Goal: Task Accomplishment & Management: Manage account settings

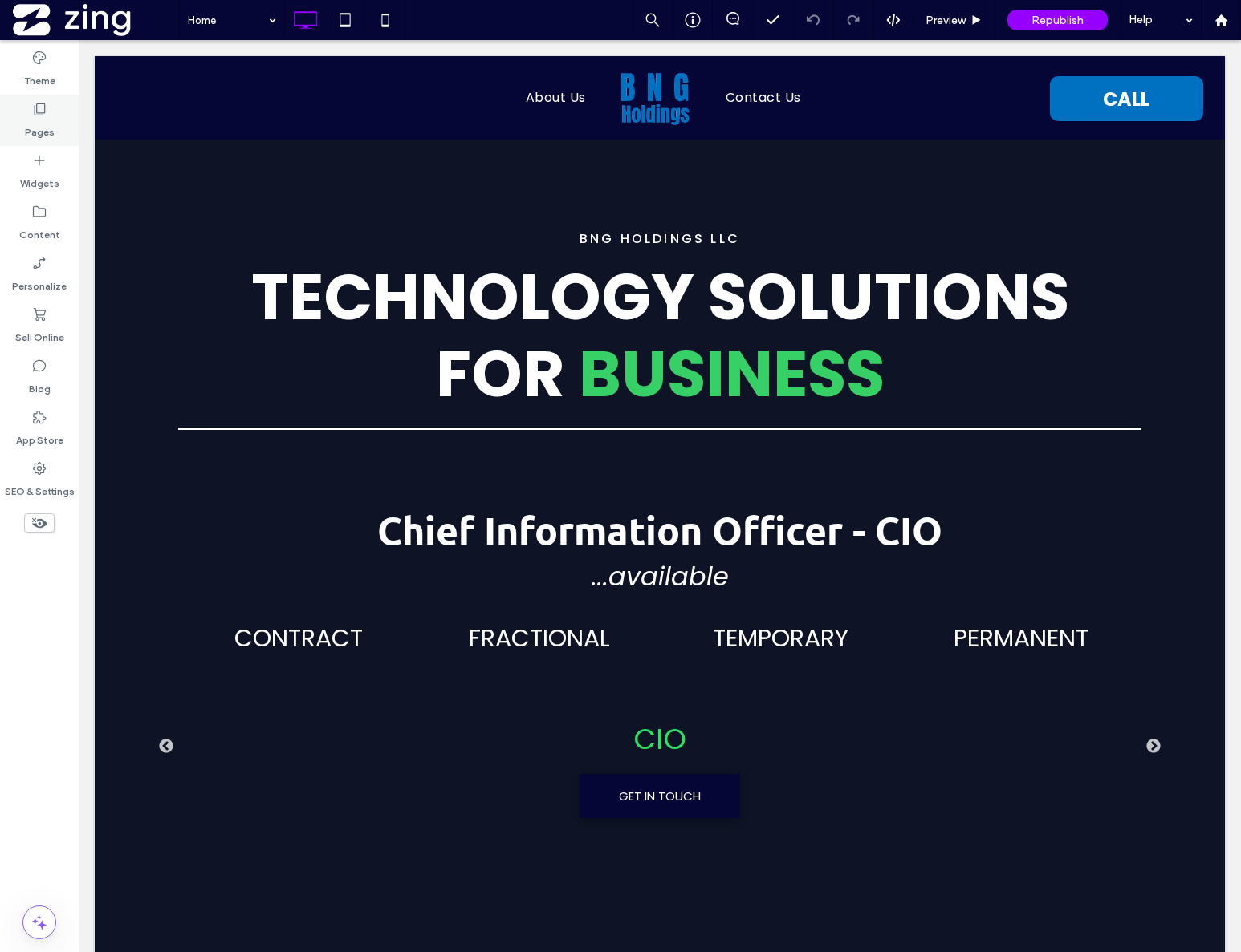
drag, startPoint x: 44, startPoint y: 110, endPoint x: 33, endPoint y: 105, distance: 12.1
click at [44, 109] on use at bounding box center [40, 110] width 12 height 12
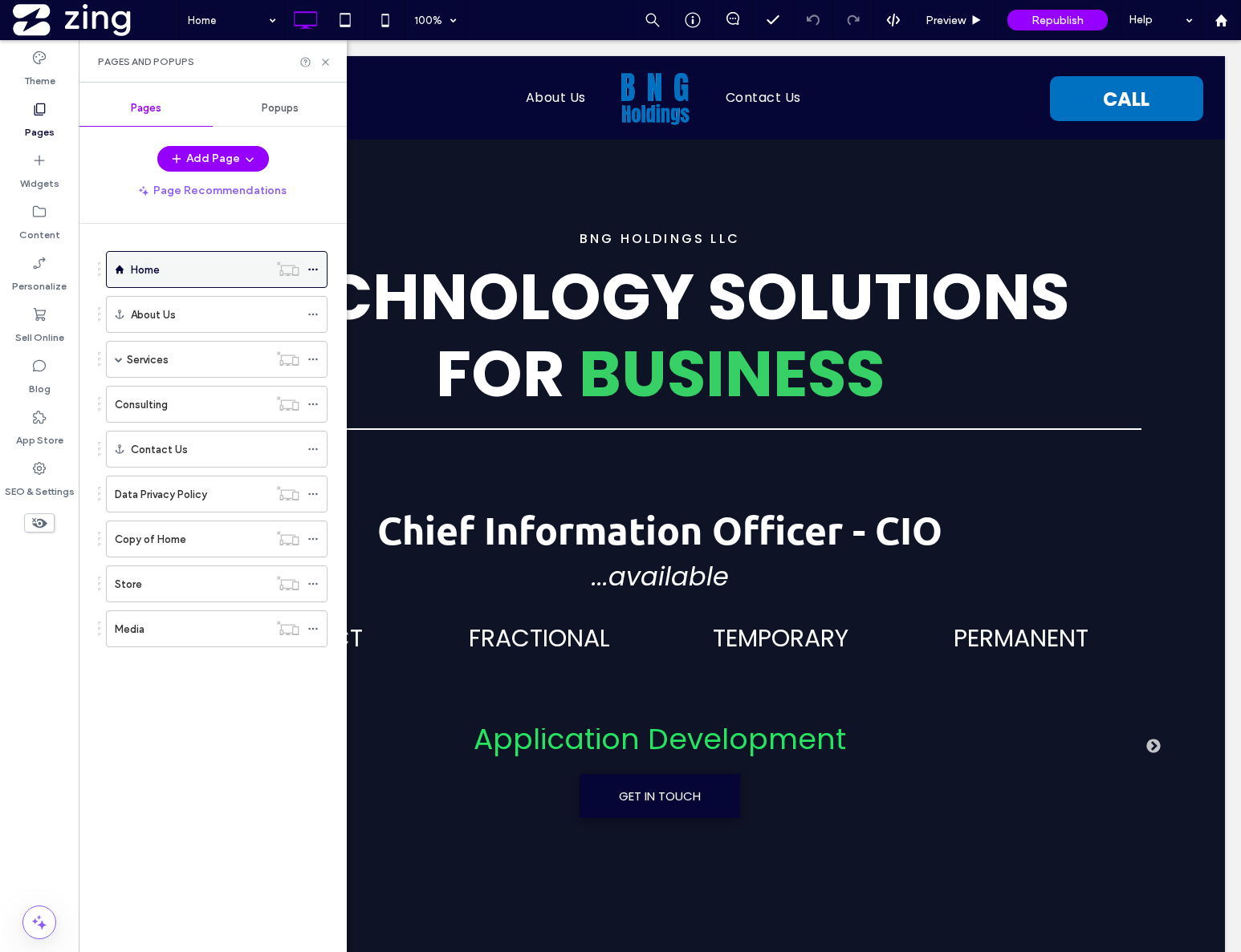
drag, startPoint x: 316, startPoint y: 269, endPoint x: 301, endPoint y: 267, distance: 15.1
click at [316, 269] on use at bounding box center [312, 270] width 9 height 3
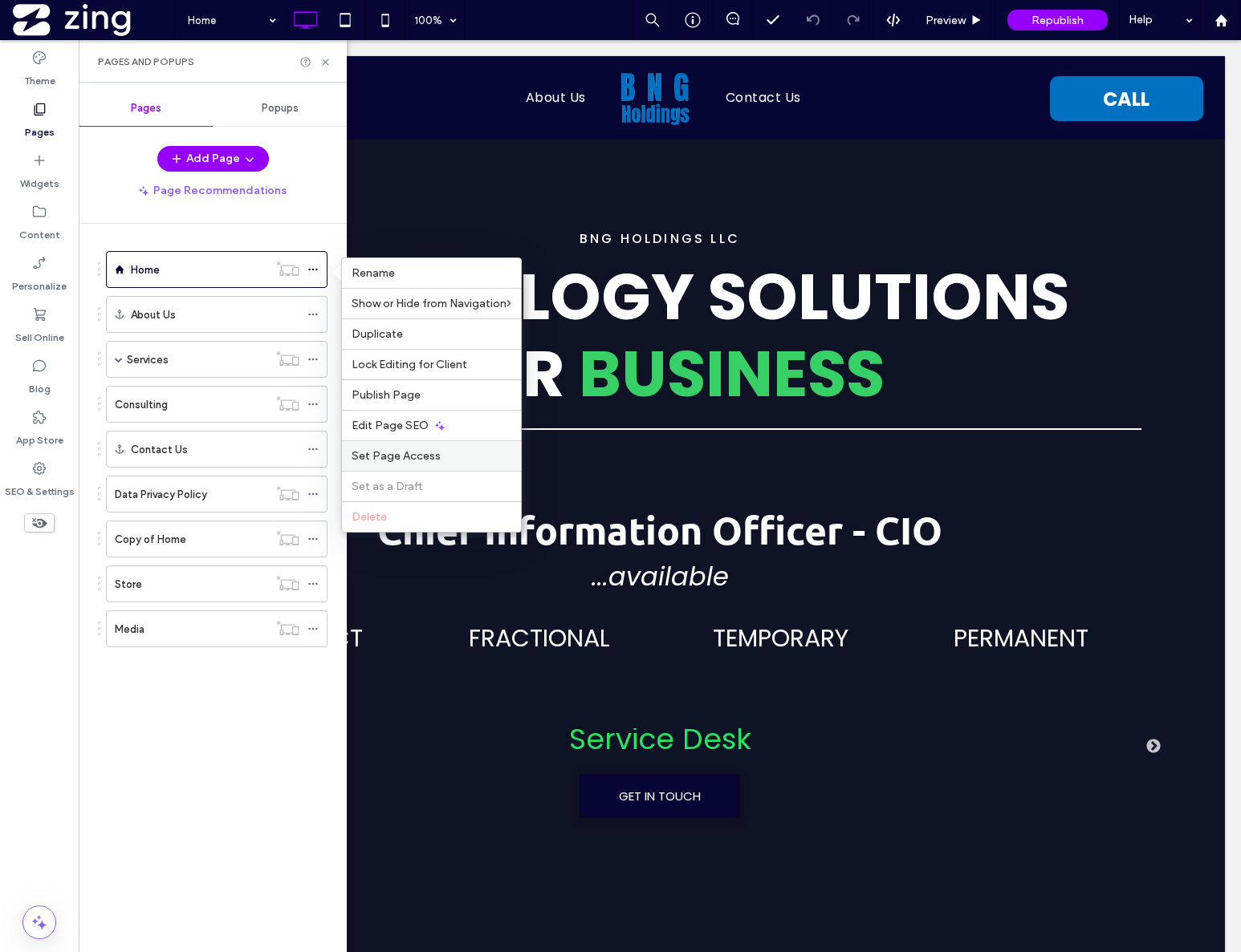
click at [446, 454] on label "Set Page Access" at bounding box center [431, 456] width 159 height 13
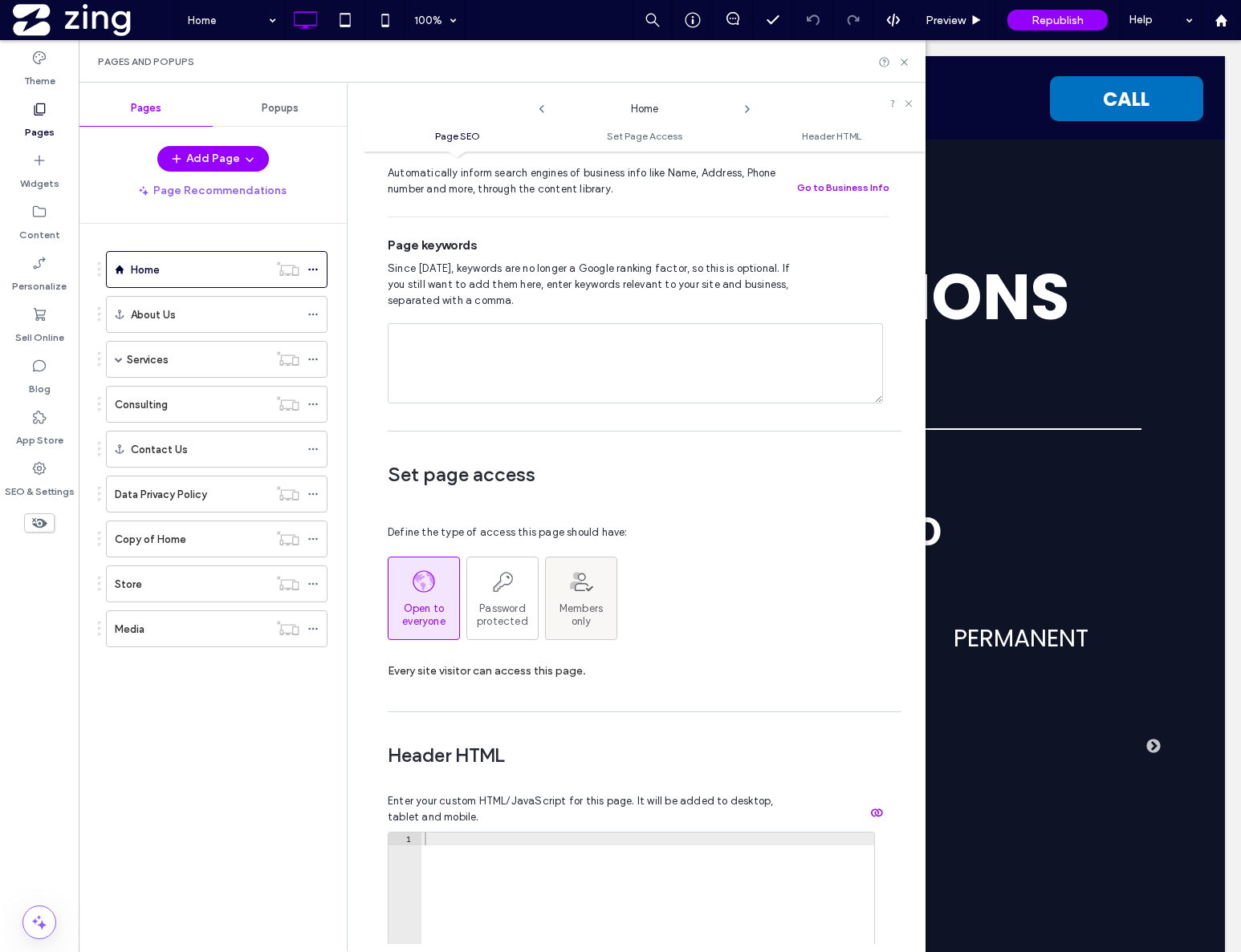
scroll to position [838, 0]
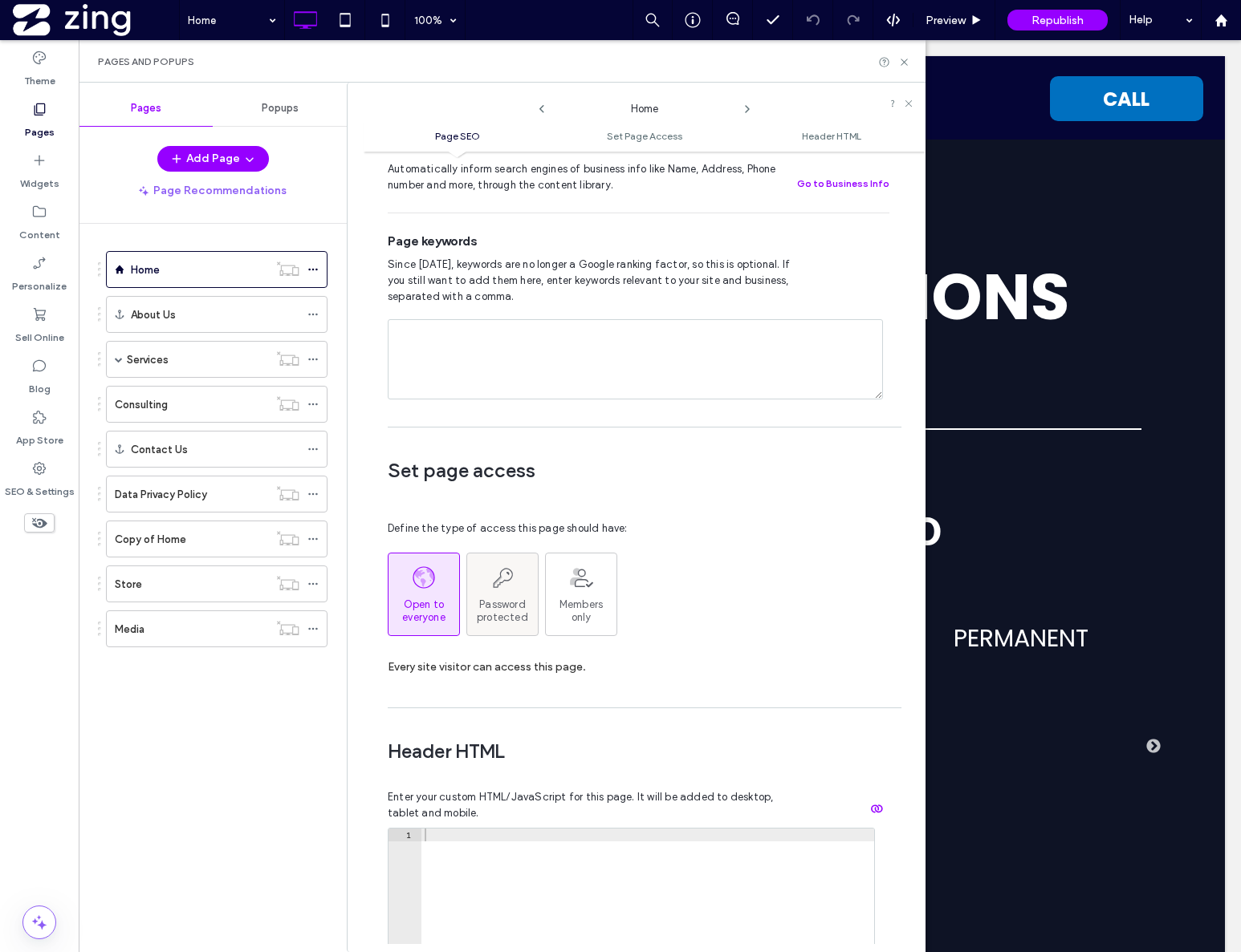
click at [516, 564] on div "Password protected" at bounding box center [503, 594] width 71 height 59
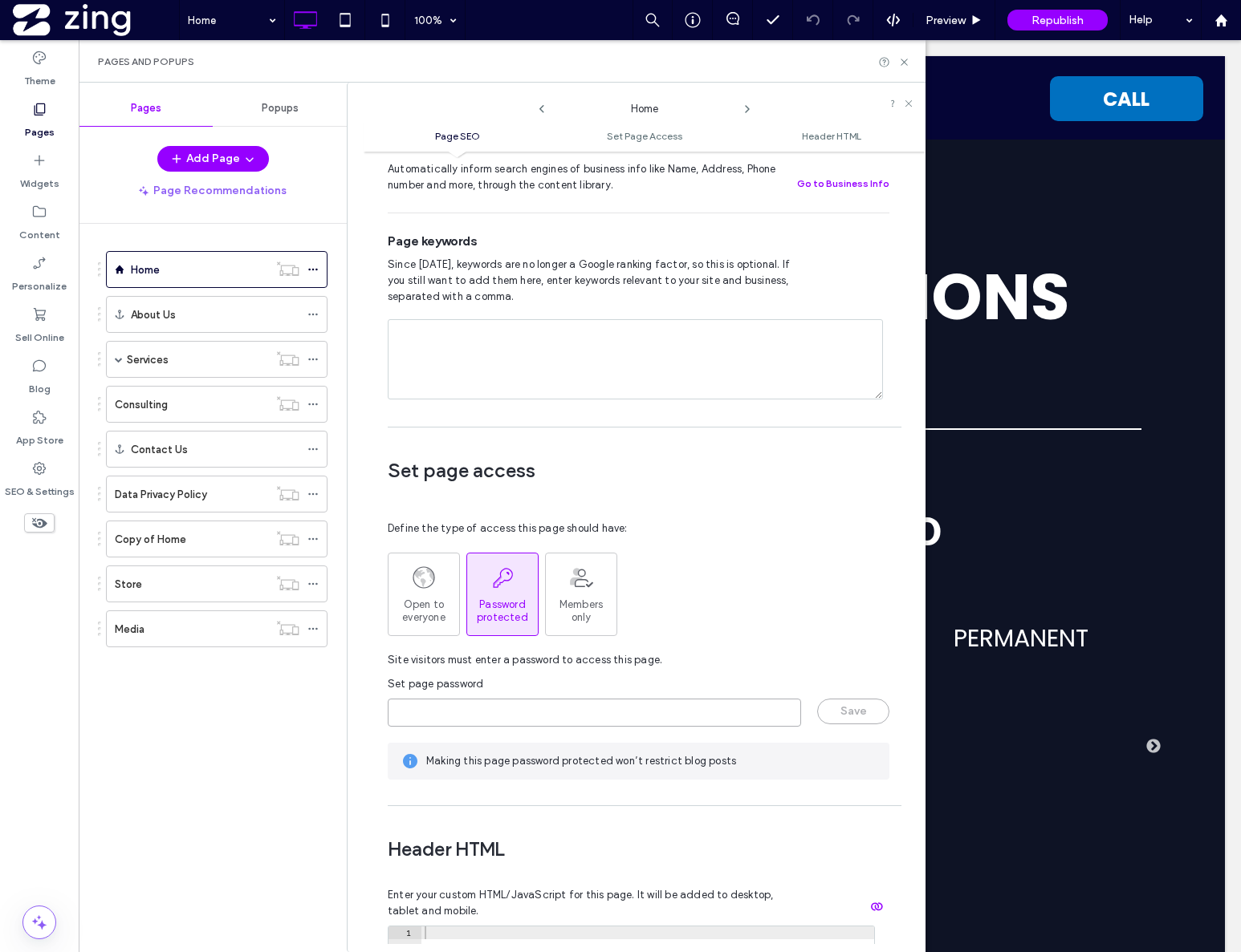
click at [495, 699] on input "page-password" at bounding box center [594, 713] width 413 height 28
type input "*********"
click at [854, 699] on button "Save" at bounding box center [853, 711] width 73 height 26
click at [904, 57] on icon at bounding box center [905, 62] width 12 height 12
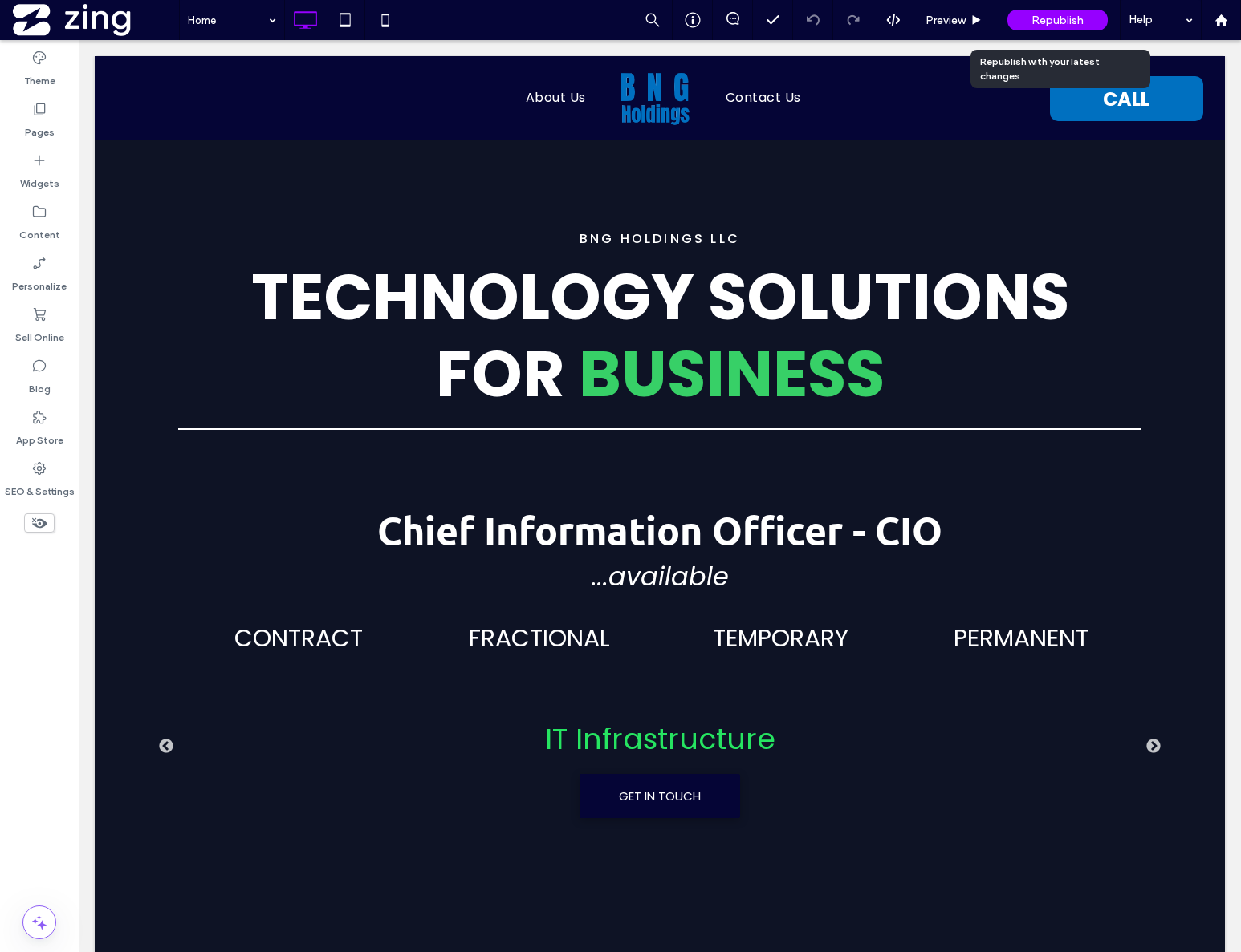
drag, startPoint x: 1046, startPoint y: 17, endPoint x: 1038, endPoint y: 20, distance: 8.5
click at [1047, 16] on span "Republish" at bounding box center [1057, 19] width 52 height 13
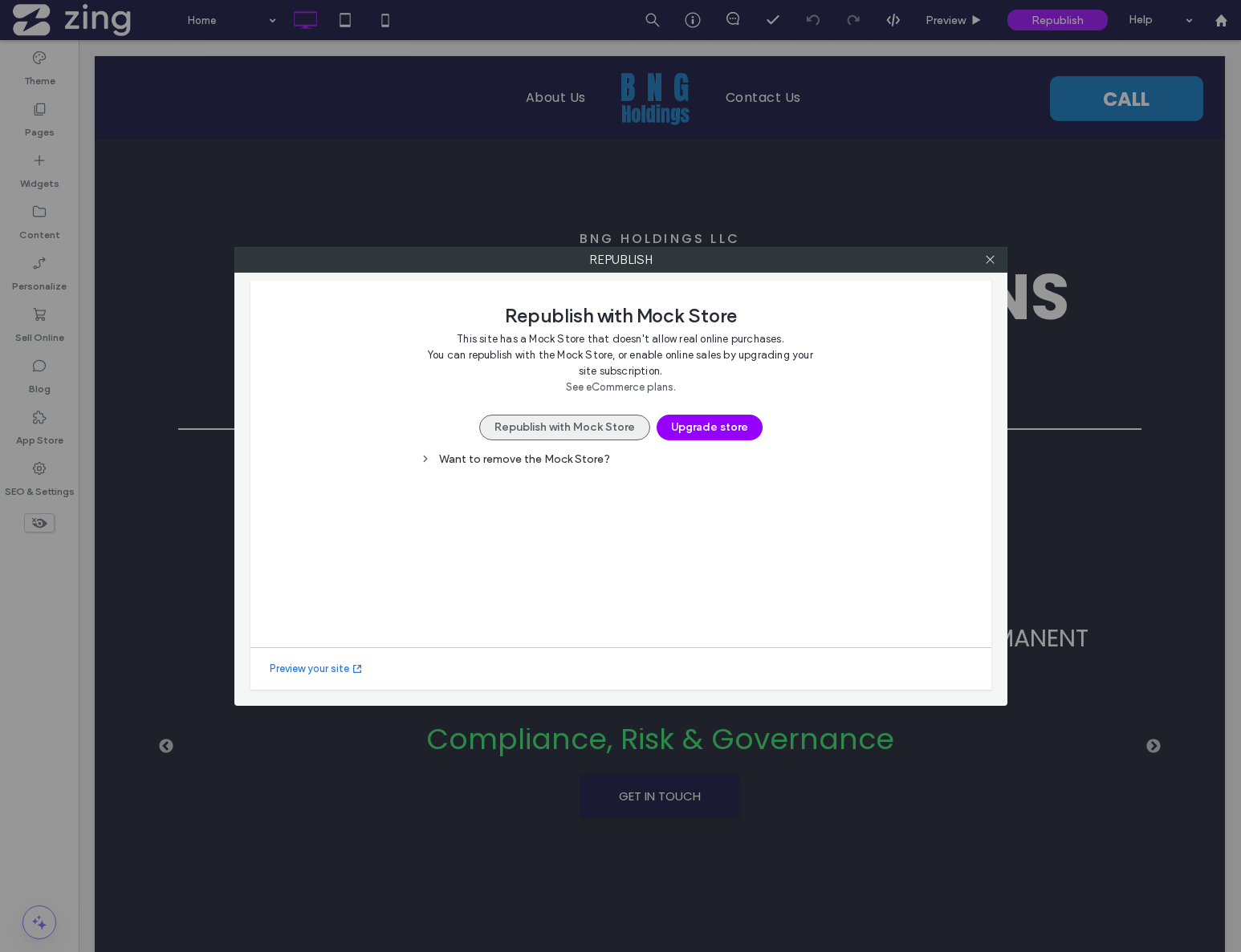
click at [620, 418] on button "Republish with Mock Store" at bounding box center [564, 427] width 171 height 26
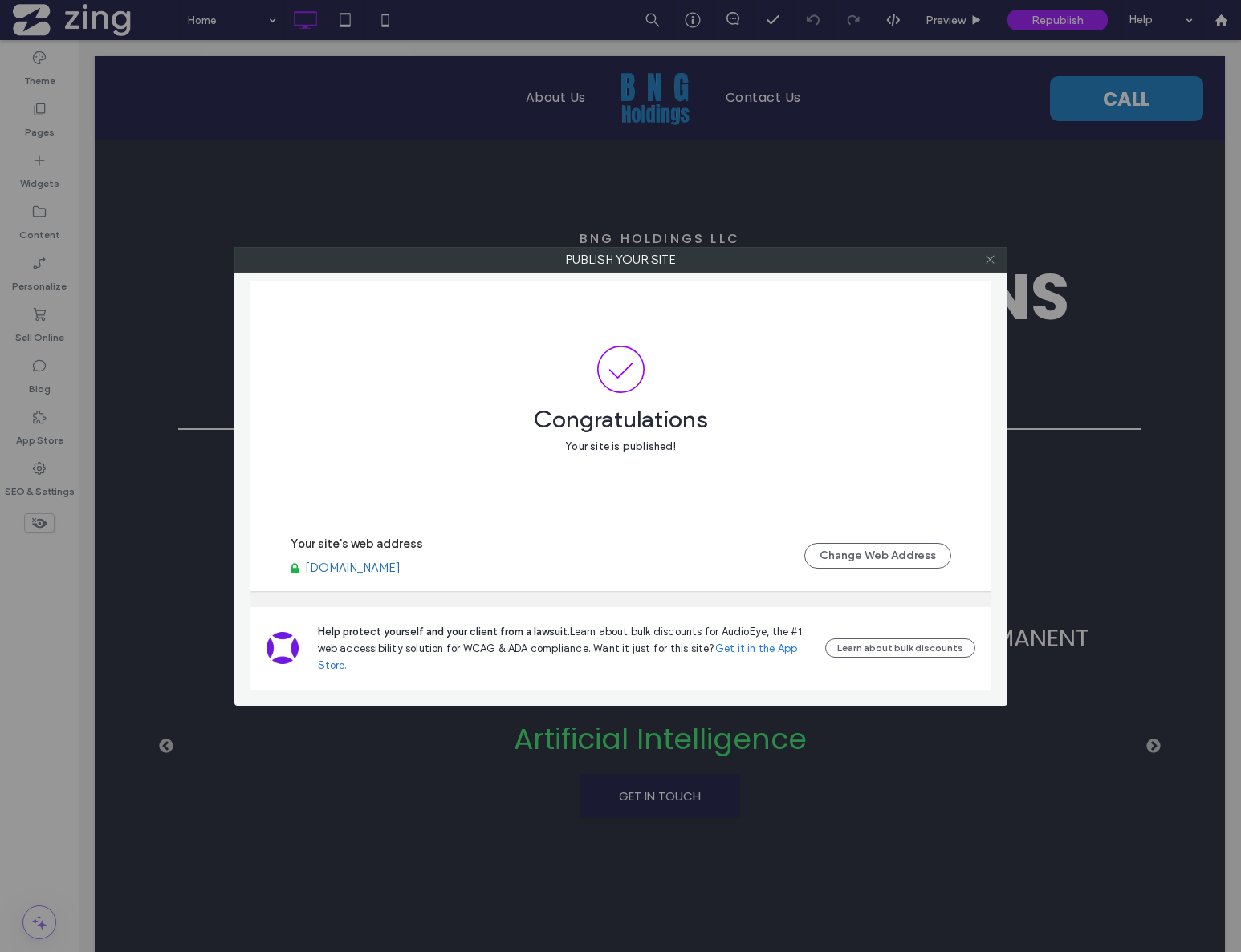
click at [993, 262] on icon at bounding box center [990, 260] width 12 height 12
click at [993, 259] on icon at bounding box center [990, 260] width 12 height 12
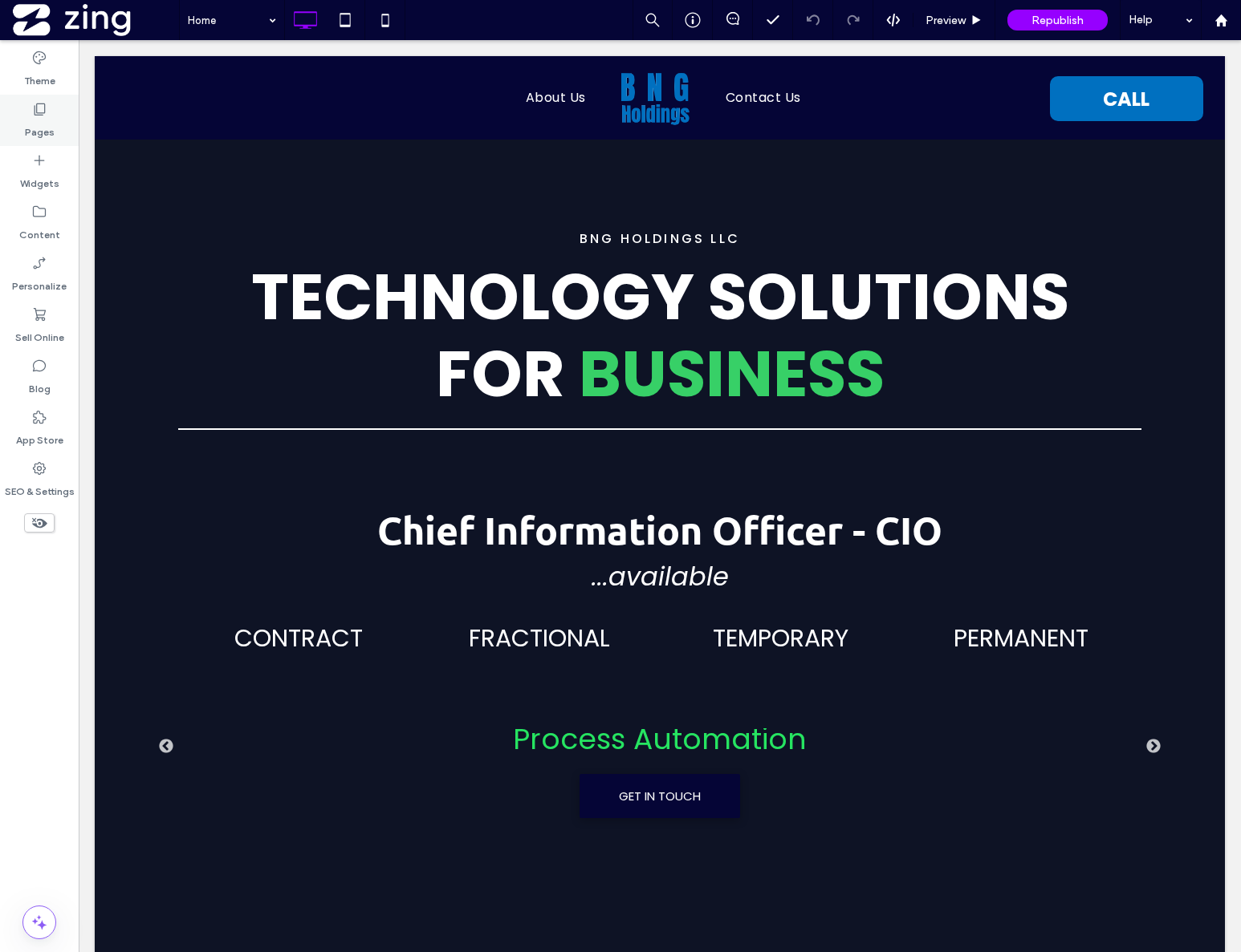
click at [51, 126] on label "Pages" at bounding box center [40, 127] width 30 height 22
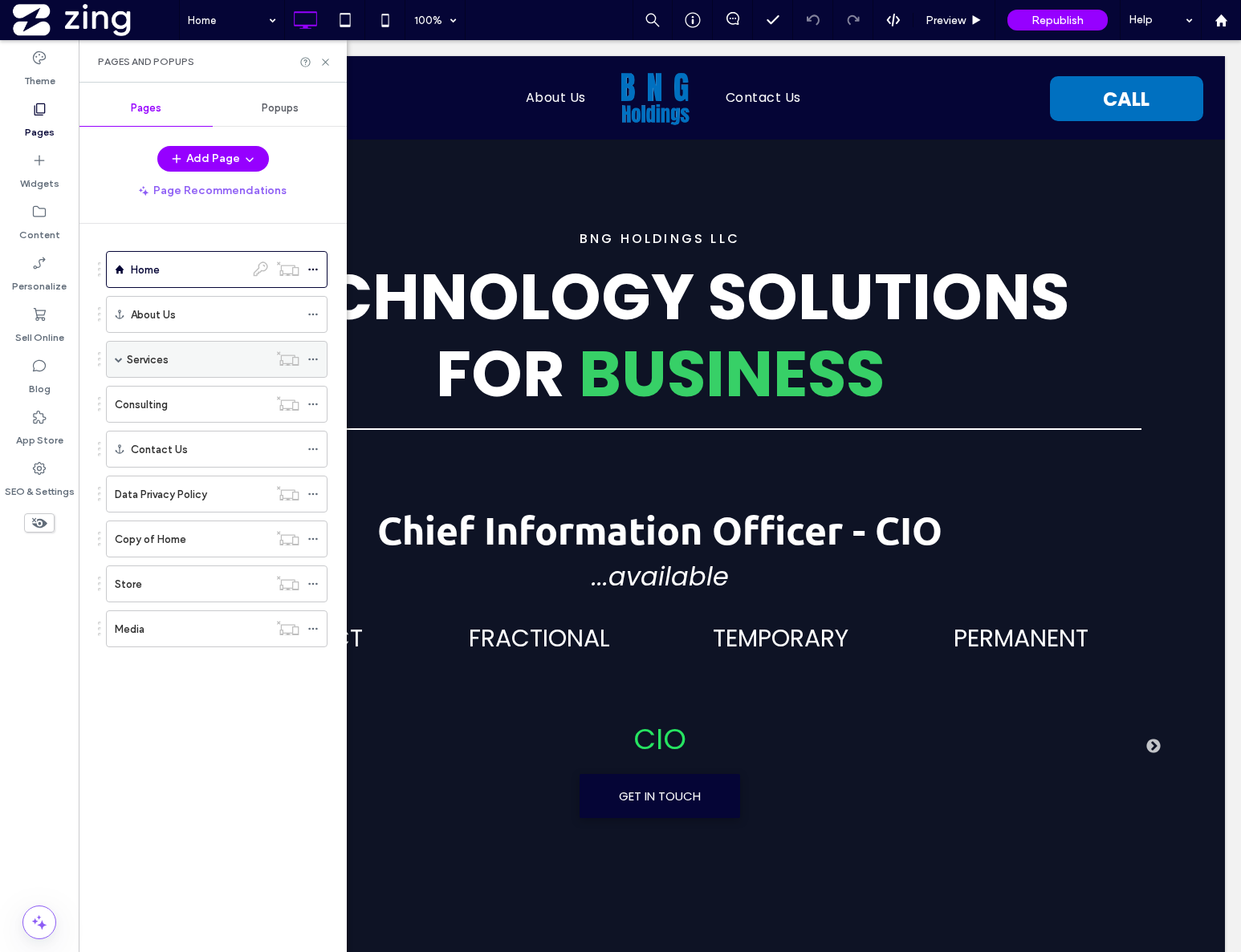
click at [118, 358] on span at bounding box center [119, 359] width 8 height 8
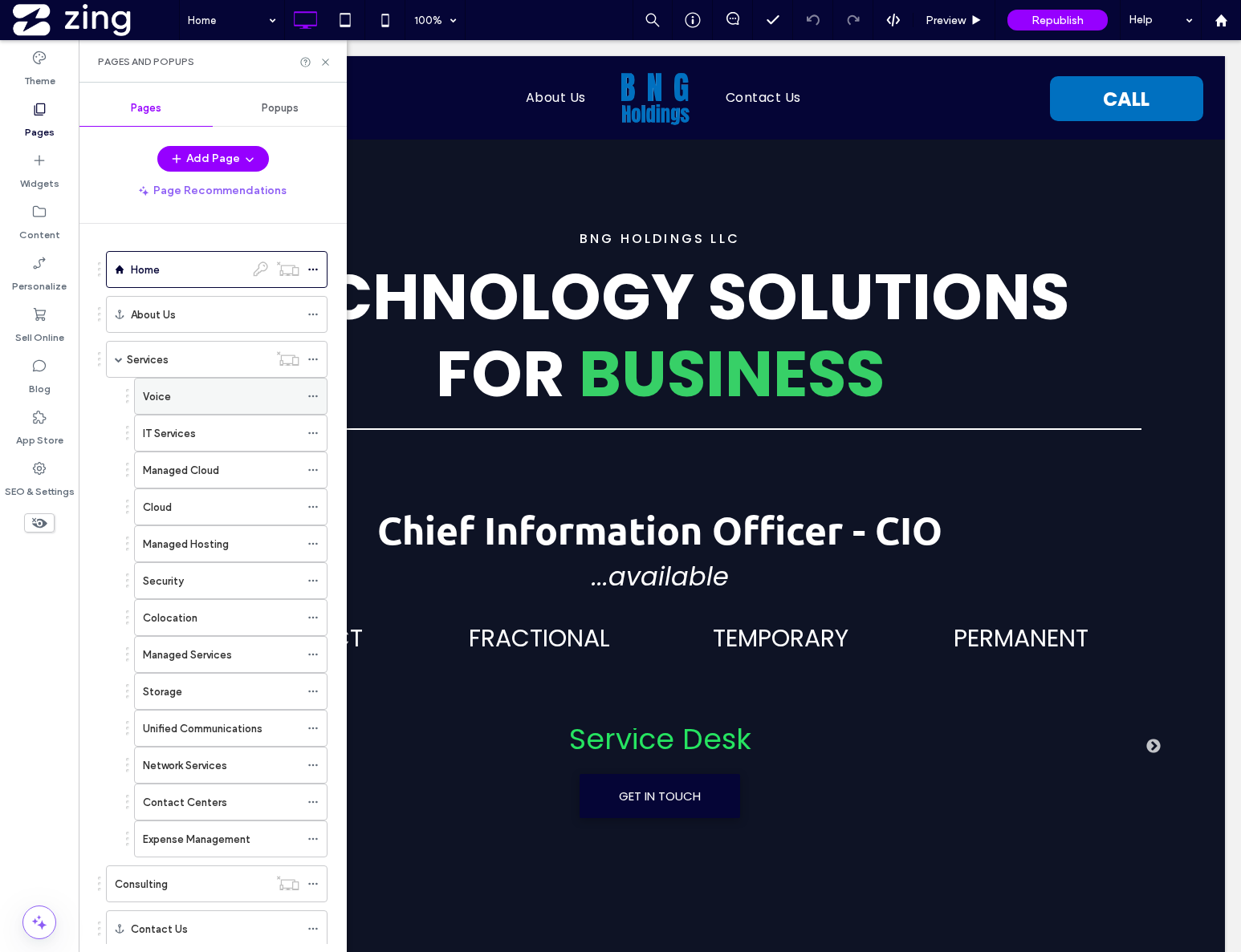
click at [319, 393] on div at bounding box center [317, 395] width 19 height 24
click at [313, 396] on use at bounding box center [312, 396] width 9 height 3
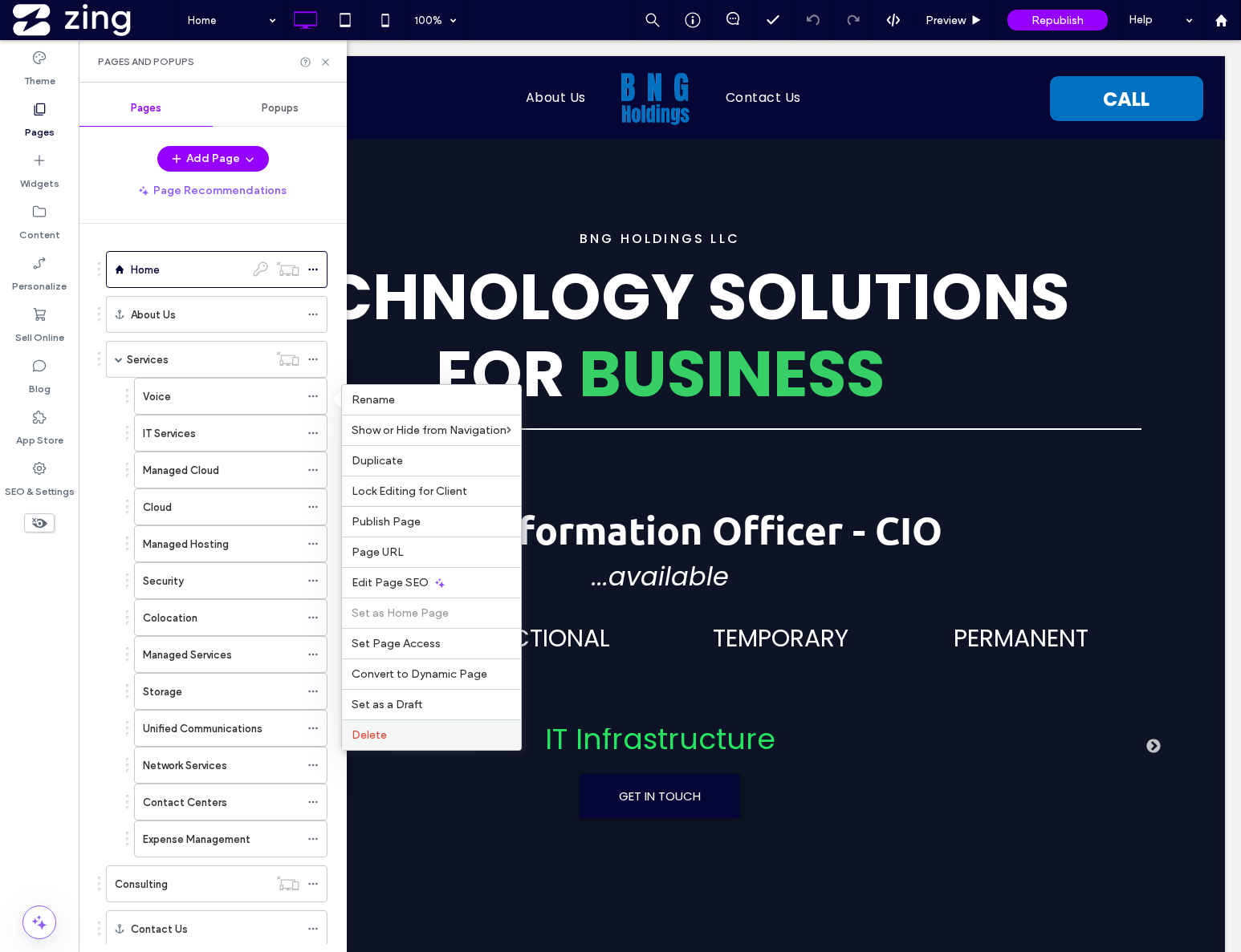
click at [395, 732] on label "Delete" at bounding box center [431, 734] width 159 height 13
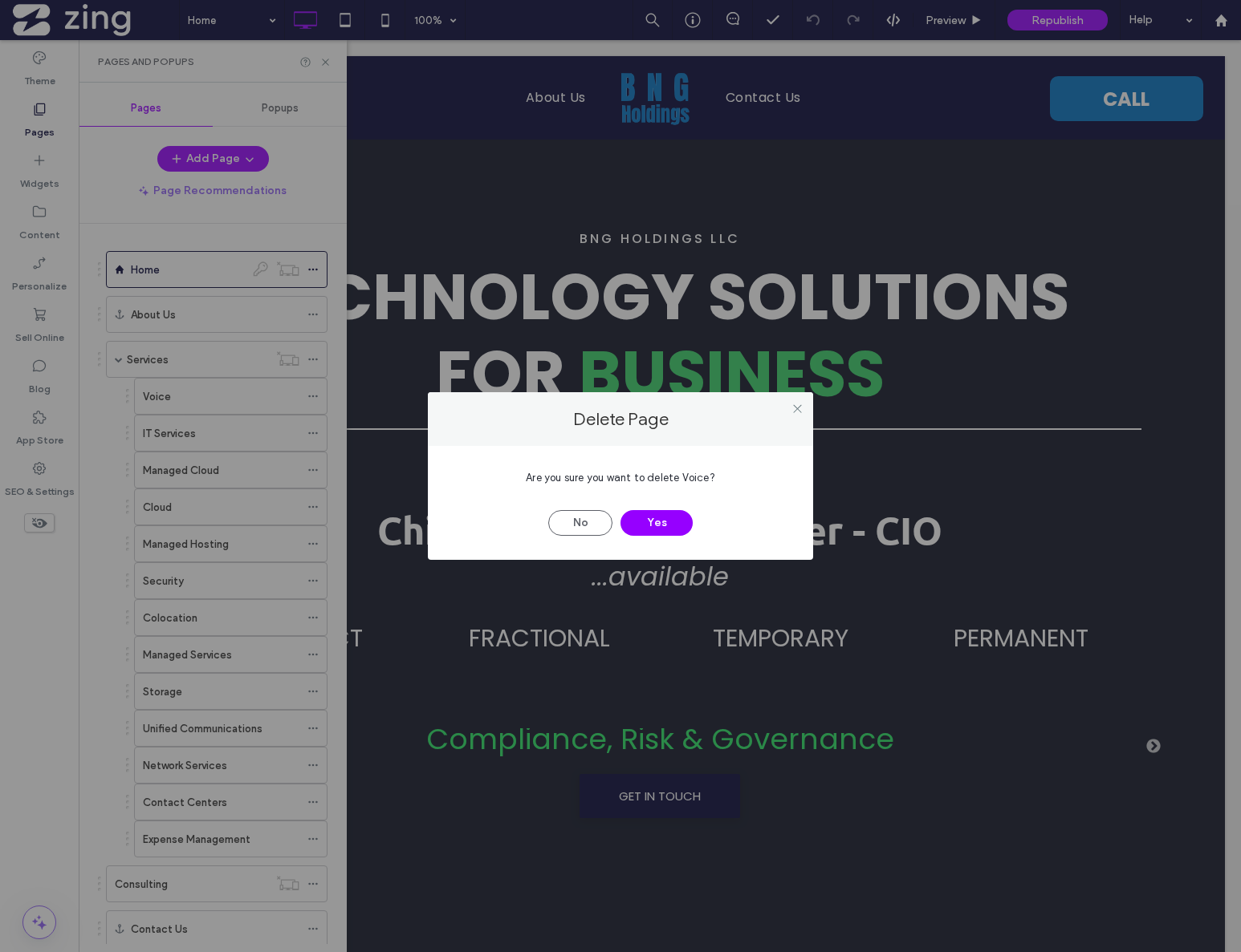
drag, startPoint x: 796, startPoint y: 406, endPoint x: 629, endPoint y: 401, distance: 167.1
click at [796, 406] on use at bounding box center [797, 408] width 8 height 8
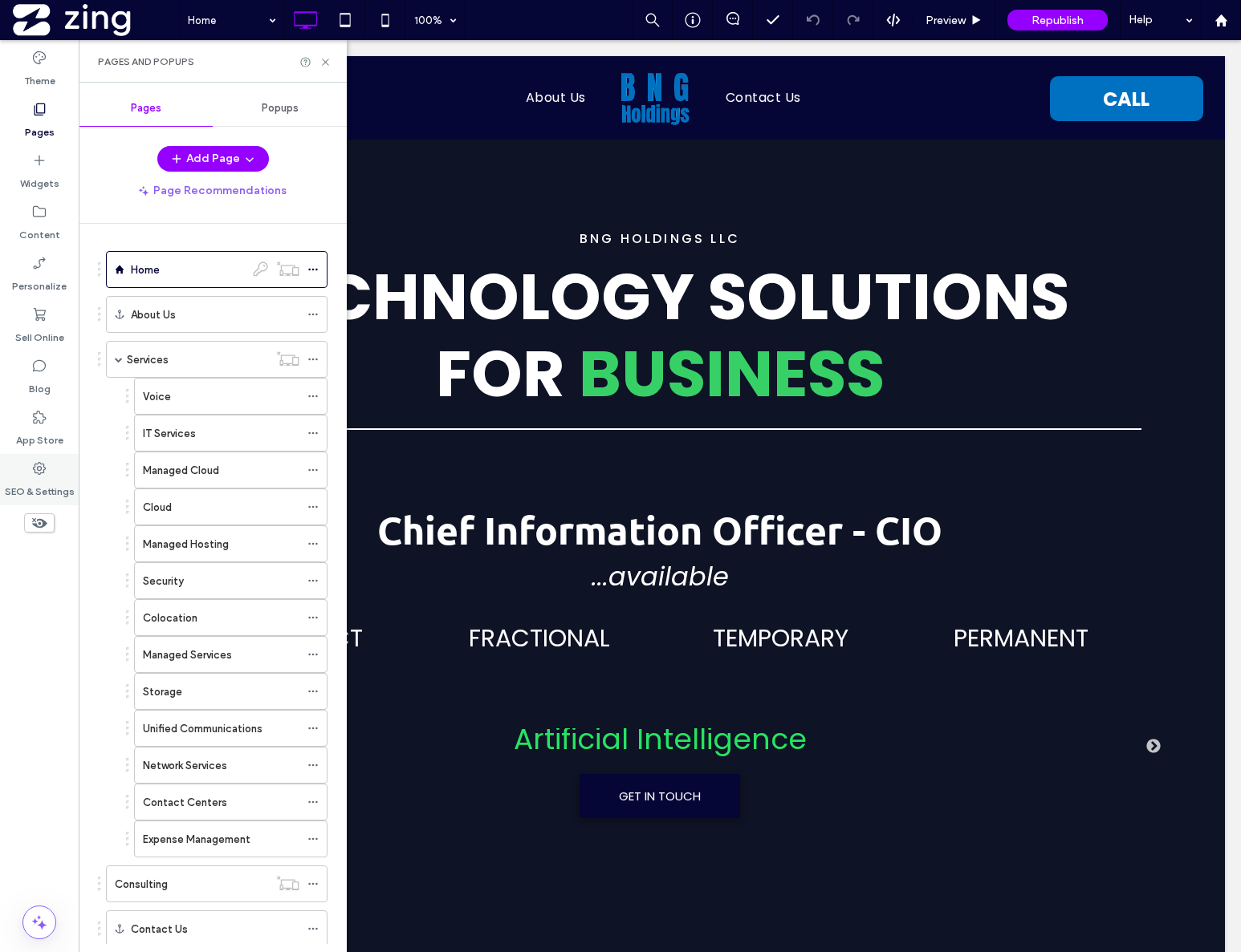
click at [37, 471] on div "SEO & Settings" at bounding box center [39, 480] width 79 height 51
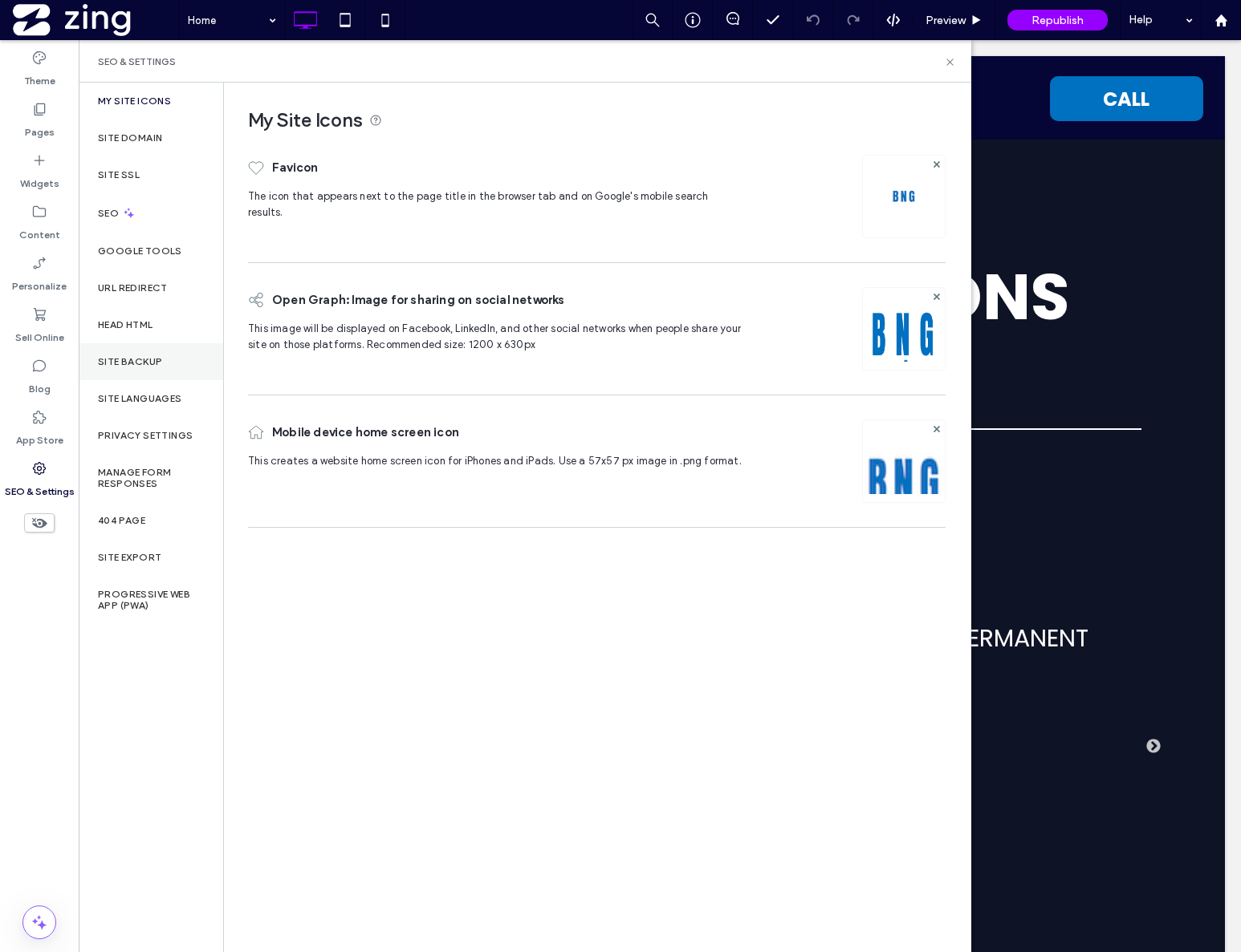
click at [155, 360] on label "Site Backup" at bounding box center [130, 362] width 65 height 12
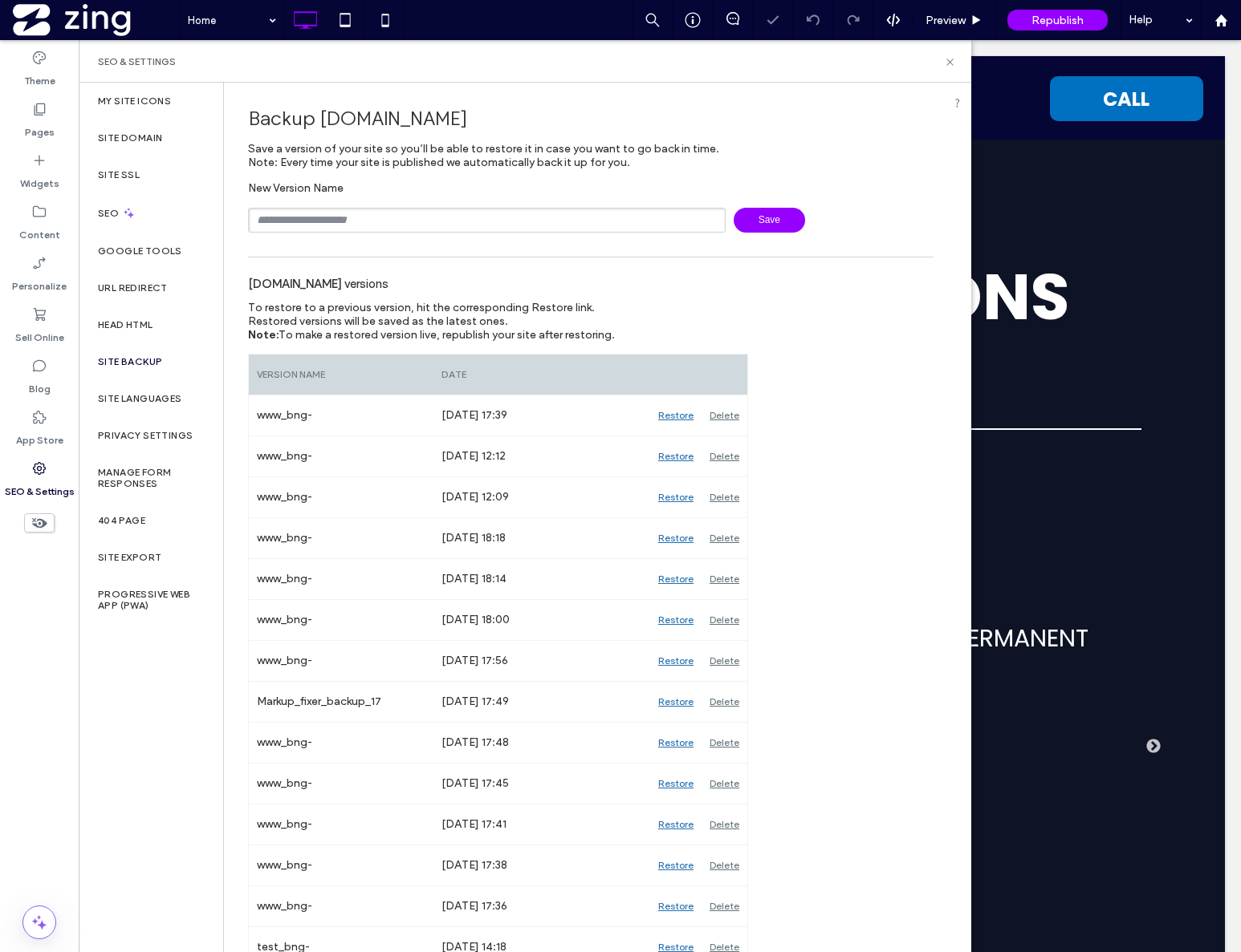
click at [422, 223] on input "text" at bounding box center [486, 220] width 477 height 25
type input "******"
click at [775, 219] on span "Save" at bounding box center [769, 220] width 72 height 25
drag, startPoint x: 41, startPoint y: 121, endPoint x: 65, endPoint y: 122, distance: 24.0
click at [42, 120] on label "Pages" at bounding box center [40, 127] width 30 height 22
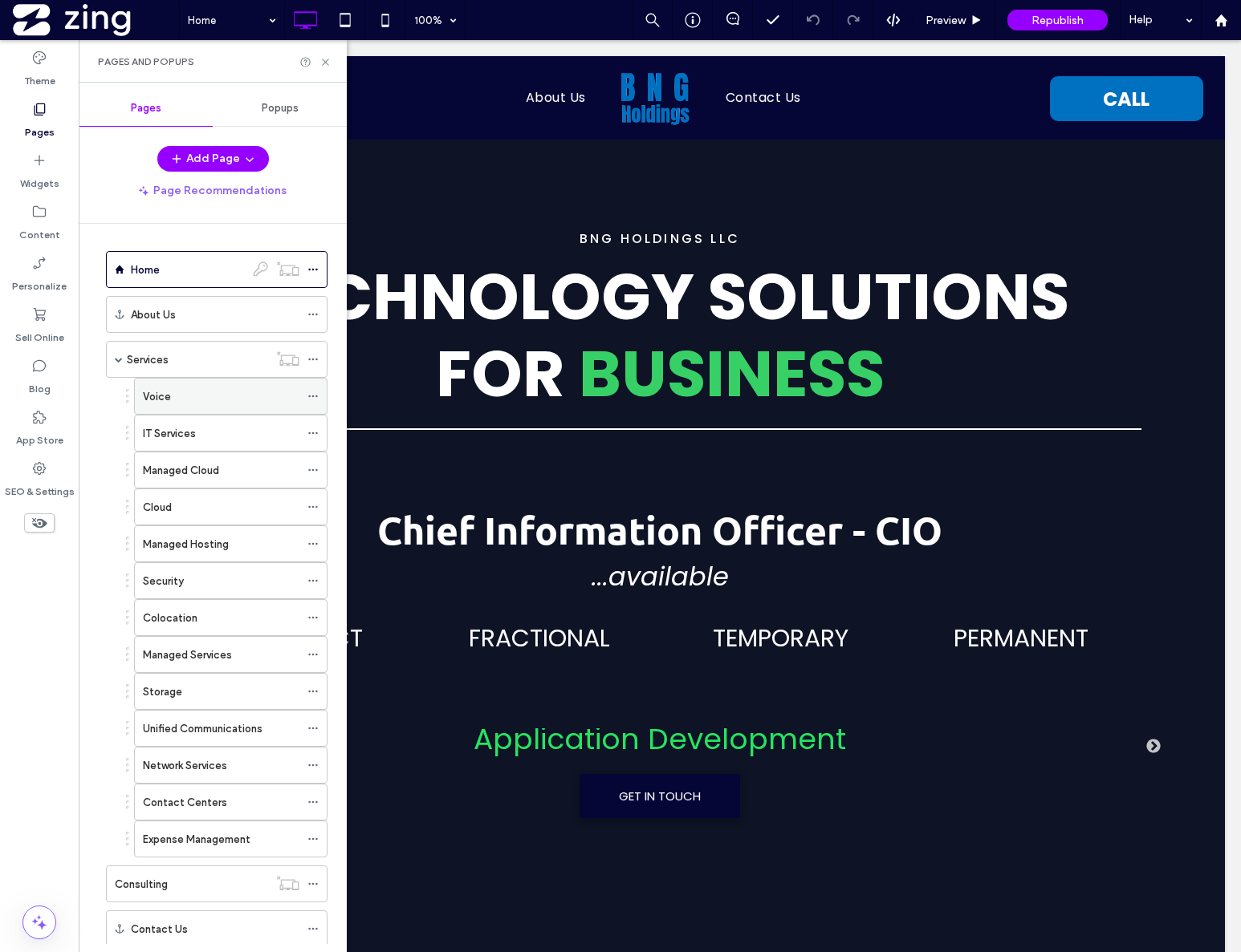
click at [317, 395] on use at bounding box center [312, 396] width 9 height 3
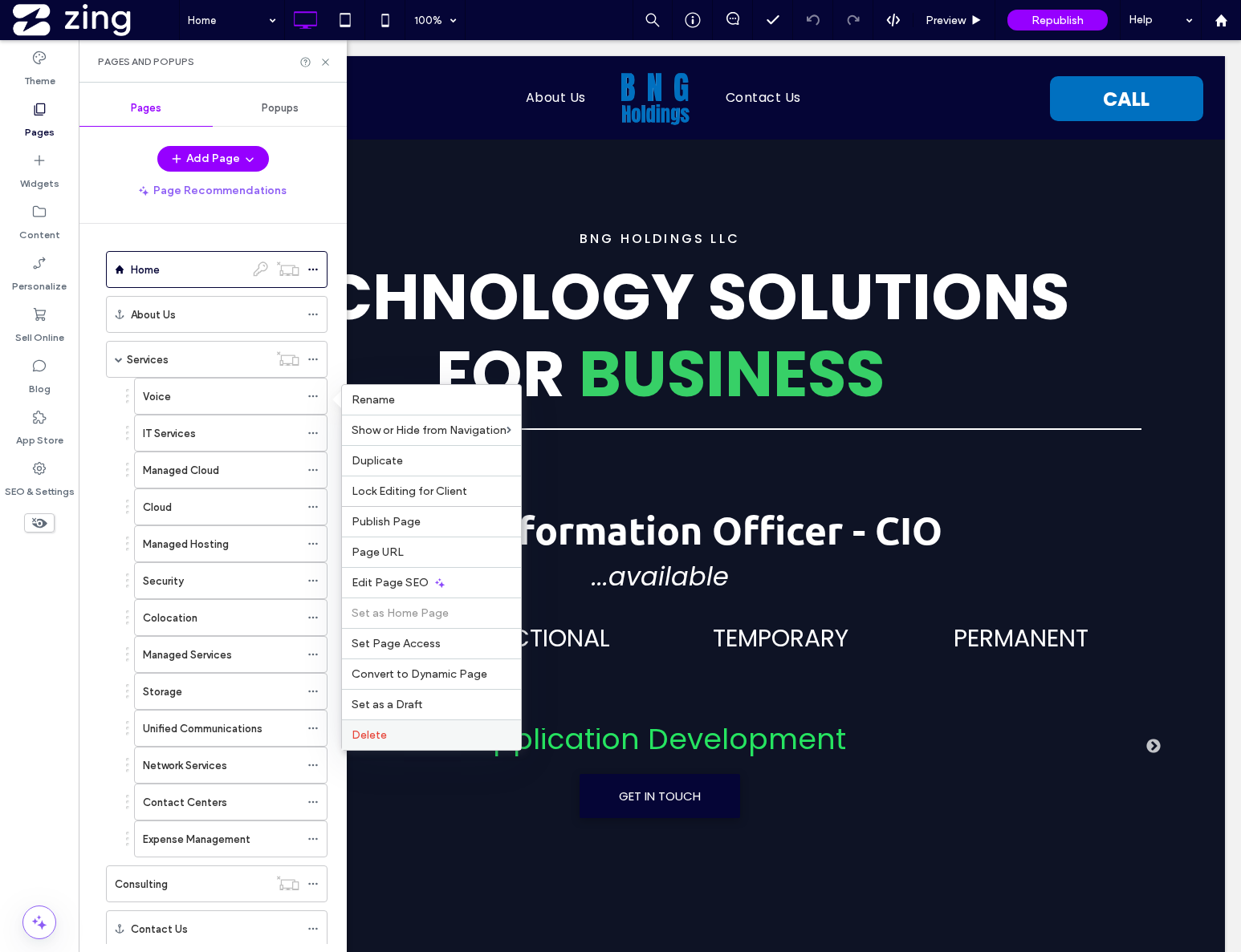
click at [420, 731] on label "Delete" at bounding box center [431, 734] width 159 height 13
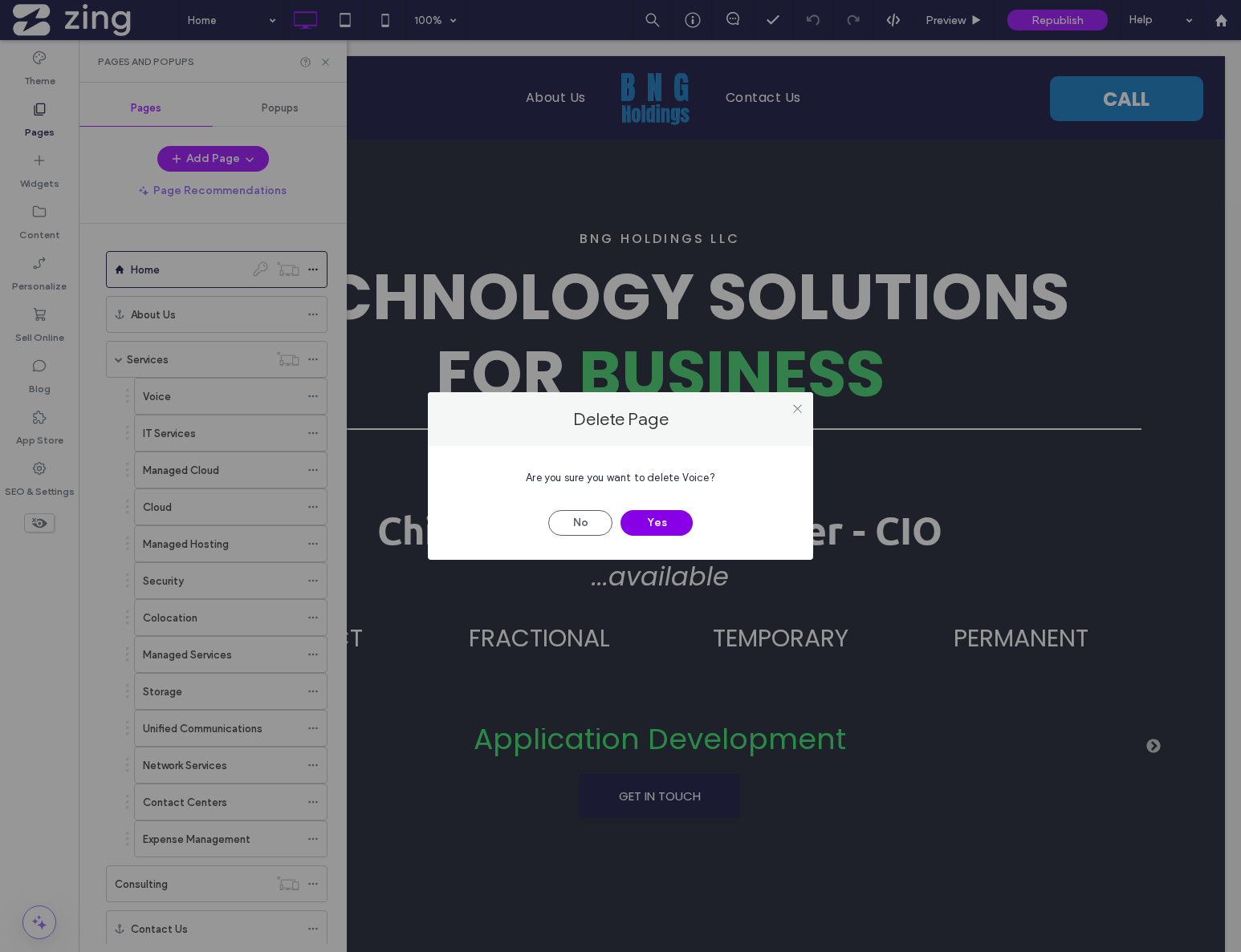
click at [650, 518] on button "Yes" at bounding box center [657, 523] width 73 height 26
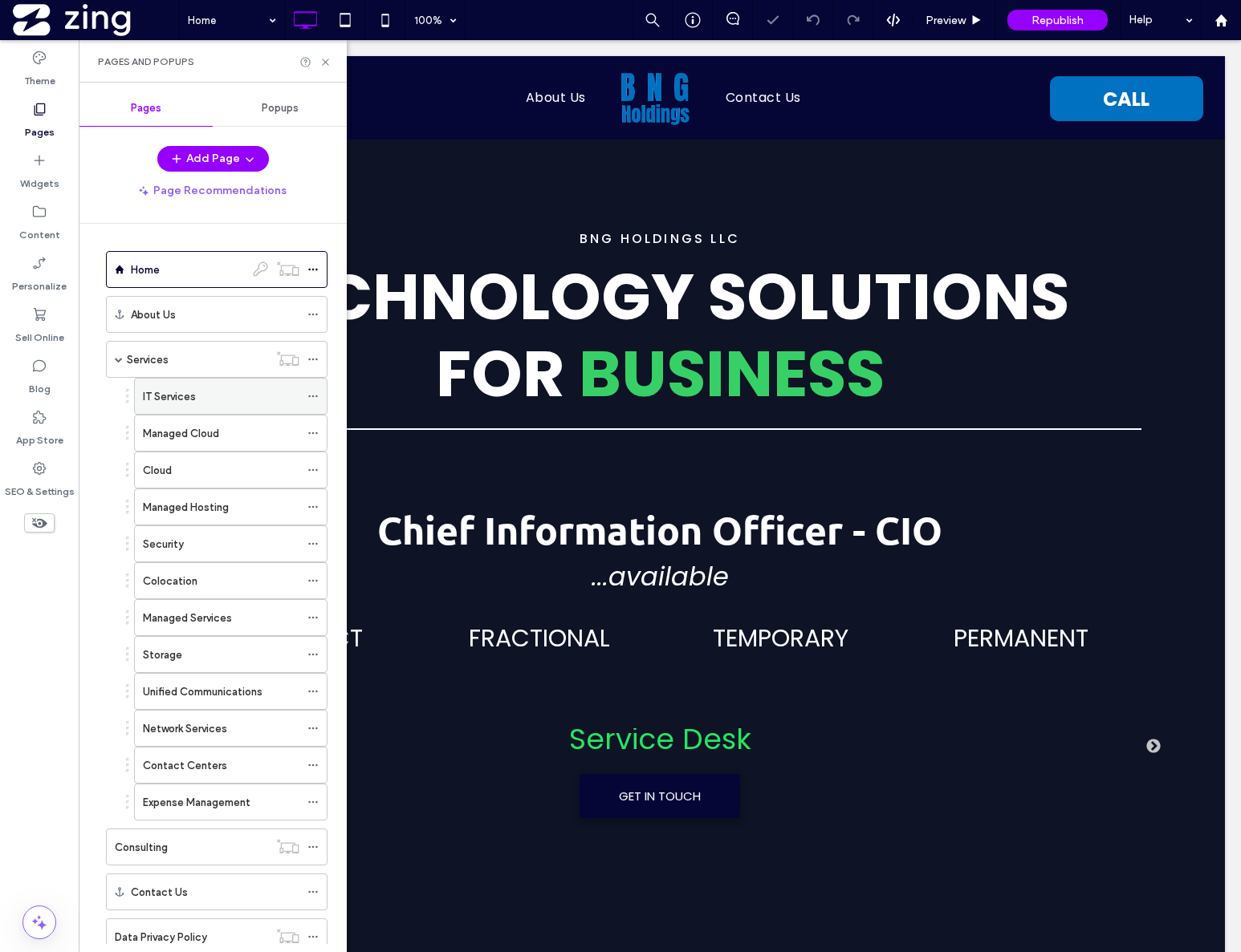
click at [318, 394] on icon at bounding box center [312, 396] width 12 height 12
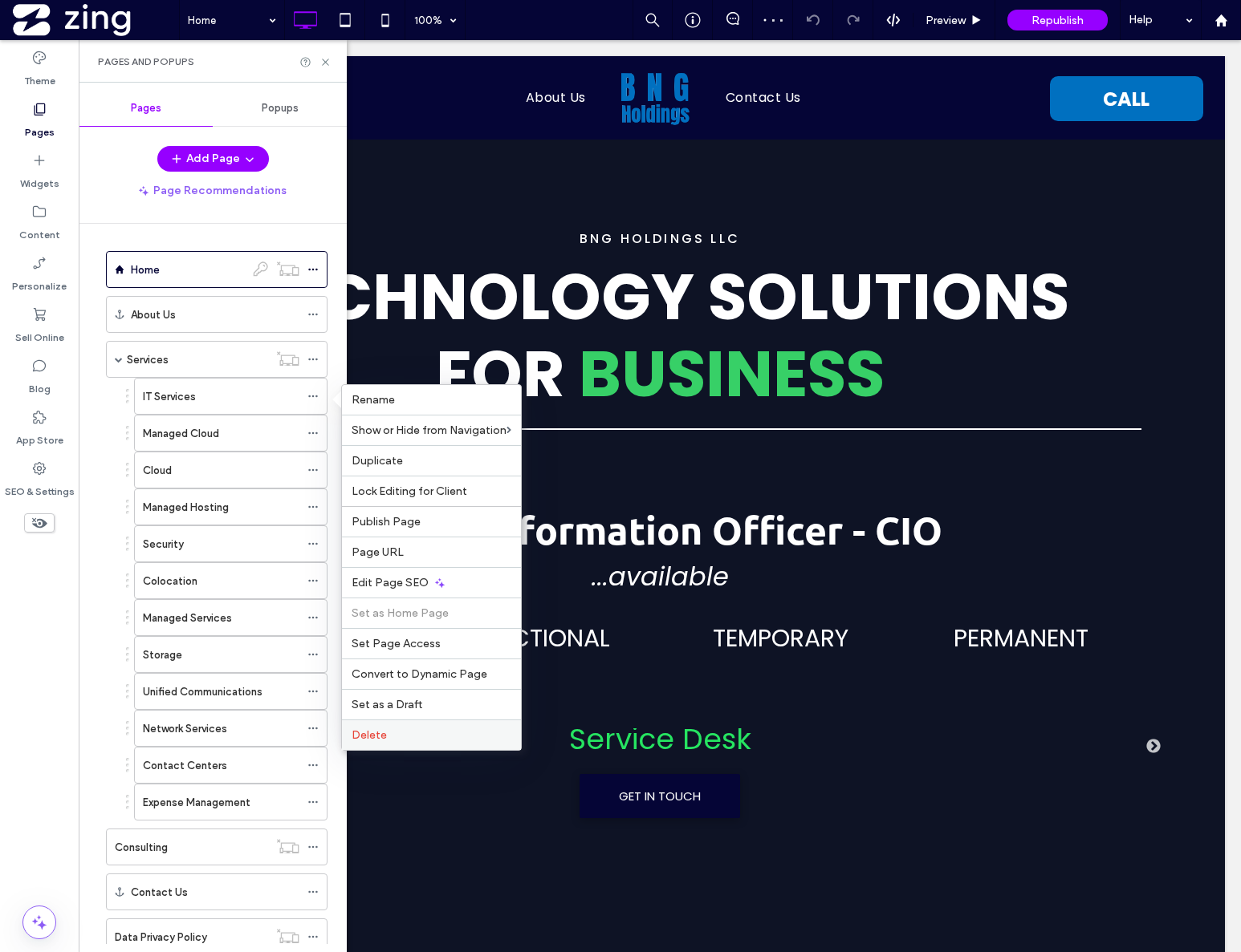
click at [405, 728] on label "Delete" at bounding box center [431, 734] width 159 height 13
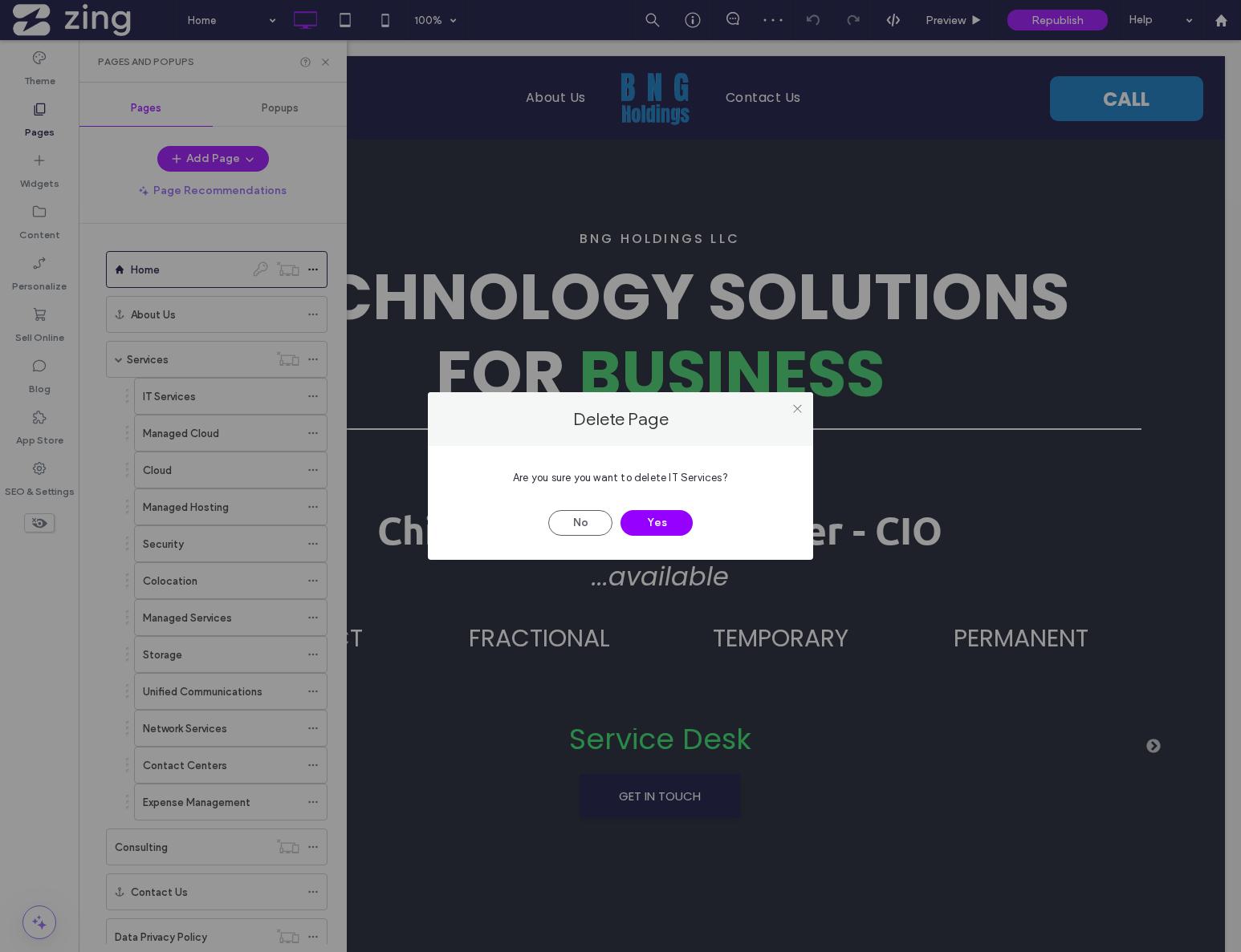
drag, startPoint x: 644, startPoint y: 515, endPoint x: 617, endPoint y: 501, distance: 30.4
click at [643, 511] on button "Yes" at bounding box center [657, 523] width 73 height 26
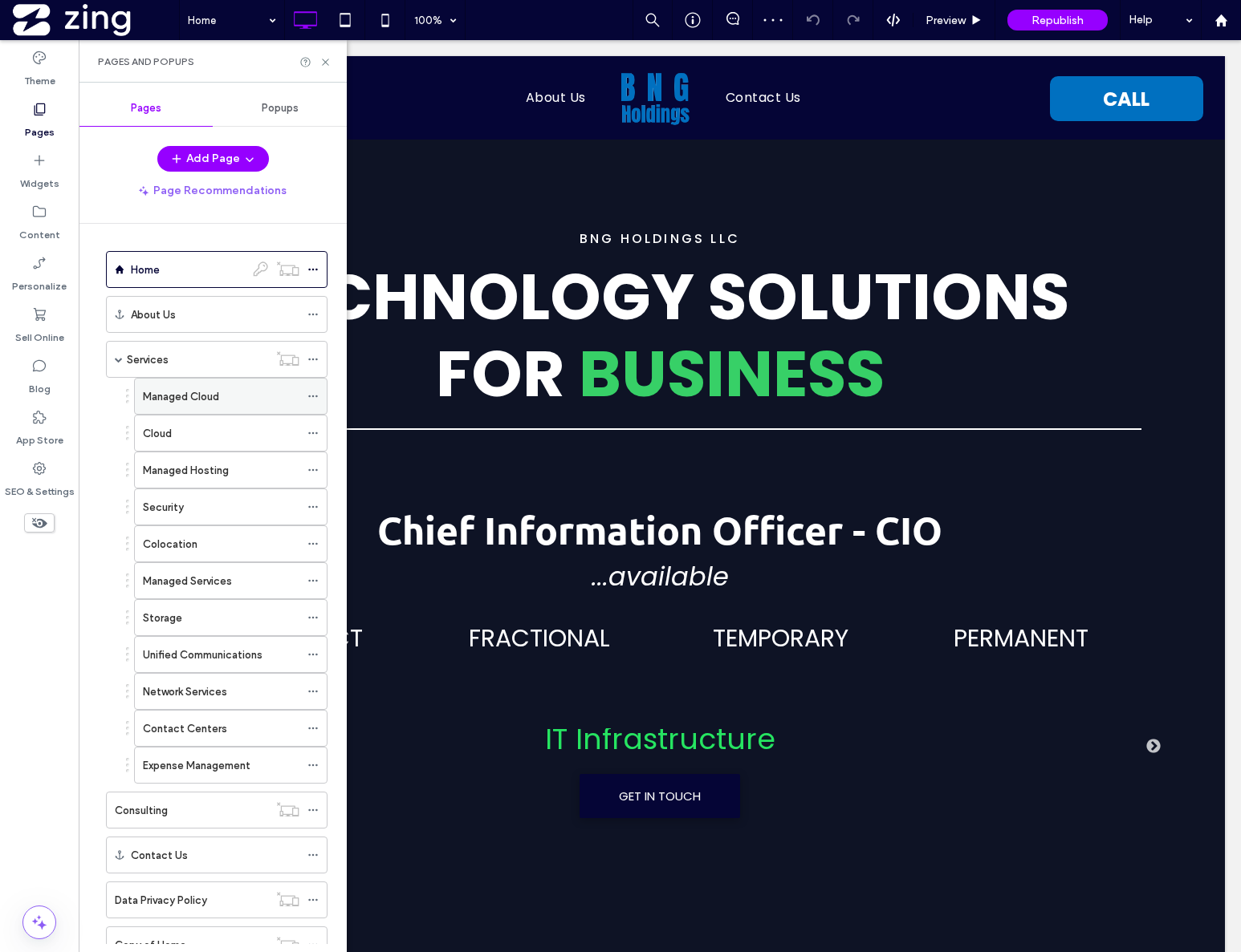
click at [316, 395] on icon at bounding box center [312, 396] width 12 height 12
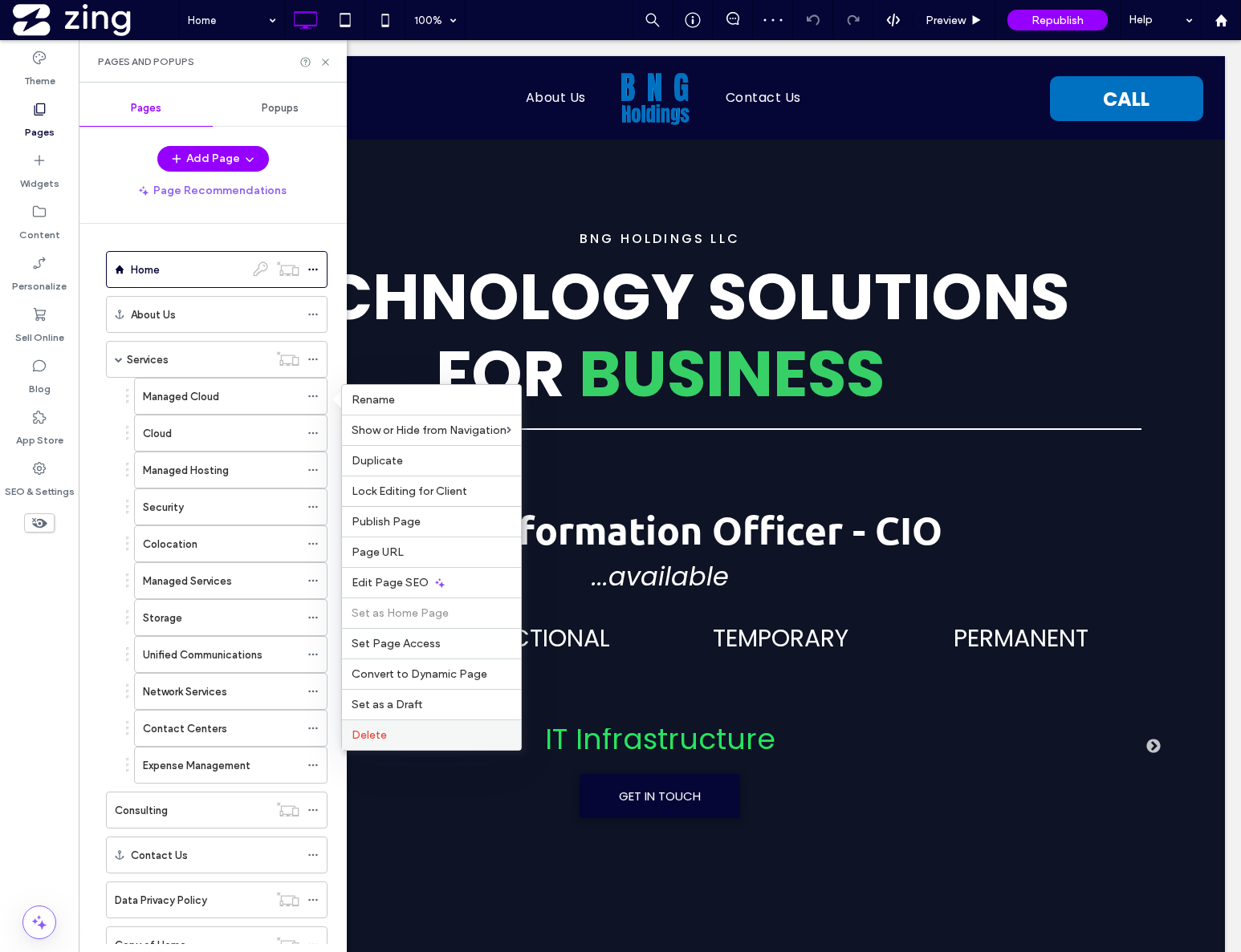
click at [390, 729] on label "Delete" at bounding box center [431, 734] width 159 height 13
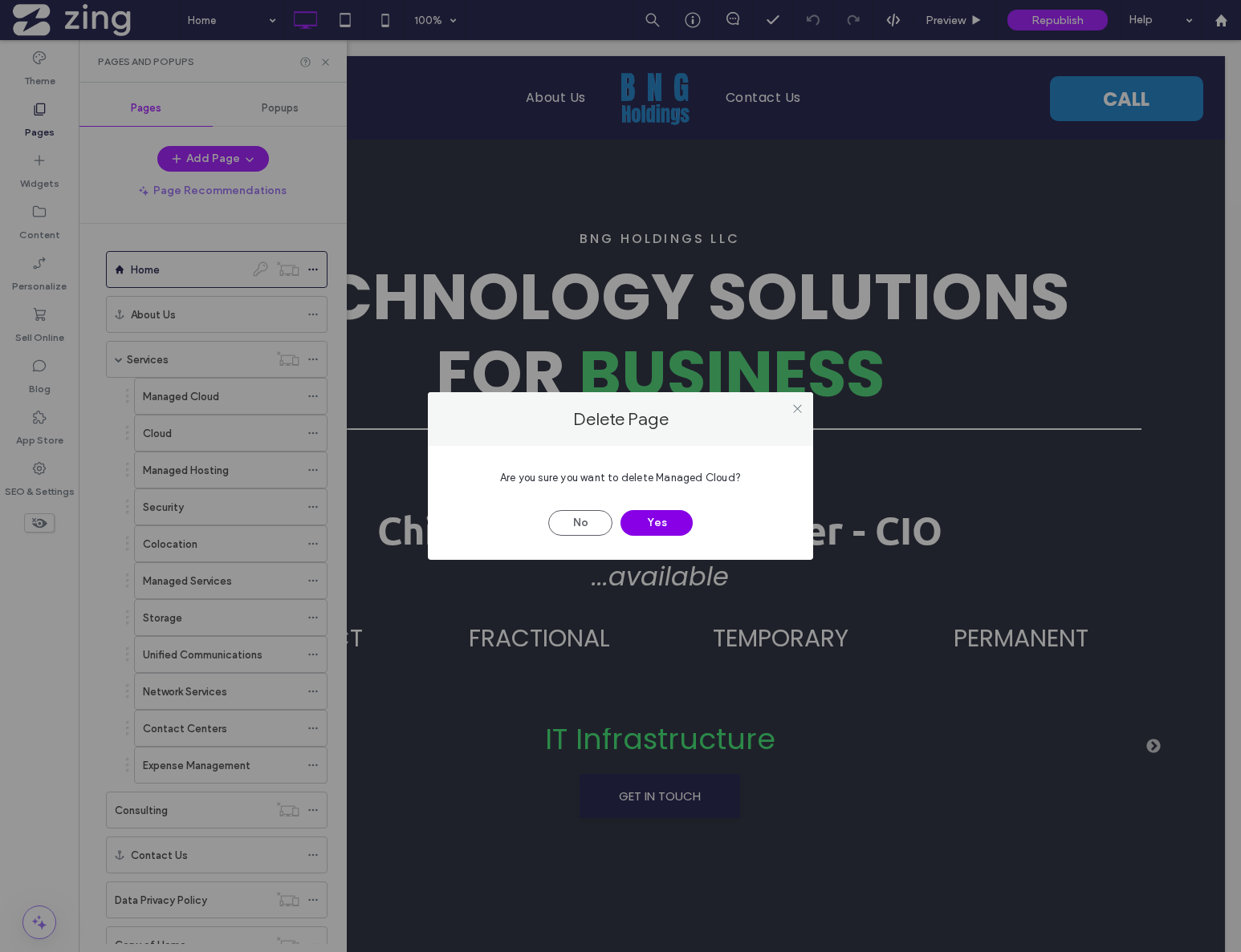
click at [644, 529] on button "Yes" at bounding box center [657, 523] width 73 height 26
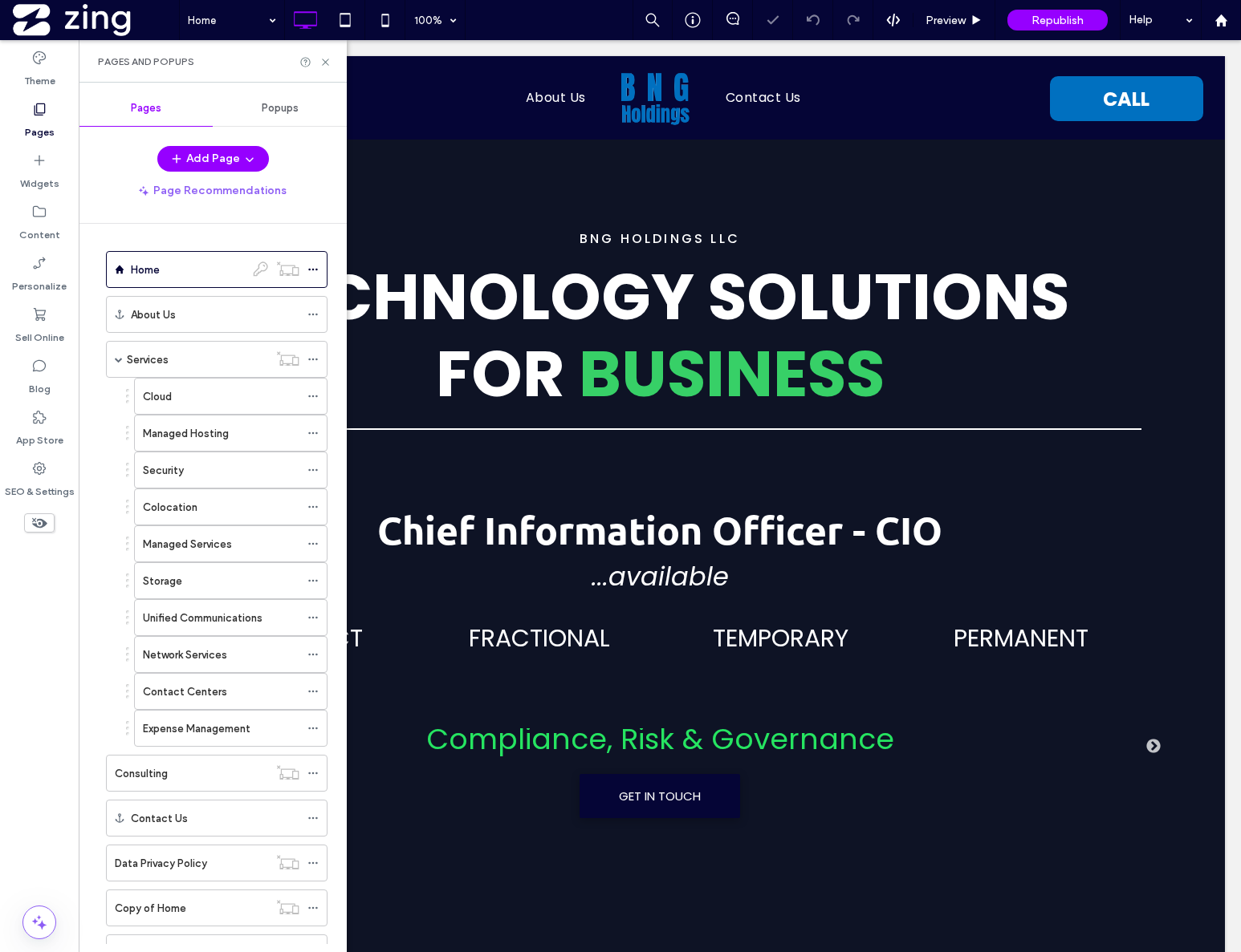
drag, startPoint x: 314, startPoint y: 395, endPoint x: 335, endPoint y: 404, distance: 22.8
click at [314, 395] on icon at bounding box center [312, 396] width 12 height 12
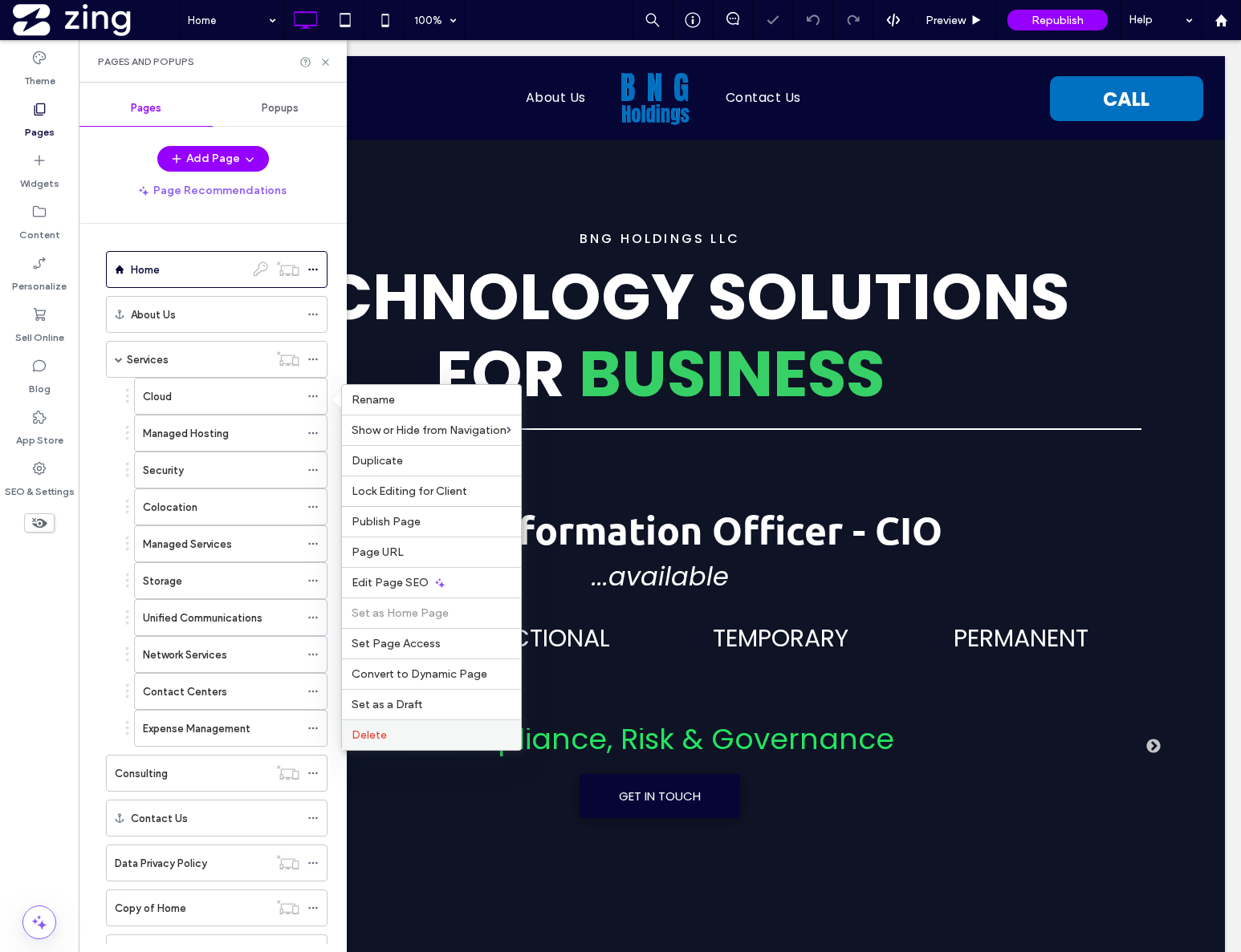
click at [393, 742] on div "Delete" at bounding box center [431, 734] width 179 height 30
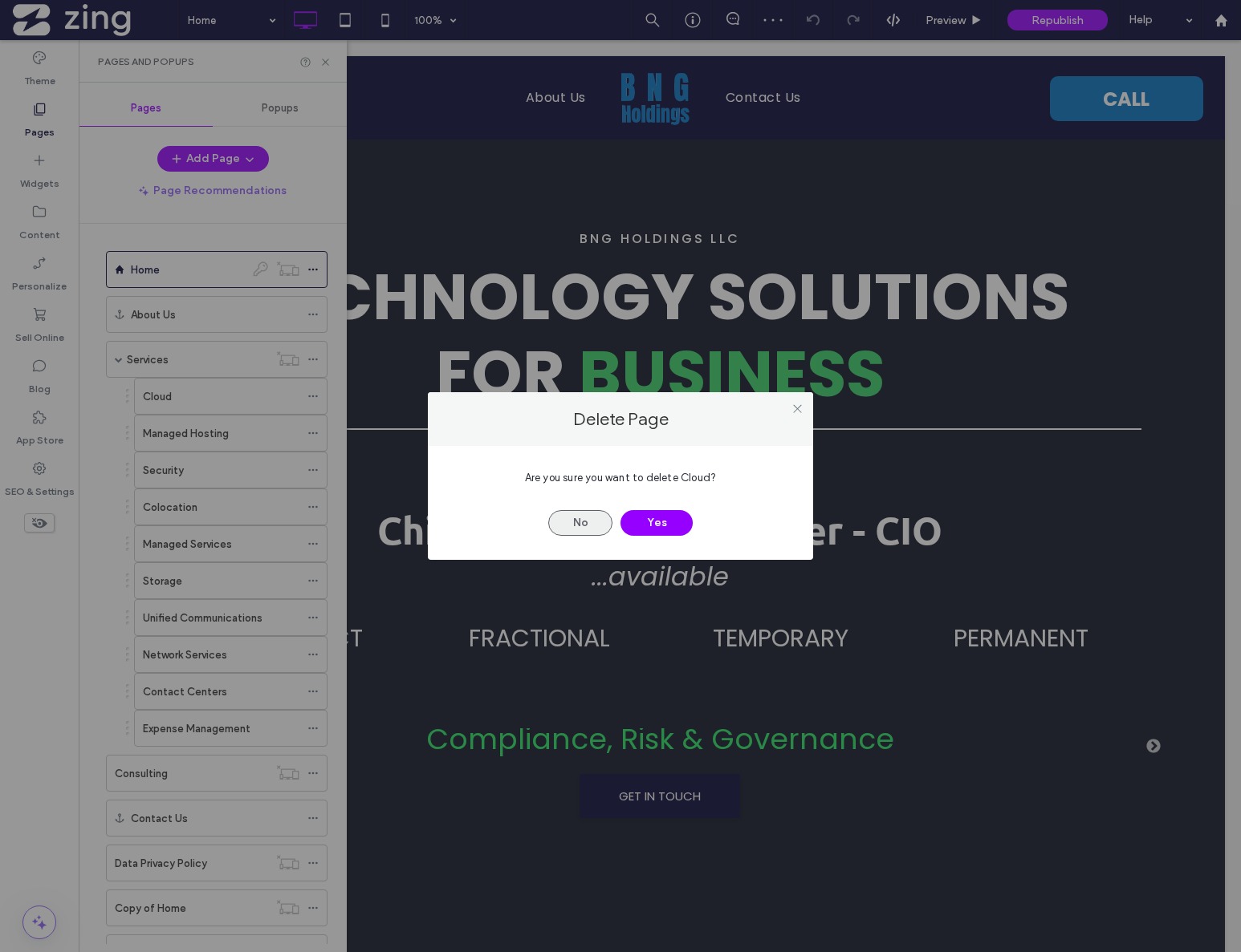
drag, startPoint x: 646, startPoint y: 518, endPoint x: 599, endPoint y: 513, distance: 47.3
click at [644, 515] on button "Yes" at bounding box center [657, 523] width 73 height 26
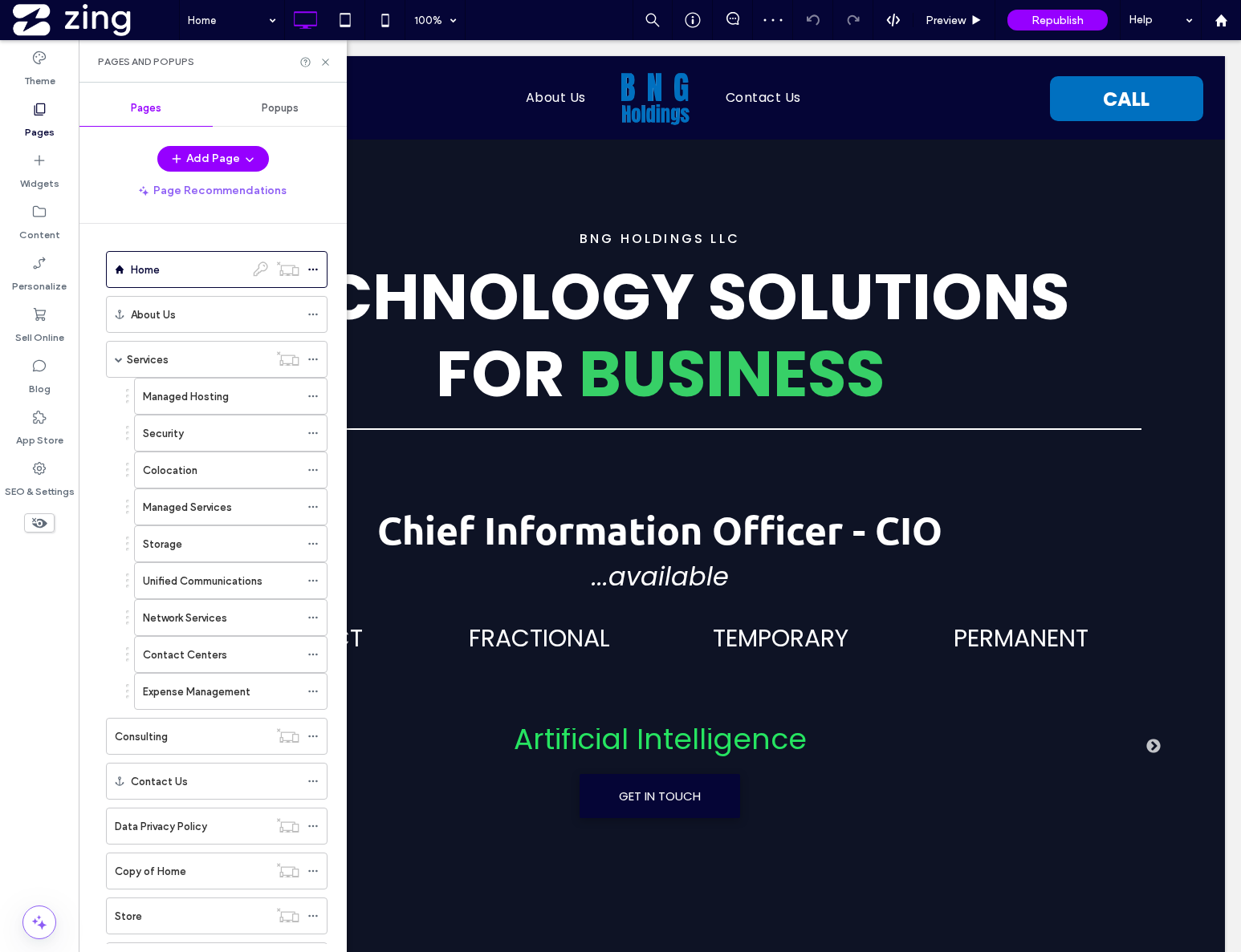
drag, startPoint x: 306, startPoint y: 396, endPoint x: 339, endPoint y: 417, distance: 39.1
click at [307, 395] on icon at bounding box center [312, 396] width 12 height 12
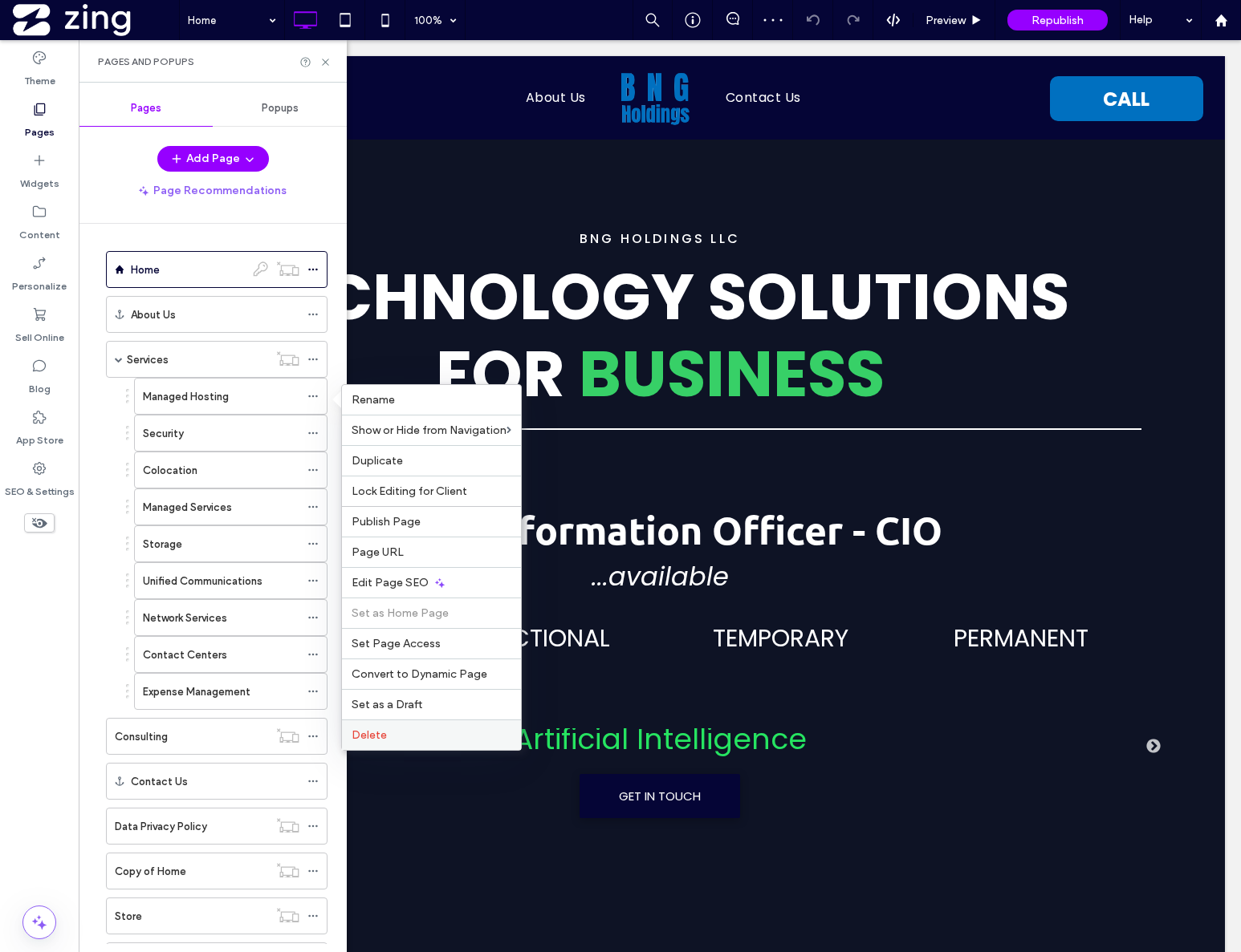
click at [399, 733] on label "Delete" at bounding box center [431, 734] width 159 height 13
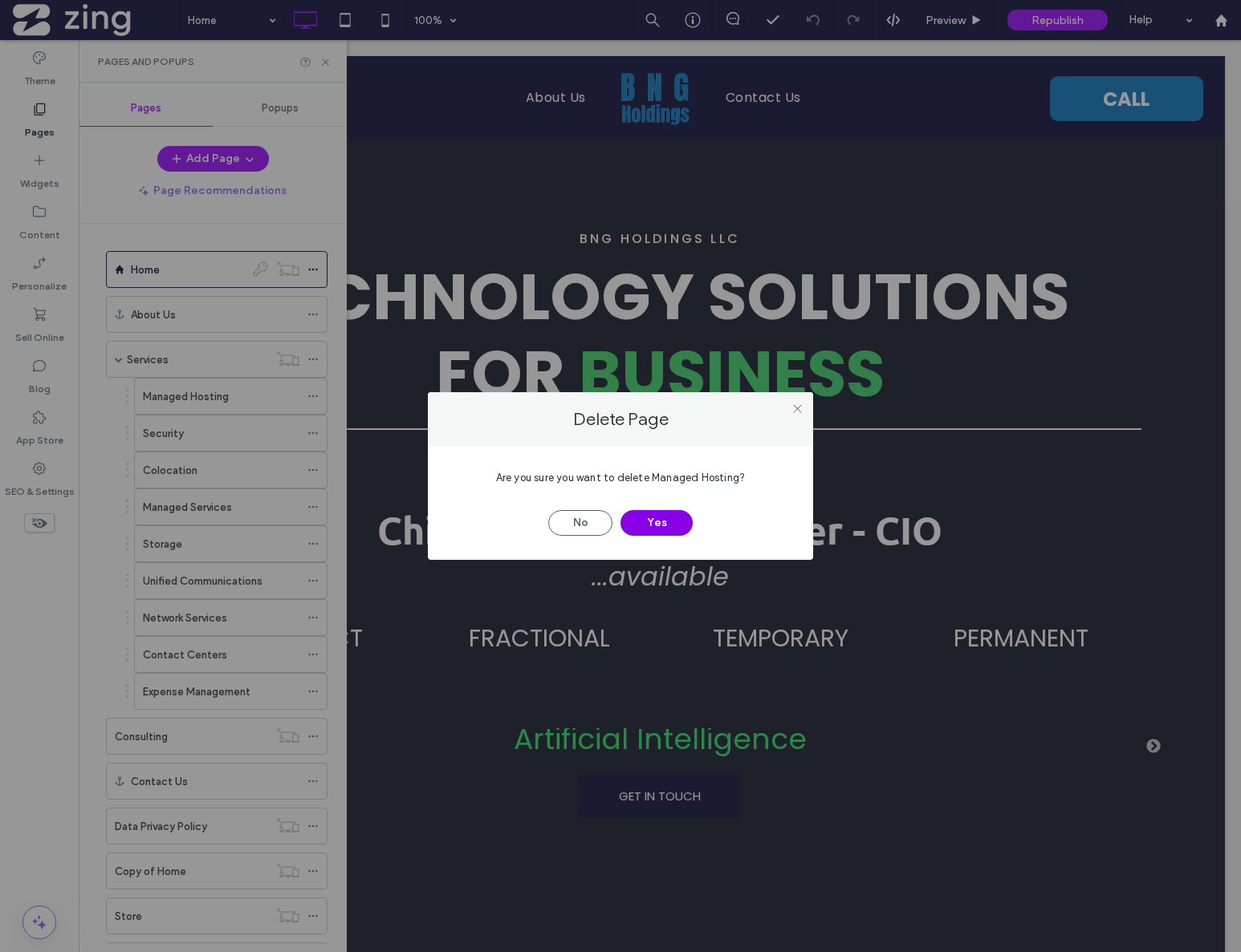
click at [669, 518] on button "Yes" at bounding box center [657, 523] width 73 height 26
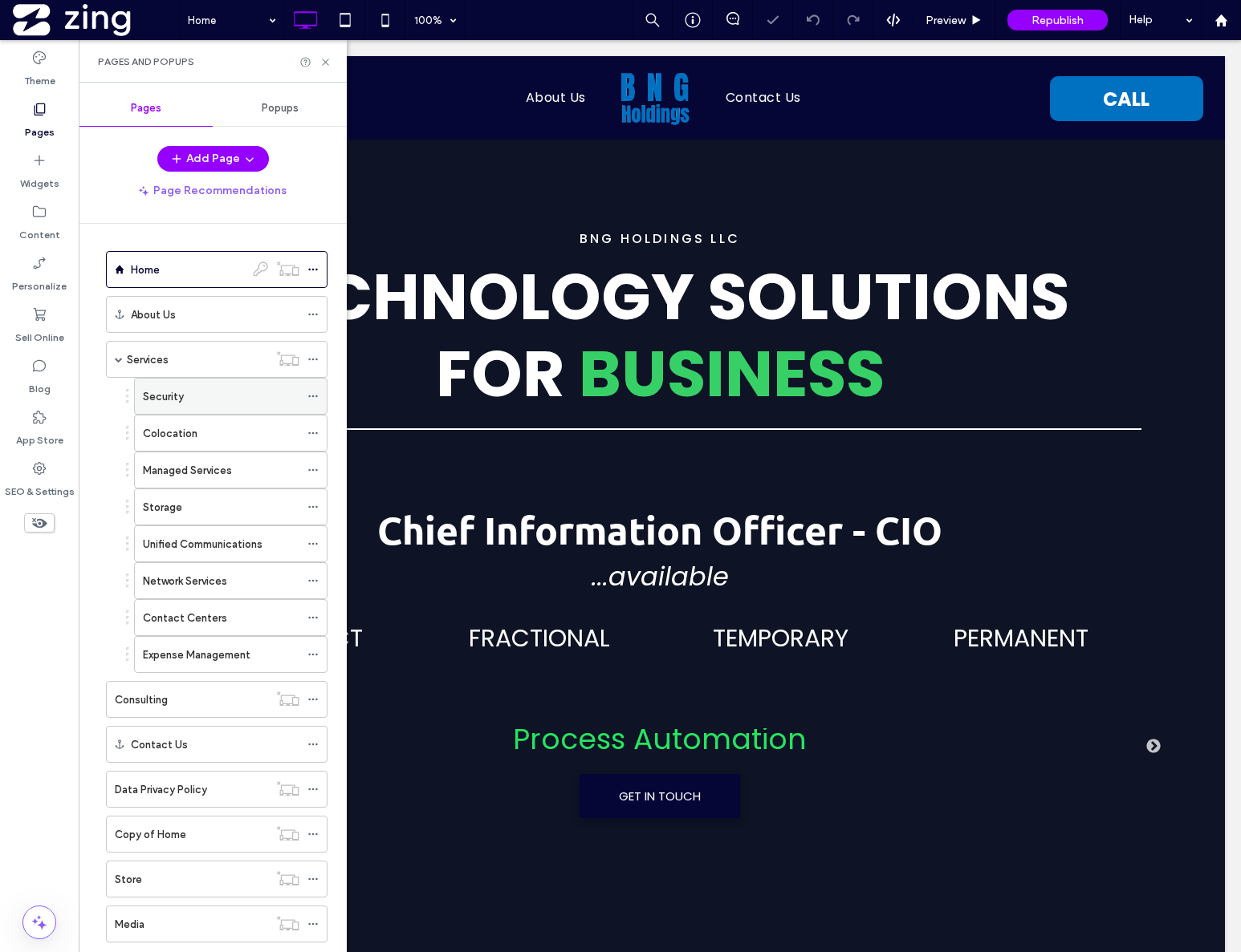
click at [313, 394] on icon at bounding box center [312, 396] width 12 height 12
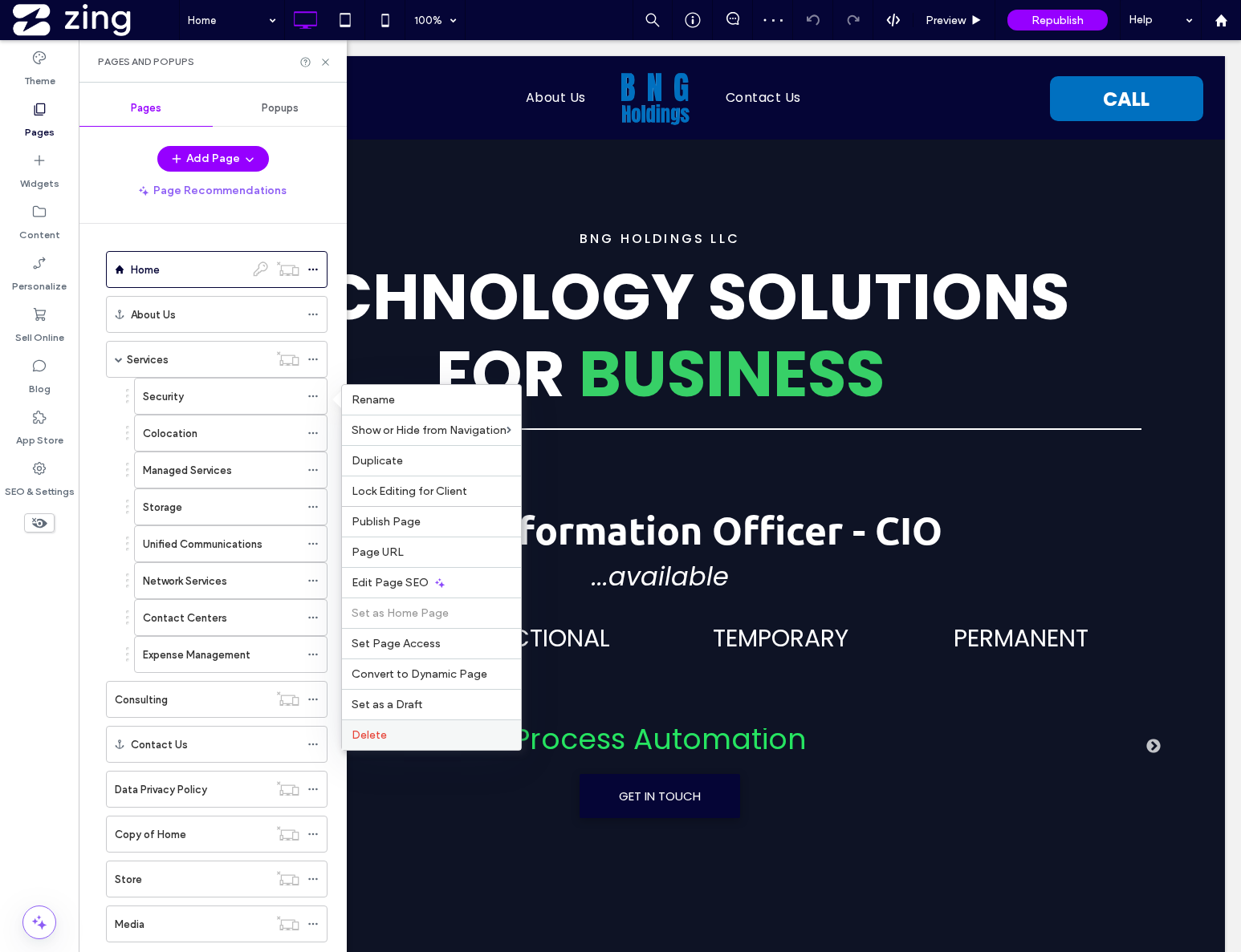
click at [404, 742] on div "Delete" at bounding box center [431, 734] width 179 height 30
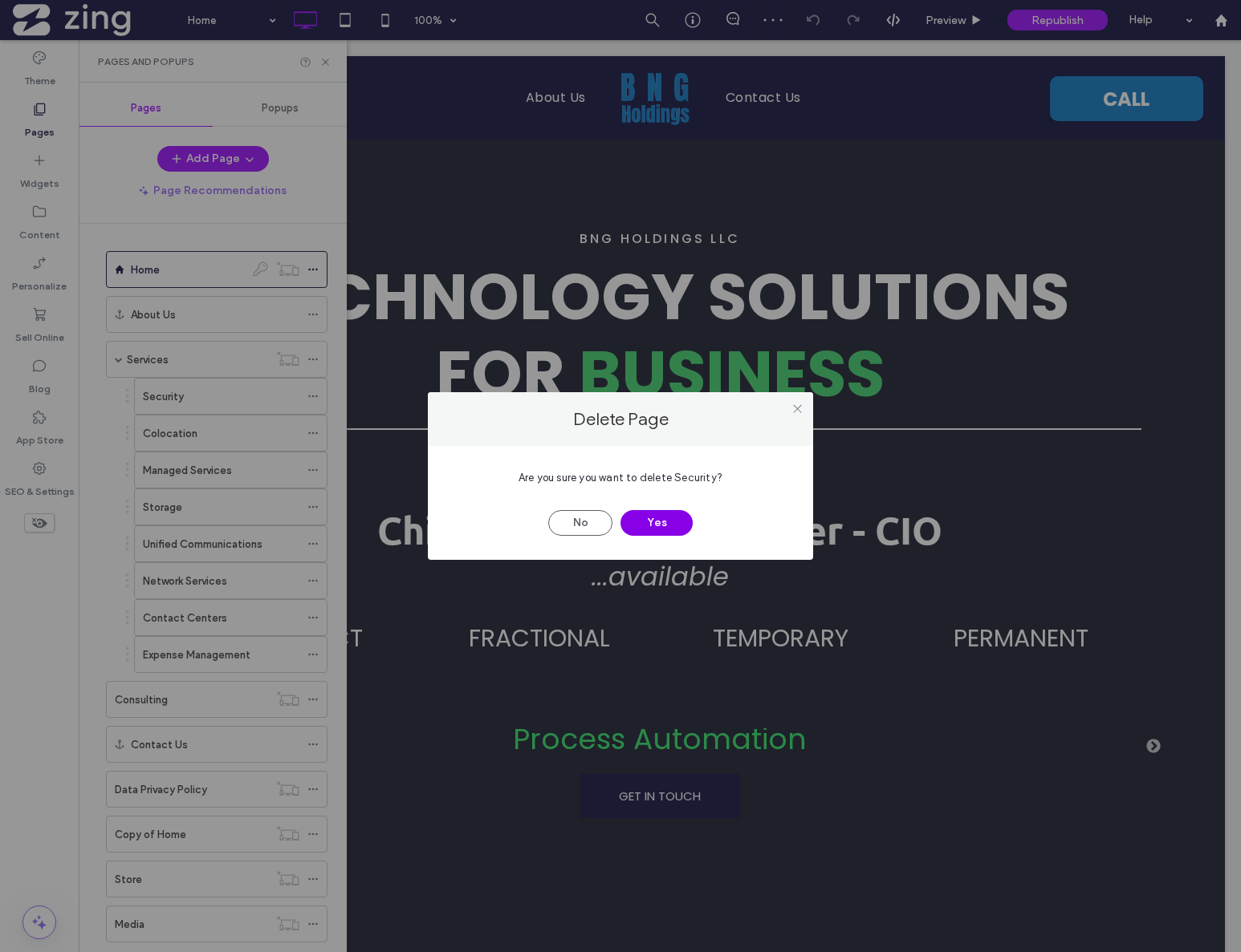
click at [657, 524] on button "Yes" at bounding box center [657, 523] width 73 height 26
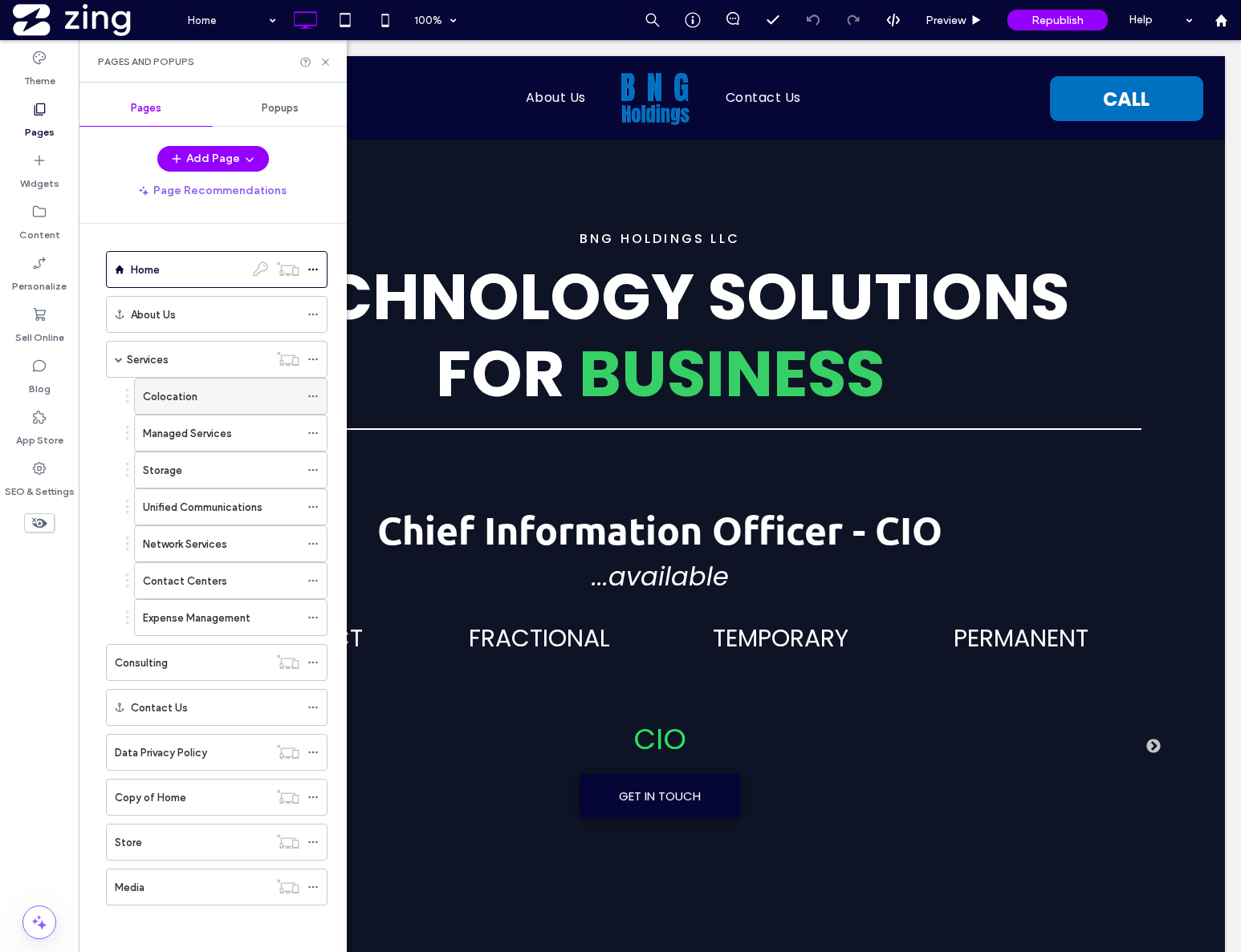
click at [312, 393] on icon at bounding box center [312, 396] width 12 height 12
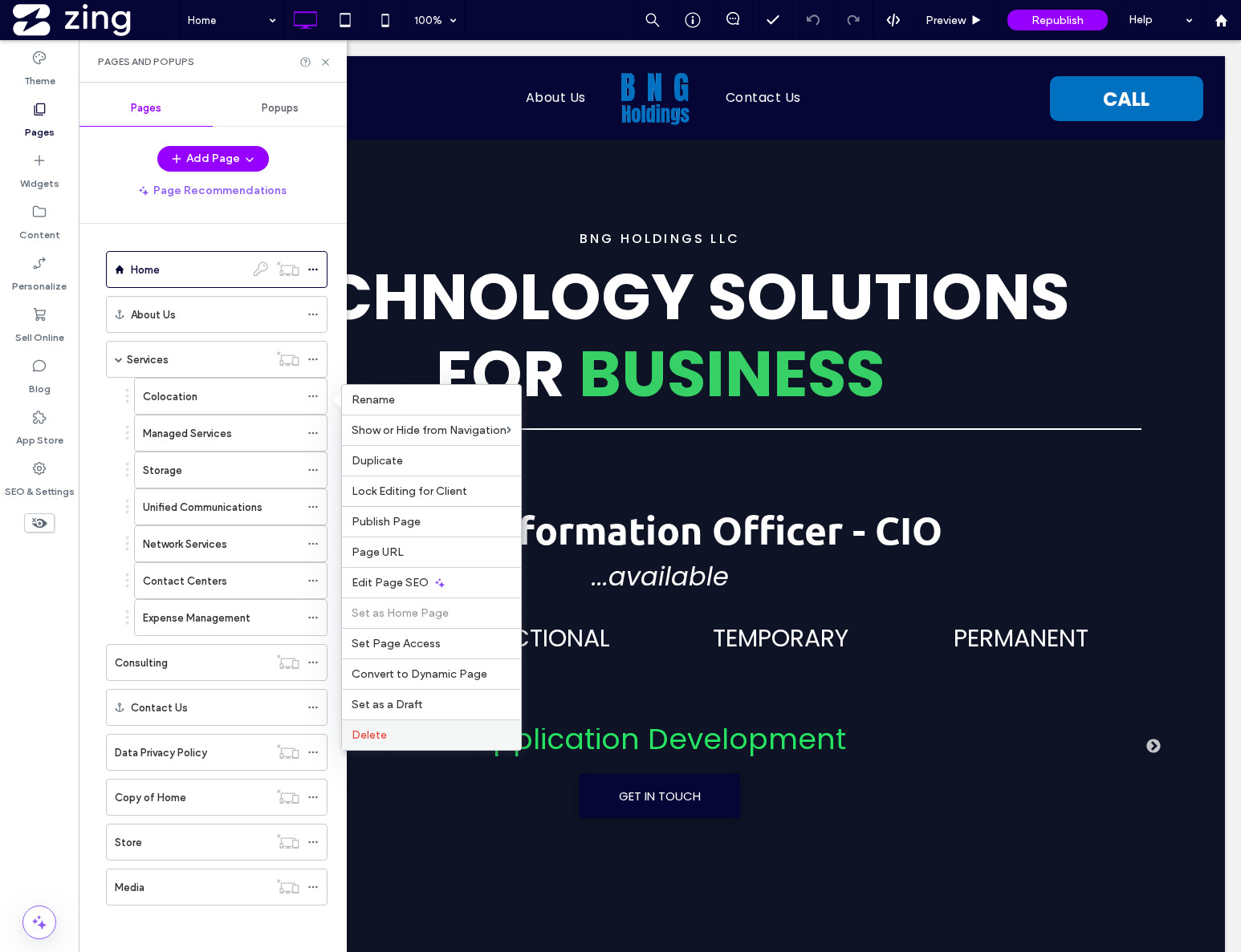
click at [382, 735] on span "Delete" at bounding box center [369, 734] width 35 height 13
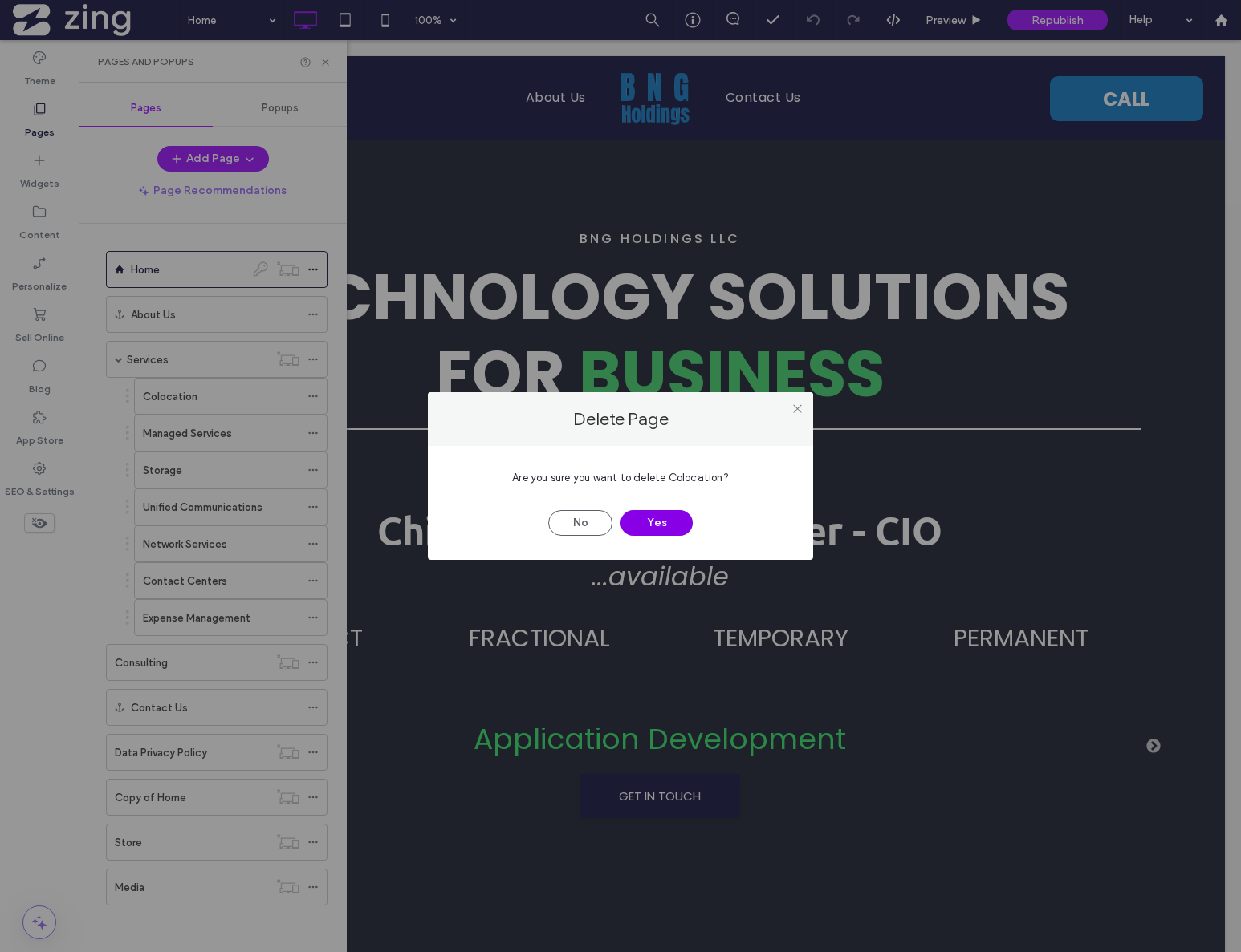
click at [667, 517] on button "Yes" at bounding box center [657, 523] width 73 height 26
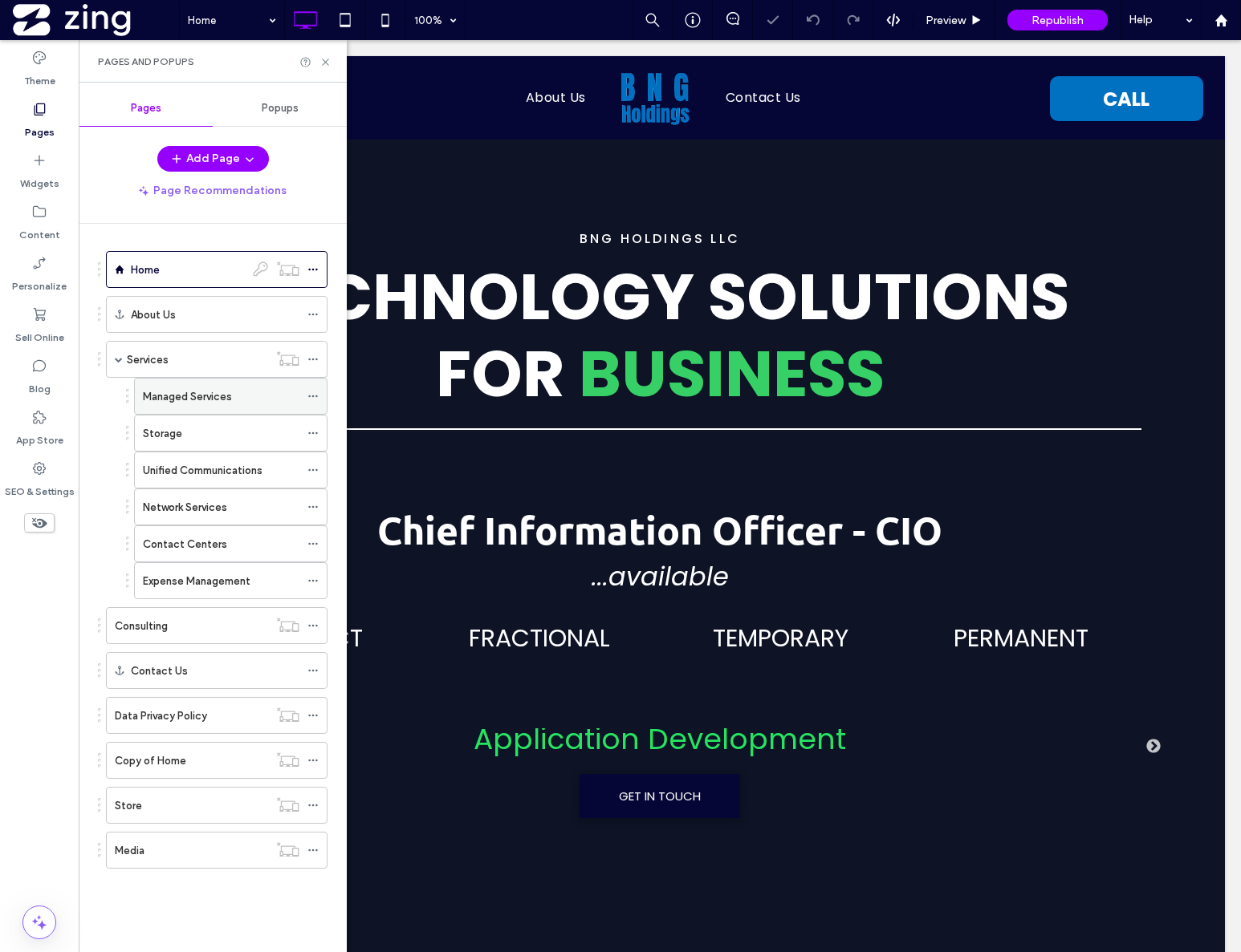
drag, startPoint x: 309, startPoint y: 395, endPoint x: 319, endPoint y: 399, distance: 10.8
click at [309, 395] on icon at bounding box center [312, 396] width 12 height 12
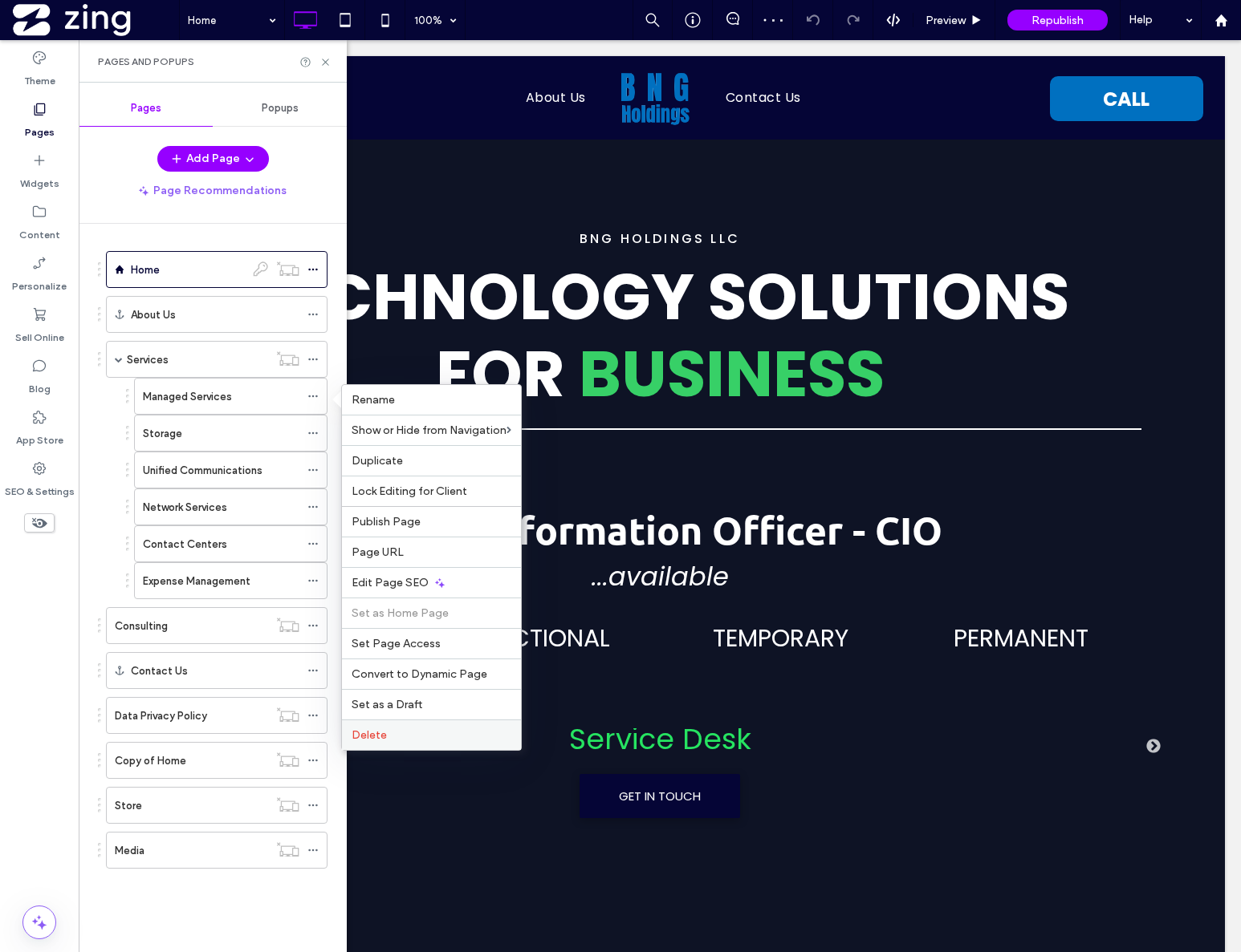
click at [389, 728] on label "Delete" at bounding box center [431, 734] width 159 height 13
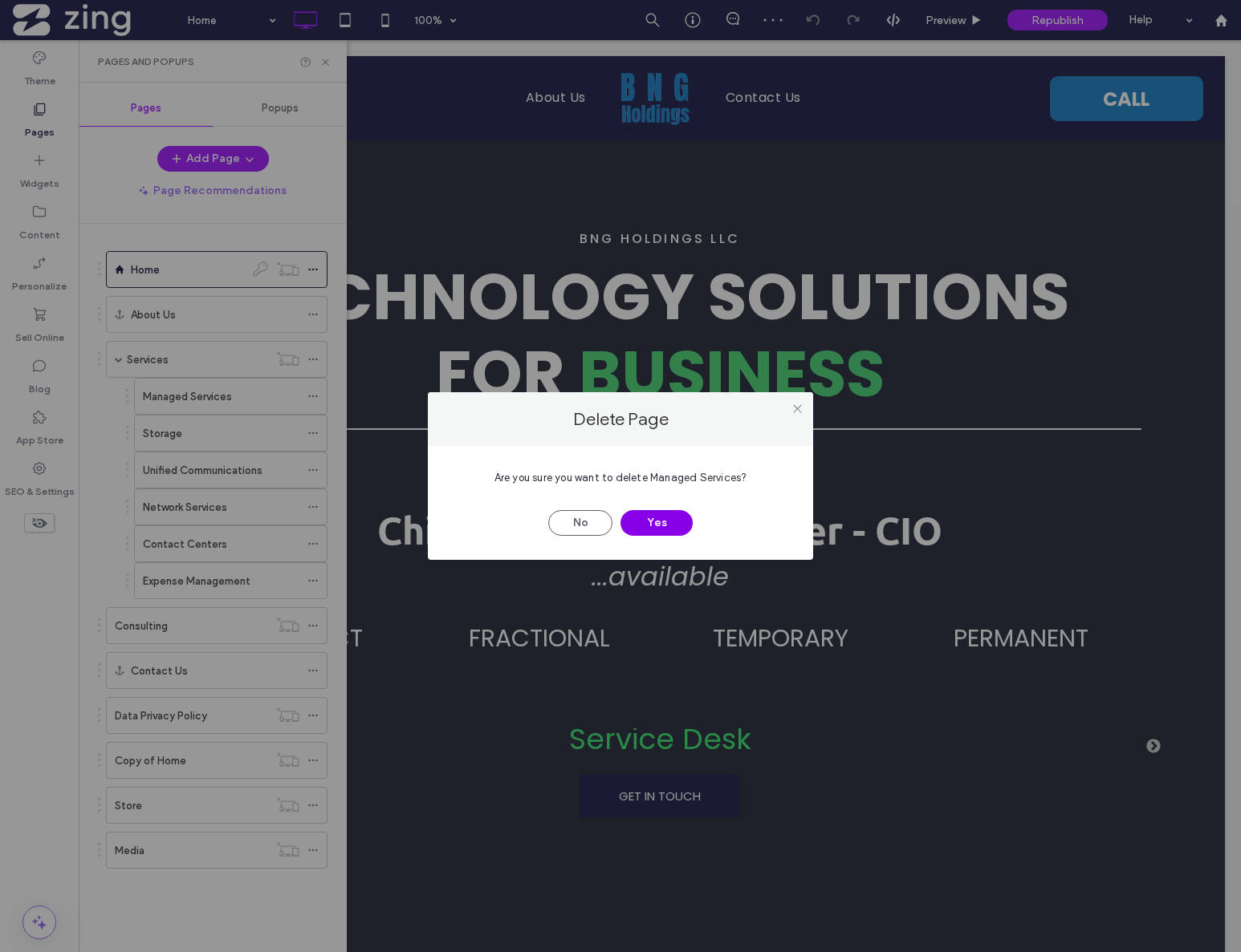
click at [639, 529] on button "Yes" at bounding box center [657, 523] width 73 height 26
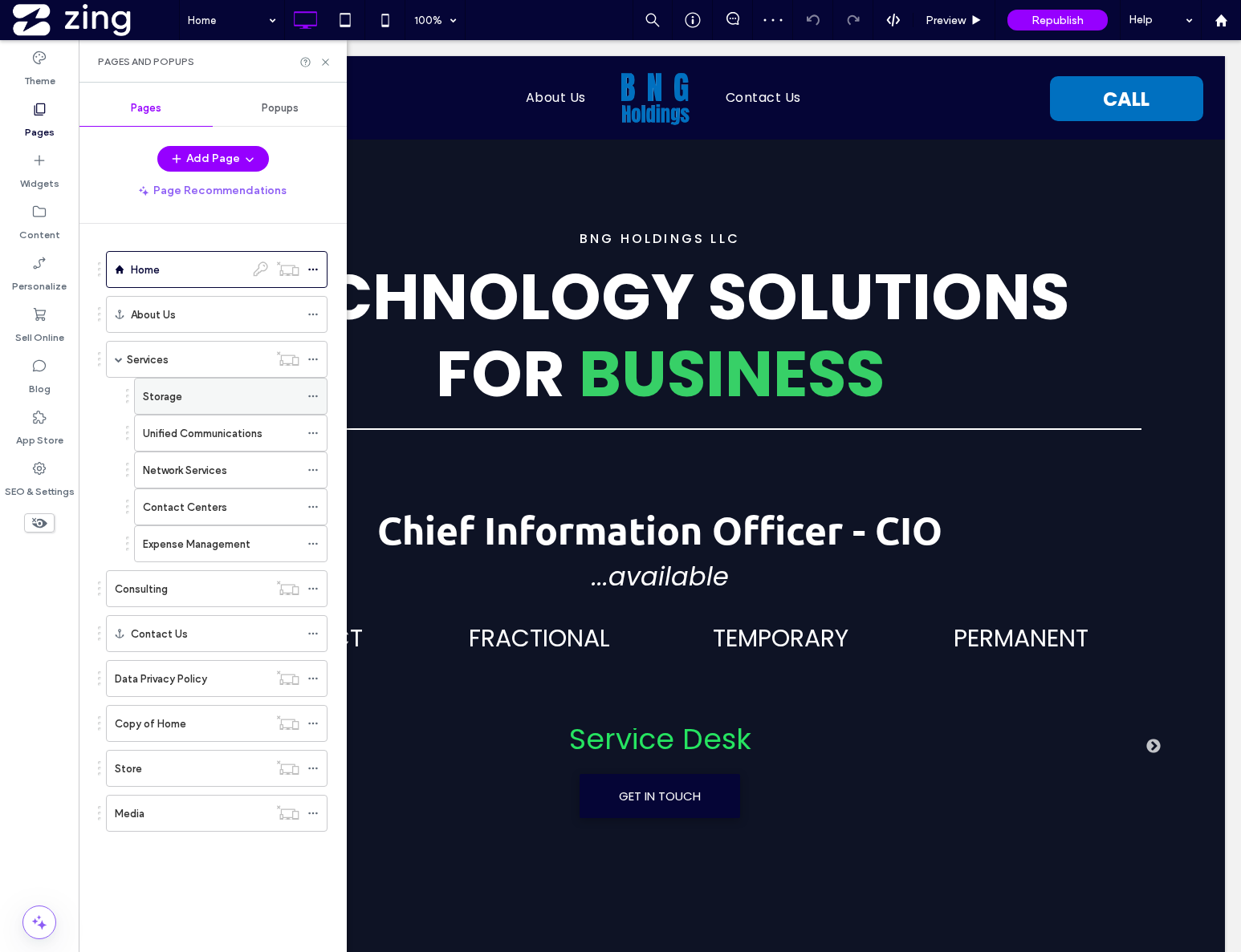
click at [312, 393] on icon at bounding box center [312, 396] width 12 height 12
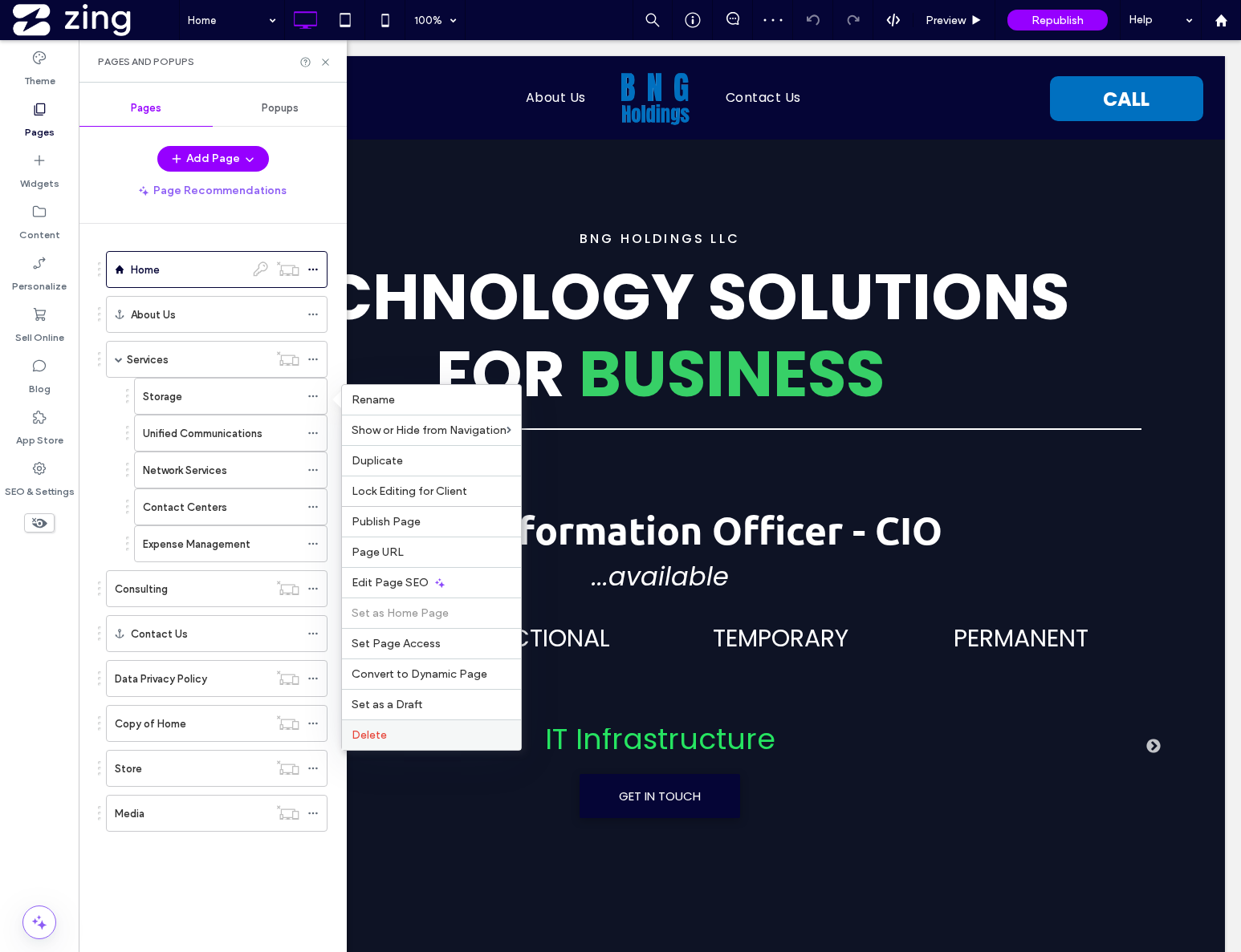
click at [371, 729] on span "Delete" at bounding box center [369, 734] width 35 height 13
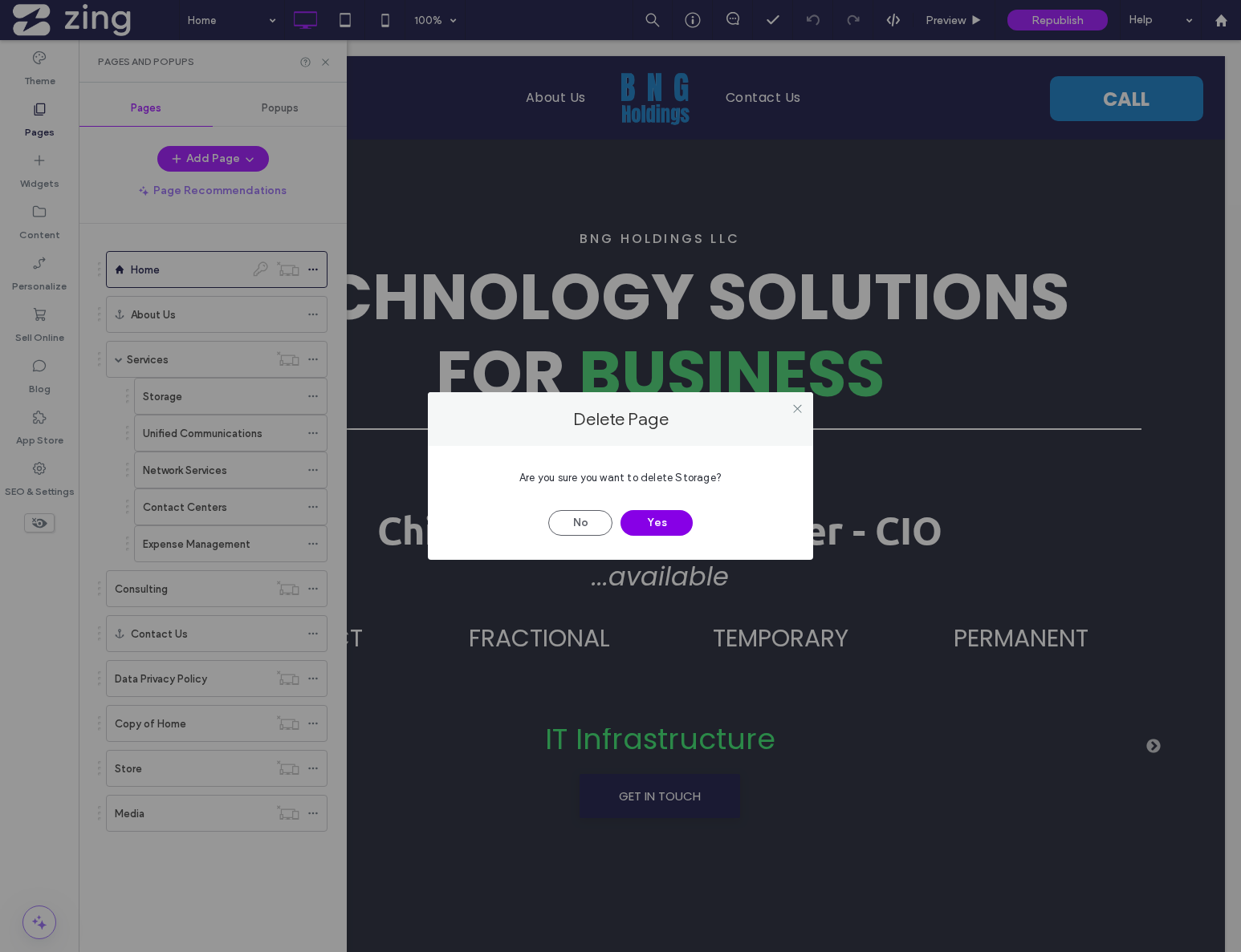
click at [672, 513] on button "Yes" at bounding box center [657, 523] width 73 height 26
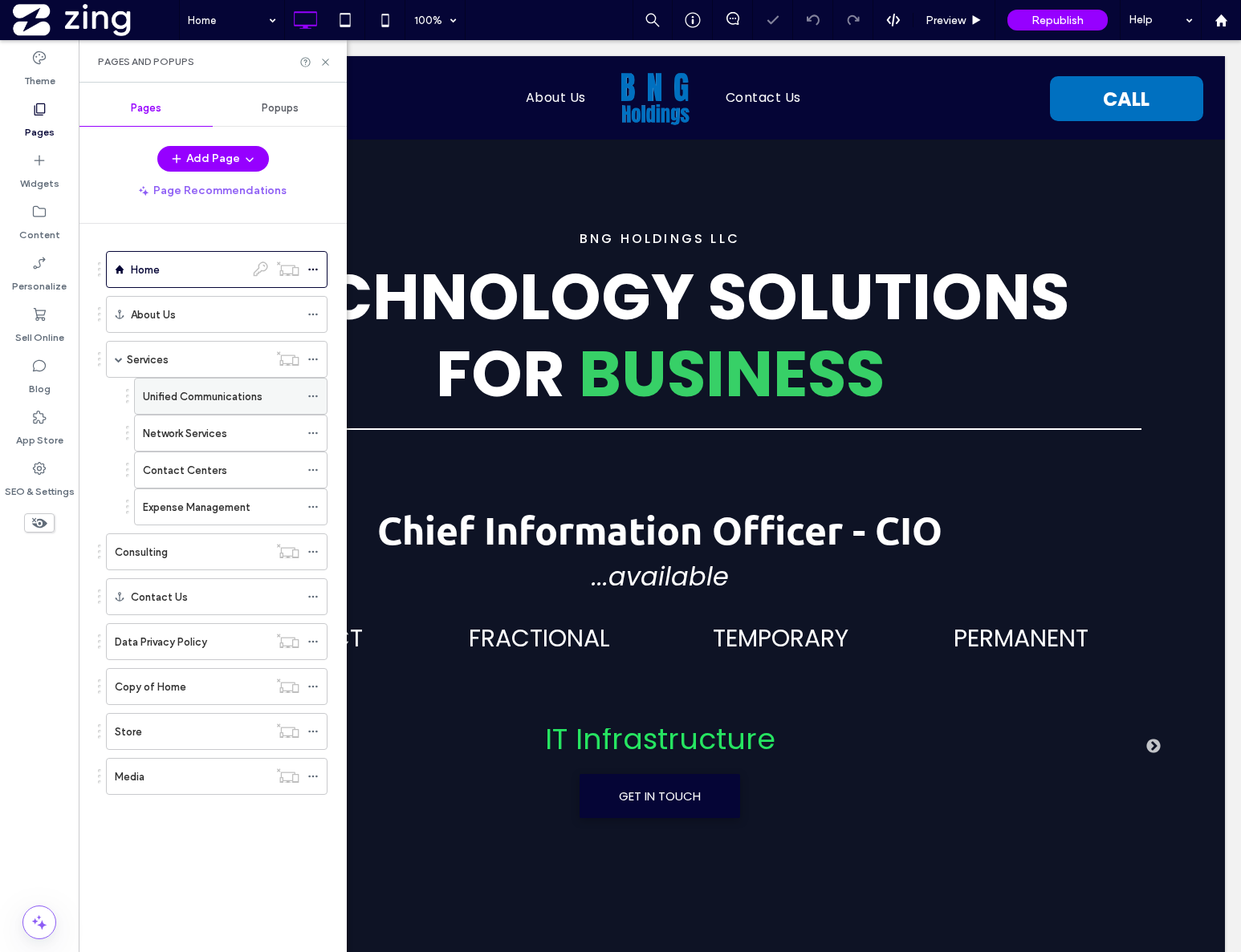
drag, startPoint x: 312, startPoint y: 393, endPoint x: 326, endPoint y: 398, distance: 14.9
click at [313, 392] on icon at bounding box center [312, 396] width 12 height 12
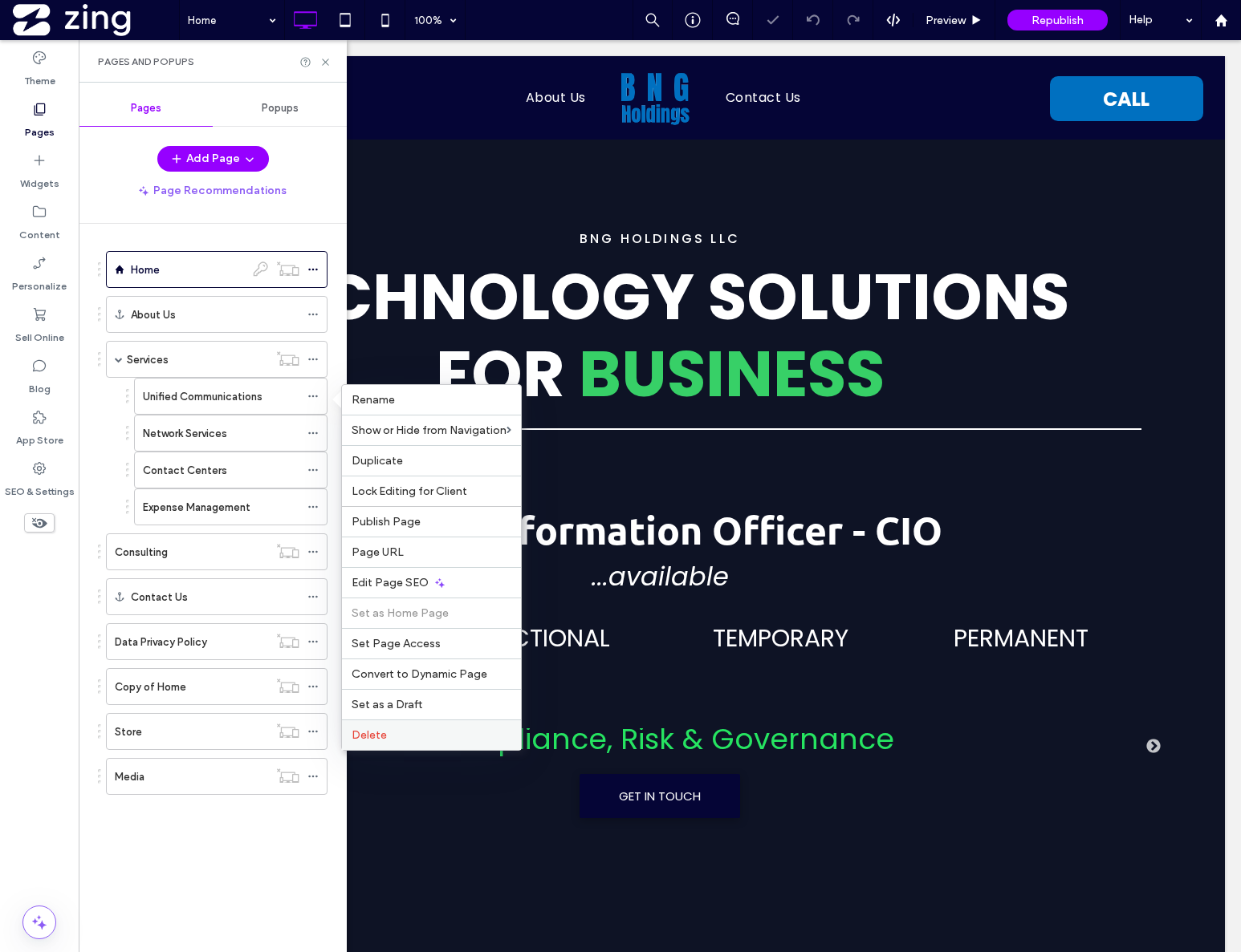
click at [370, 731] on span "Delete" at bounding box center [369, 734] width 35 height 13
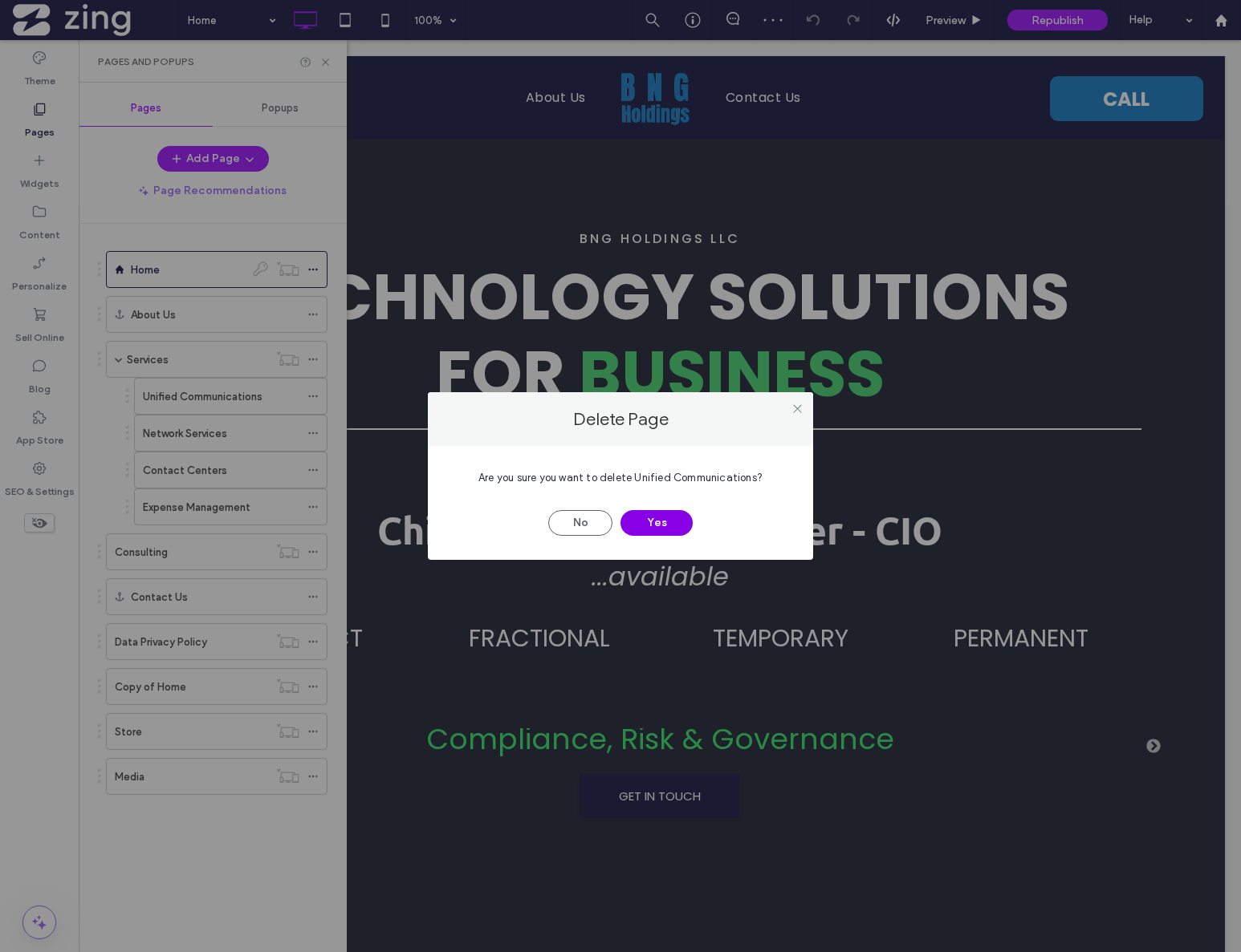
click at [674, 516] on button "Yes" at bounding box center [657, 523] width 73 height 26
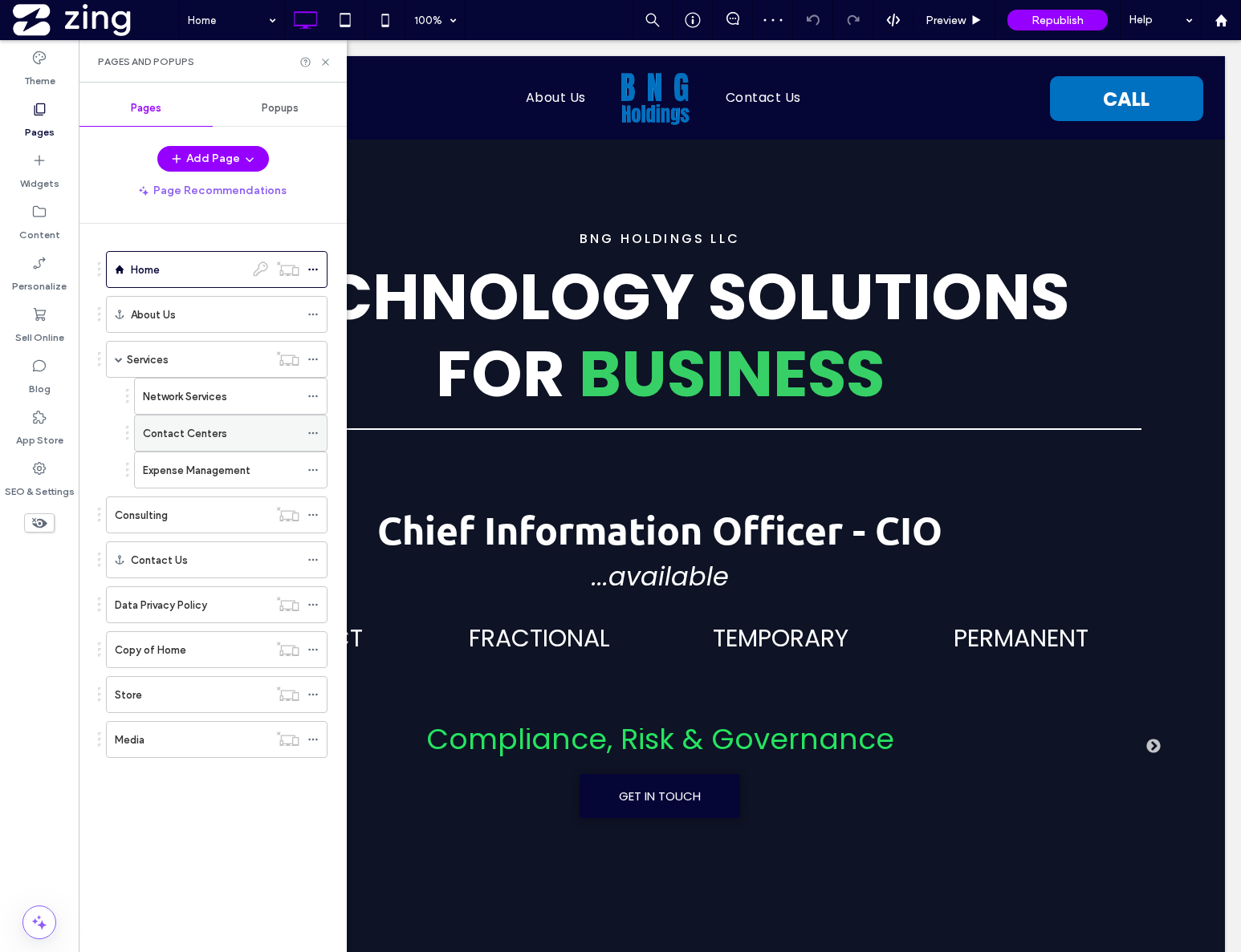
drag, startPoint x: 314, startPoint y: 395, endPoint x: 324, endPoint y: 439, distance: 45.1
click at [314, 395] on icon at bounding box center [312, 396] width 12 height 12
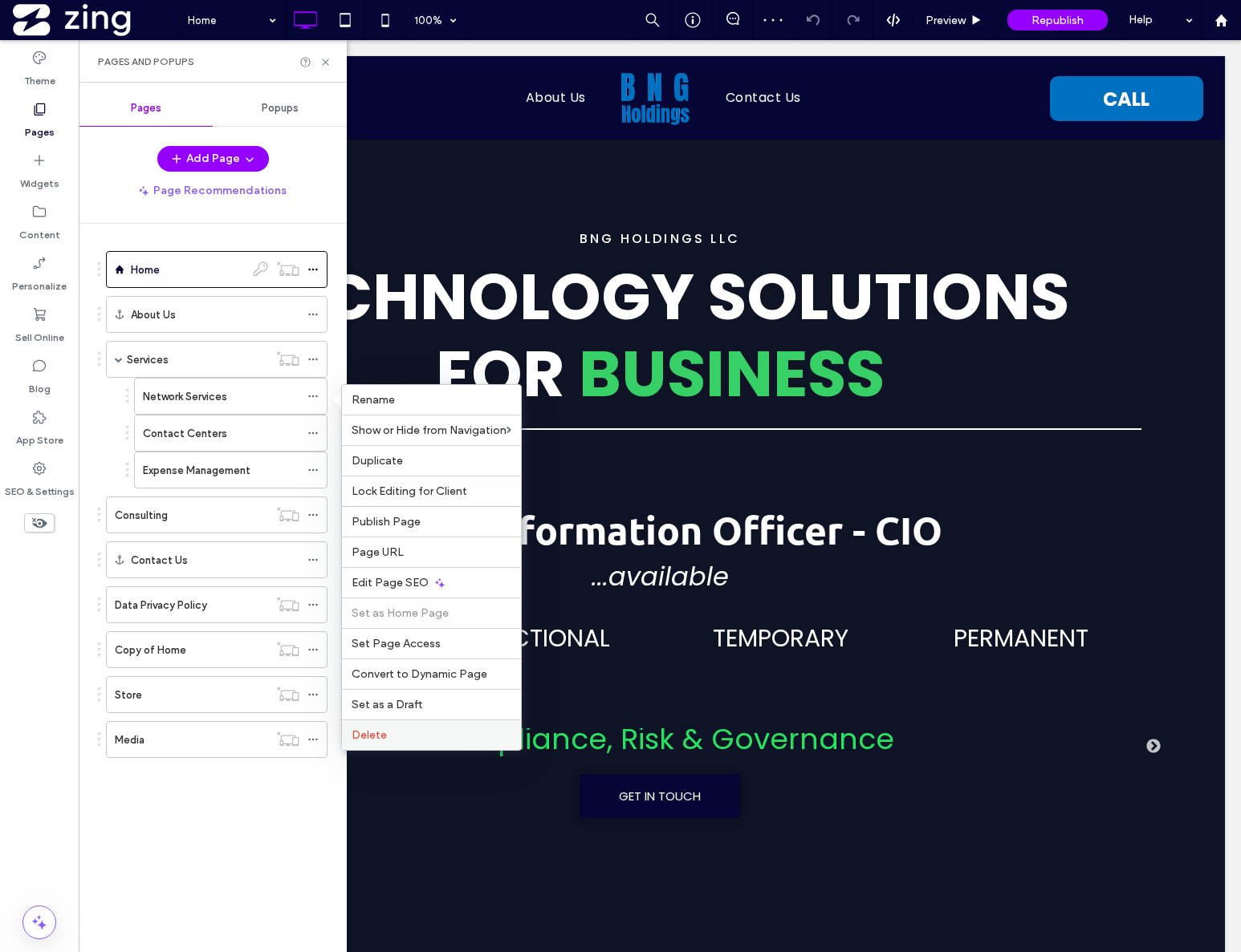
click at [382, 728] on span "Delete" at bounding box center [369, 734] width 35 height 13
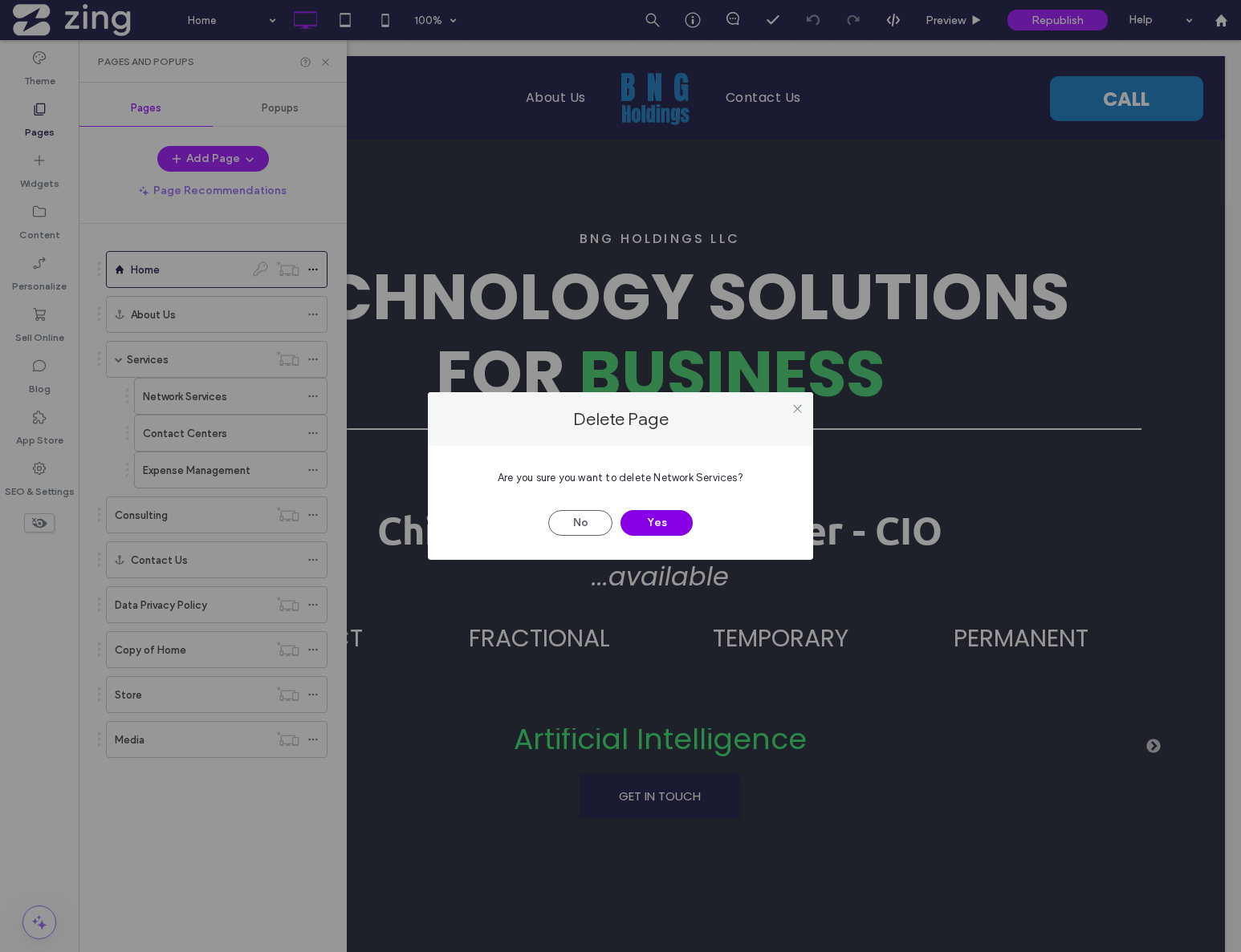
click at [656, 528] on button "Yes" at bounding box center [657, 523] width 73 height 26
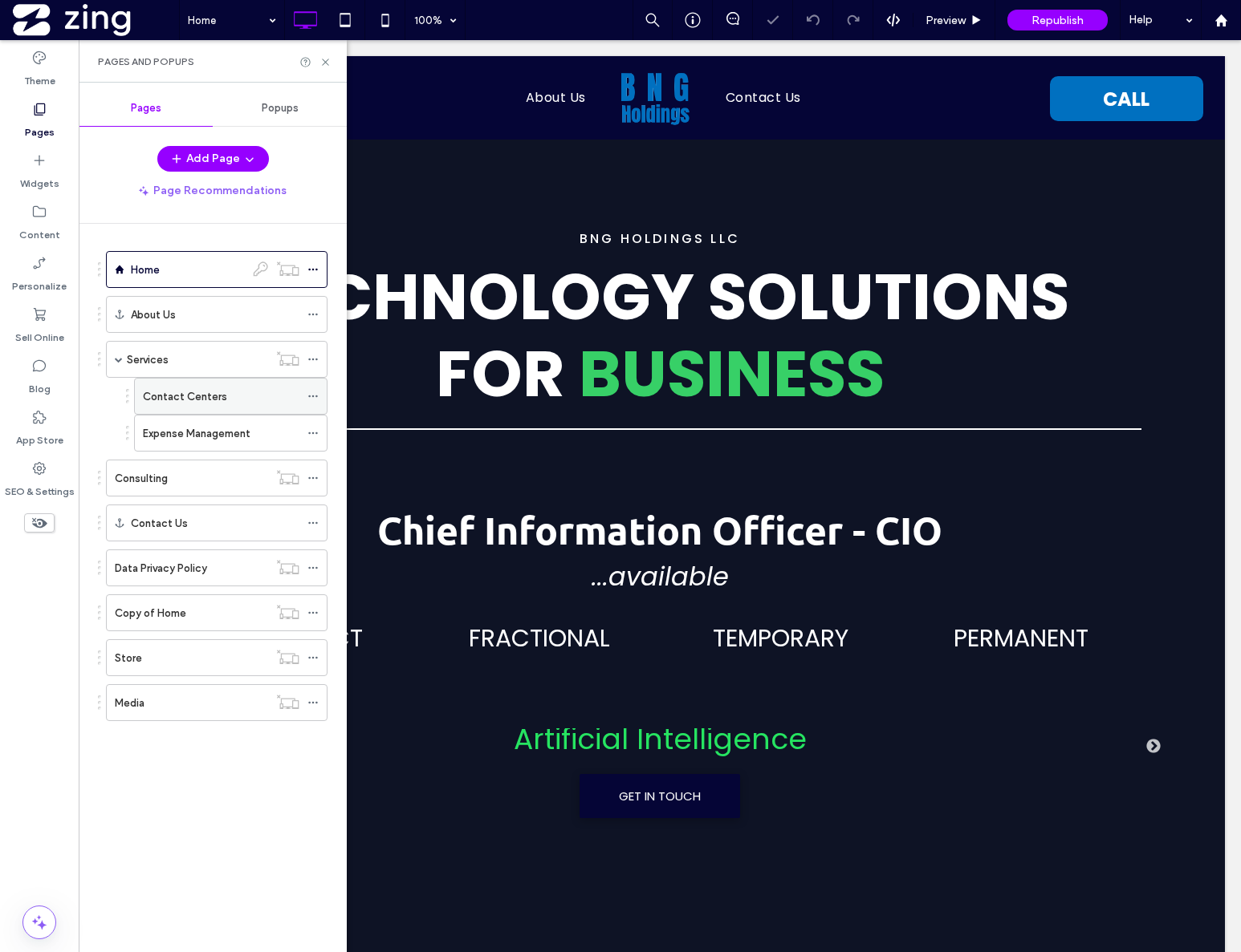
click at [320, 393] on div at bounding box center [317, 395] width 19 height 24
click at [307, 397] on icon at bounding box center [312, 396] width 12 height 12
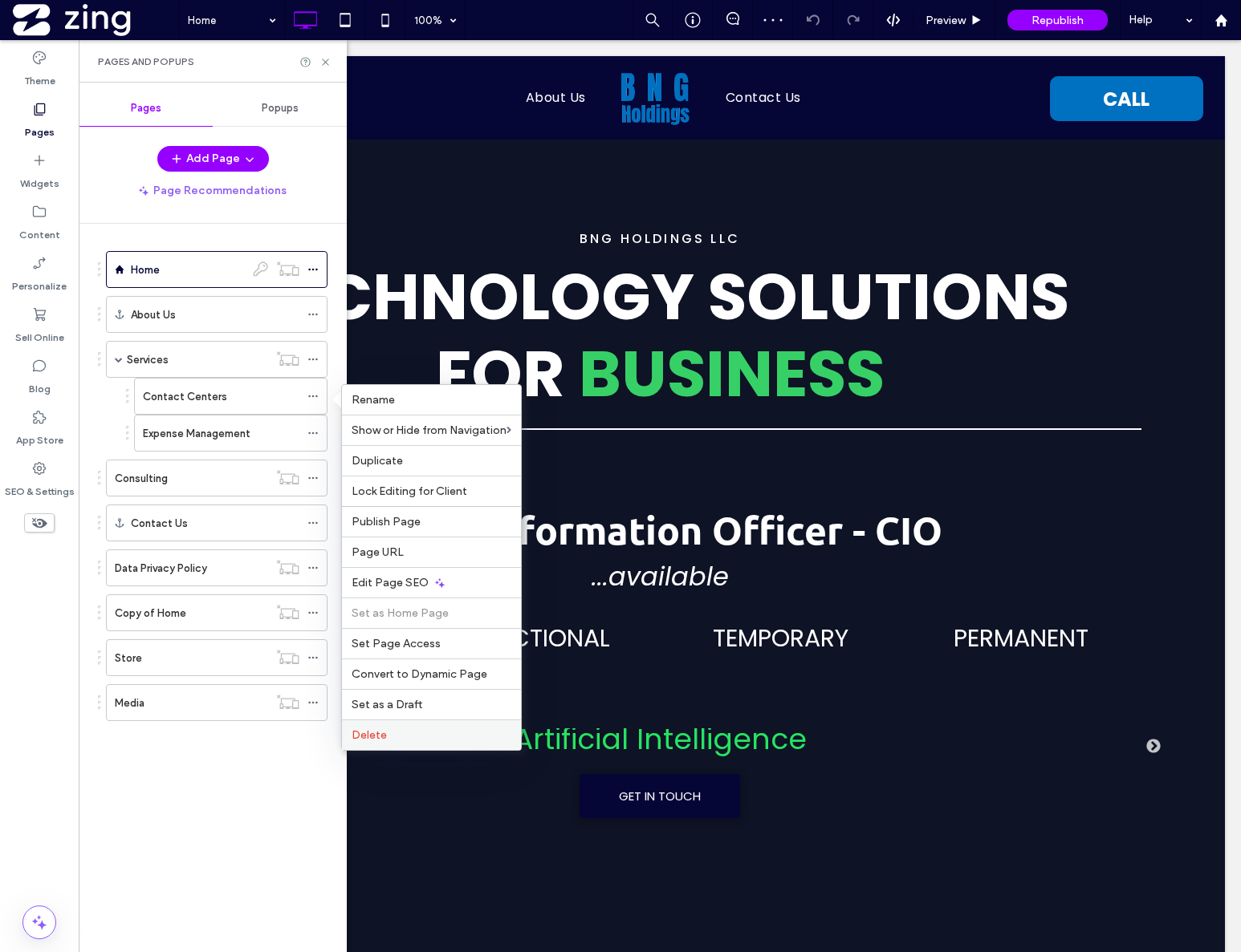
click at [377, 735] on span "Delete" at bounding box center [369, 734] width 35 height 13
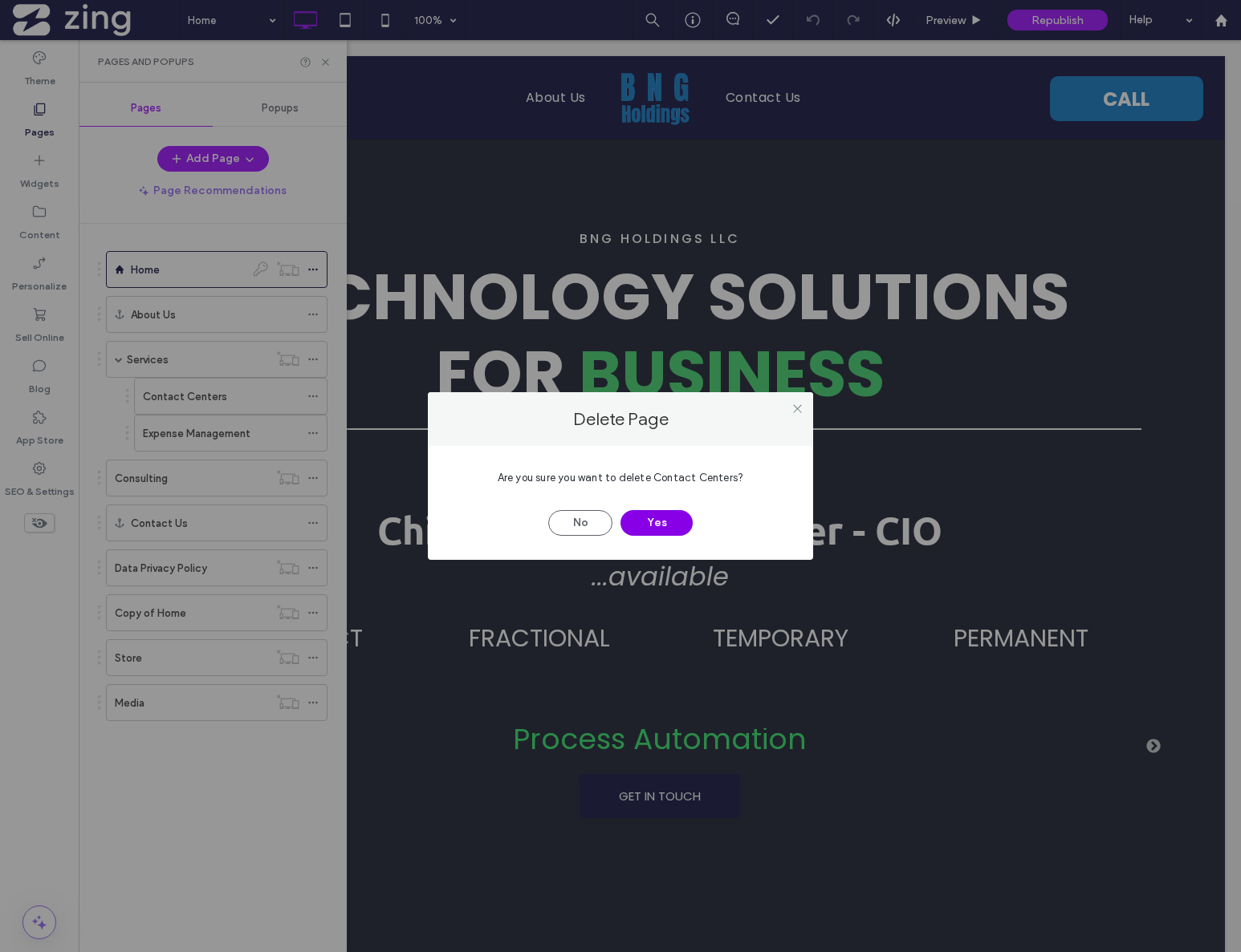
click at [659, 511] on button "Yes" at bounding box center [657, 523] width 73 height 26
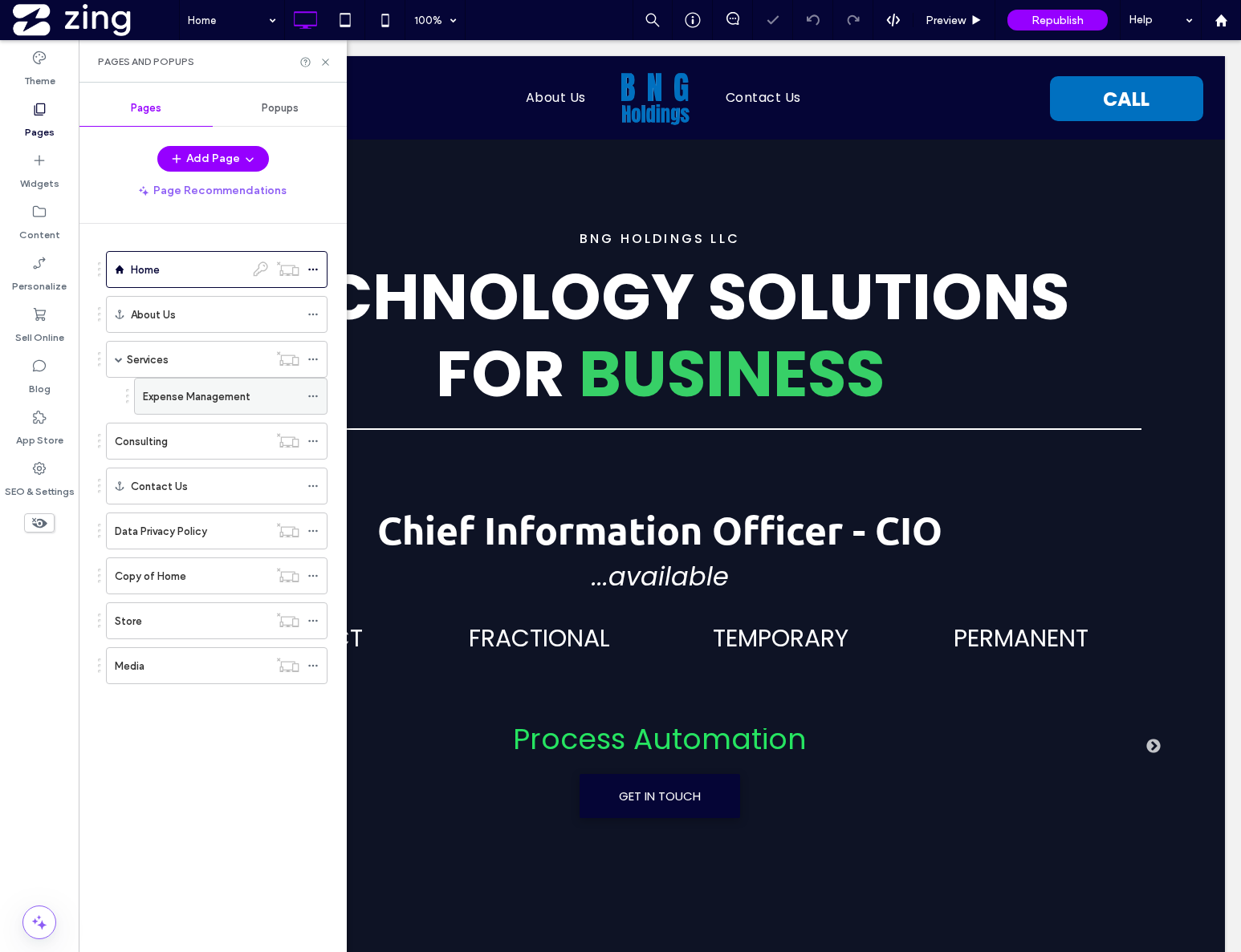
click at [311, 395] on icon at bounding box center [312, 396] width 12 height 12
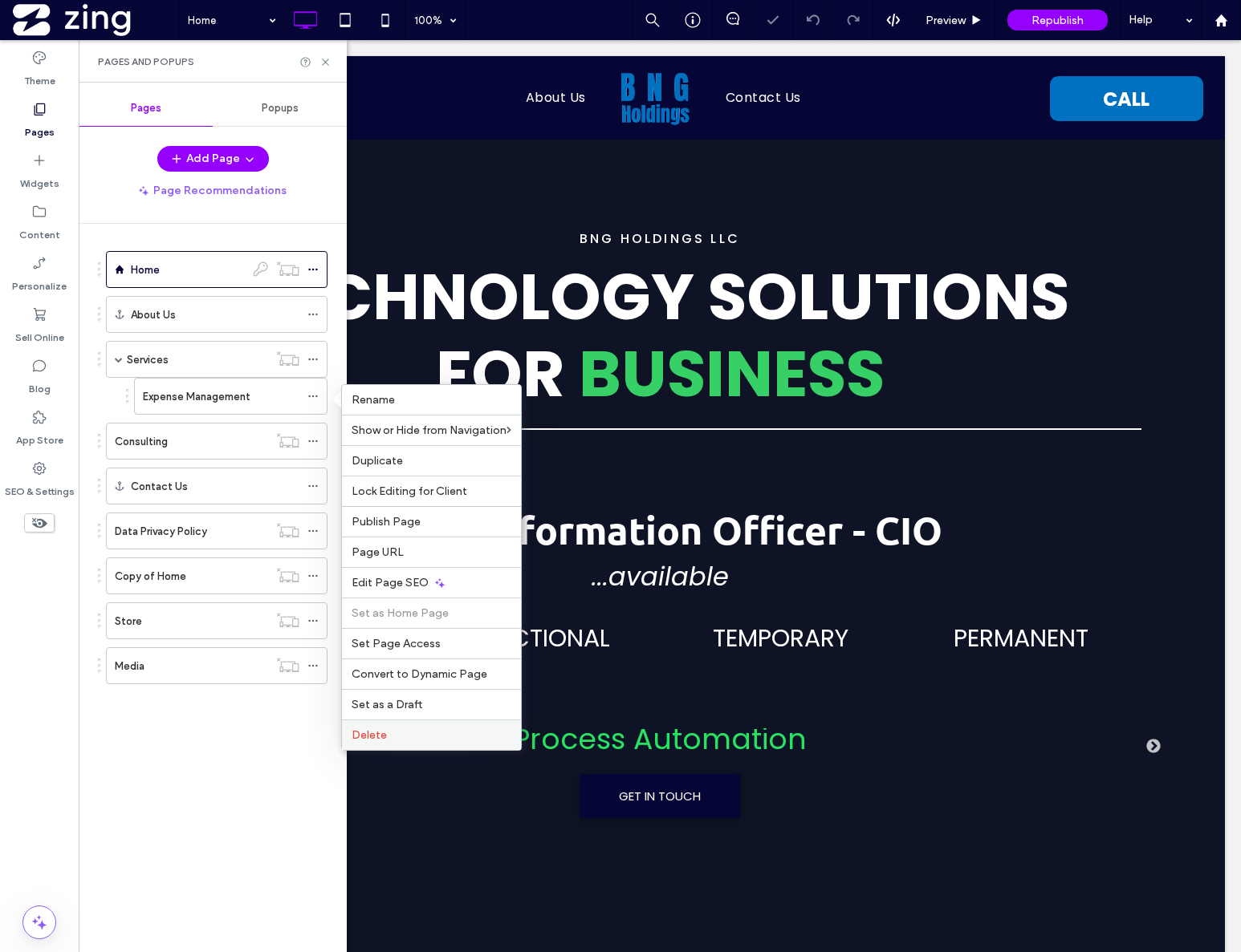
click at [400, 735] on label "Delete" at bounding box center [431, 734] width 159 height 13
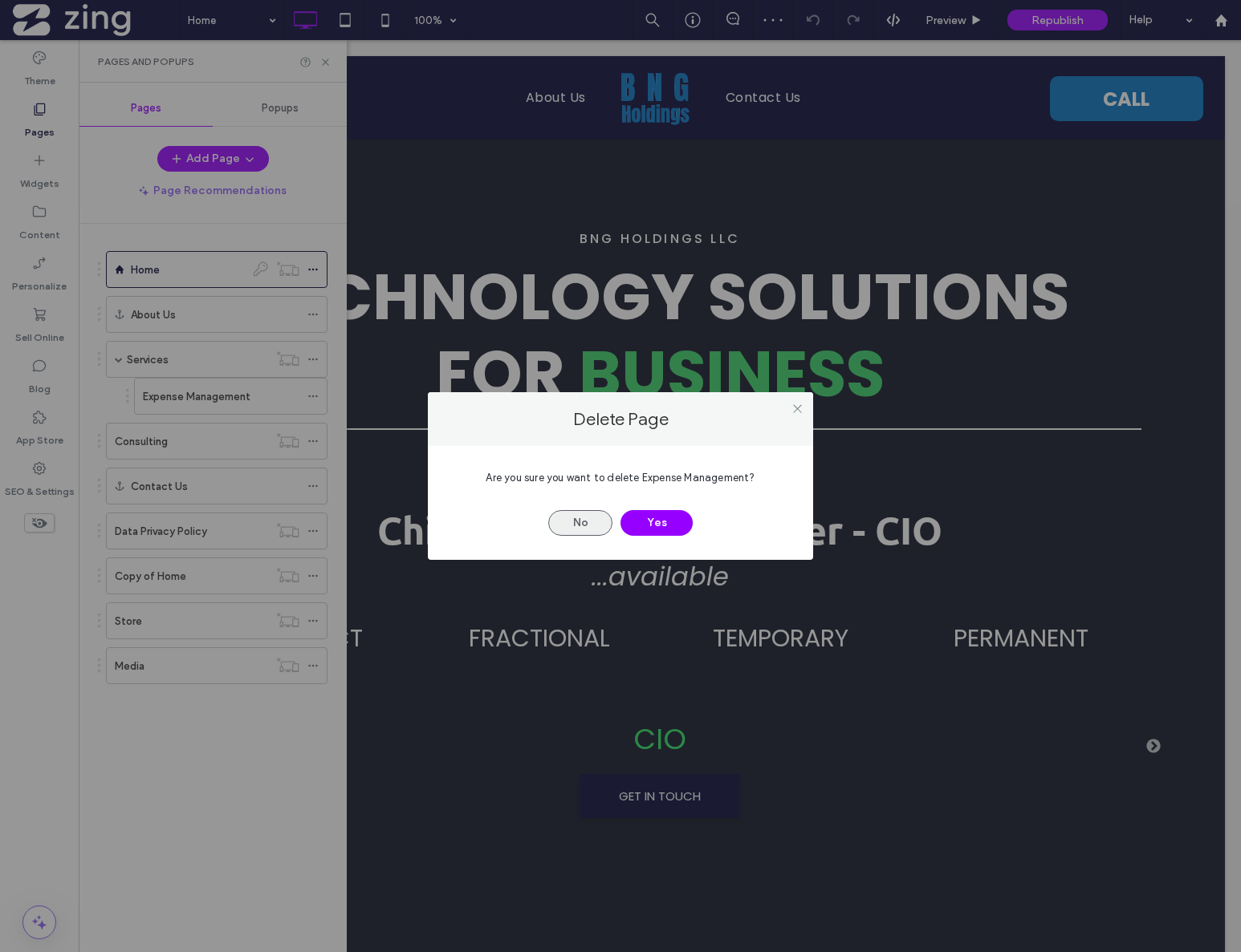
drag, startPoint x: 643, startPoint y: 517, endPoint x: 585, endPoint y: 517, distance: 58.0
click at [643, 517] on button "Yes" at bounding box center [657, 523] width 73 height 26
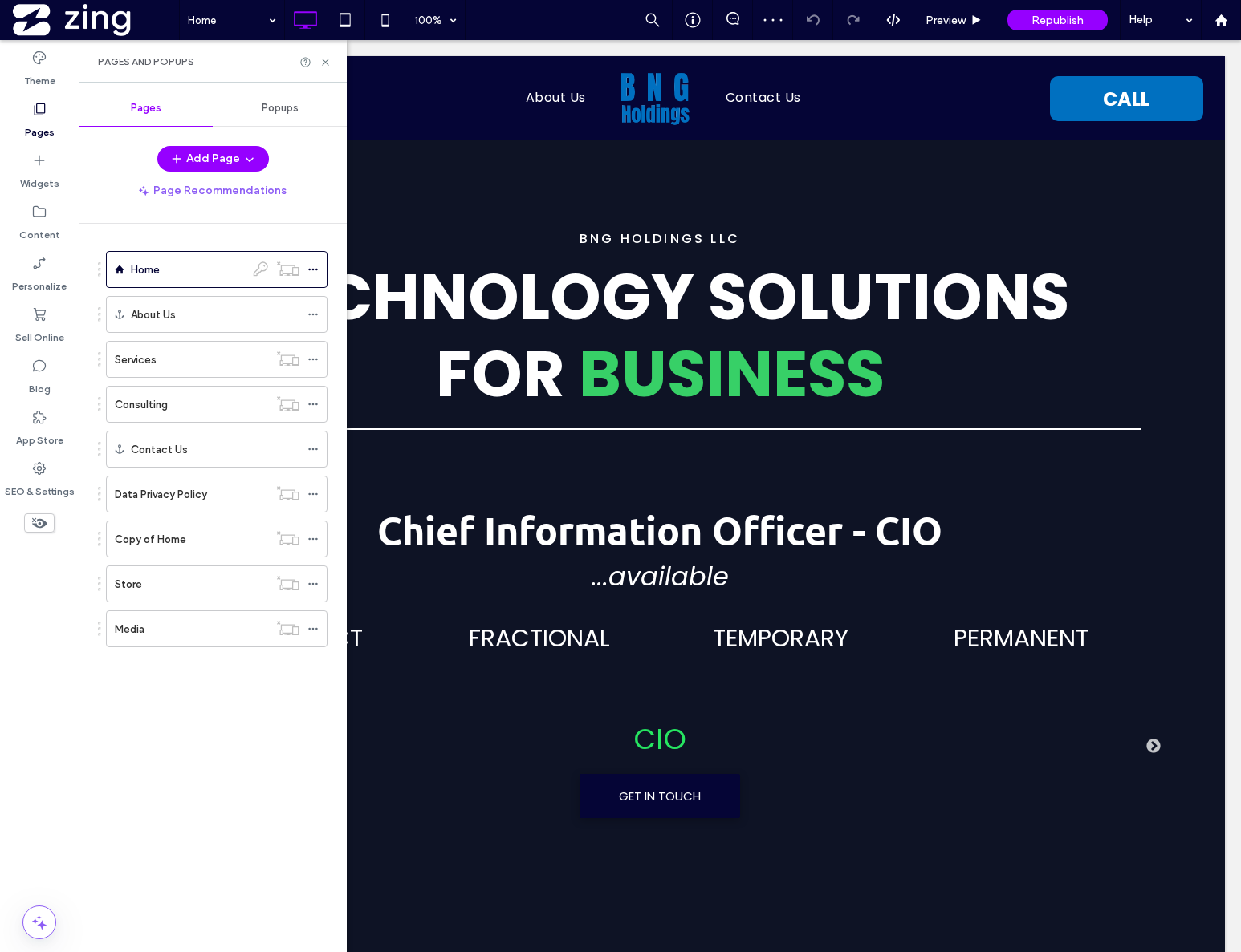
click at [219, 410] on div "Consulting" at bounding box center [191, 404] width 153 height 17
click at [188, 364] on div "Services" at bounding box center [191, 359] width 153 height 17
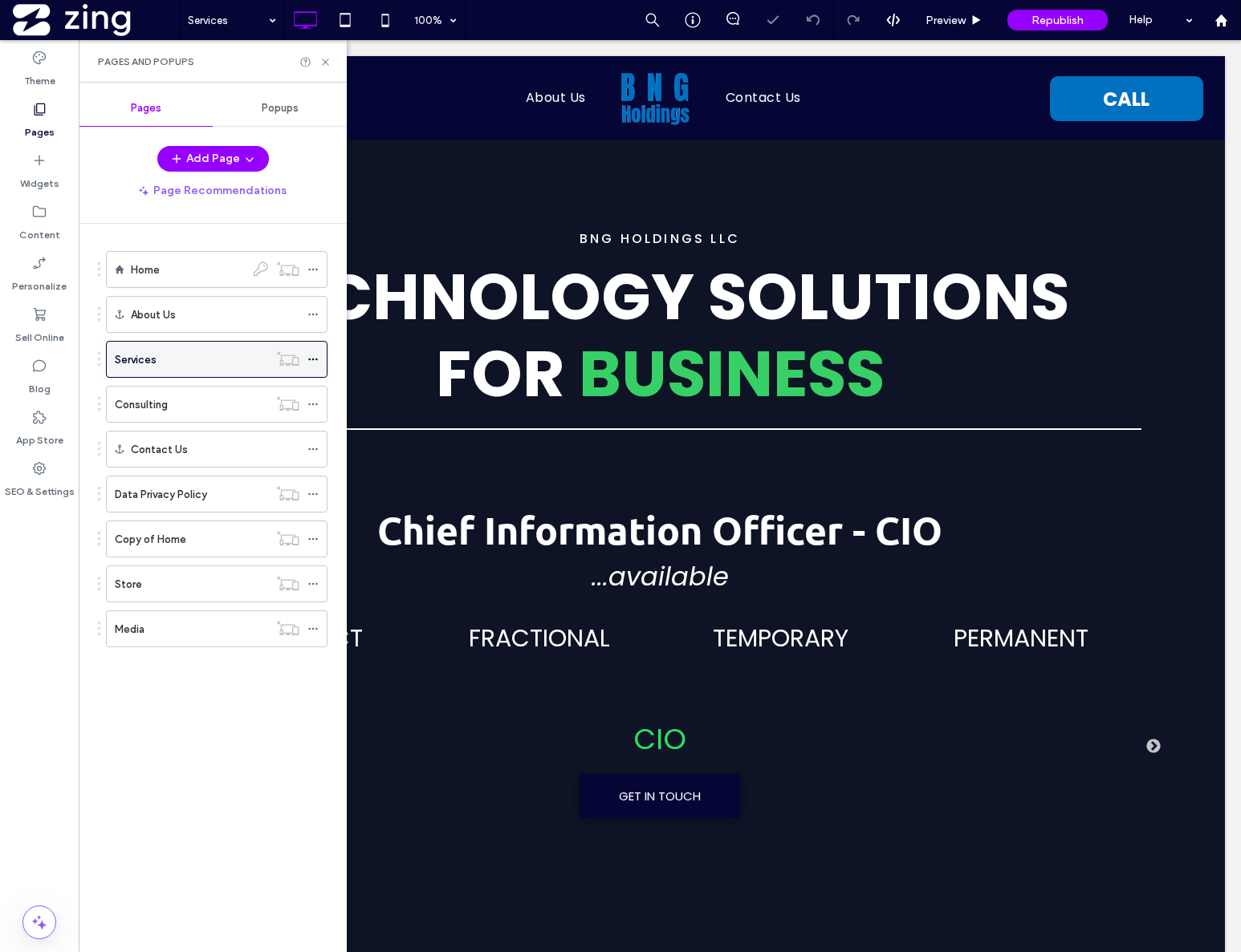
click at [310, 359] on icon at bounding box center [312, 359] width 12 height 12
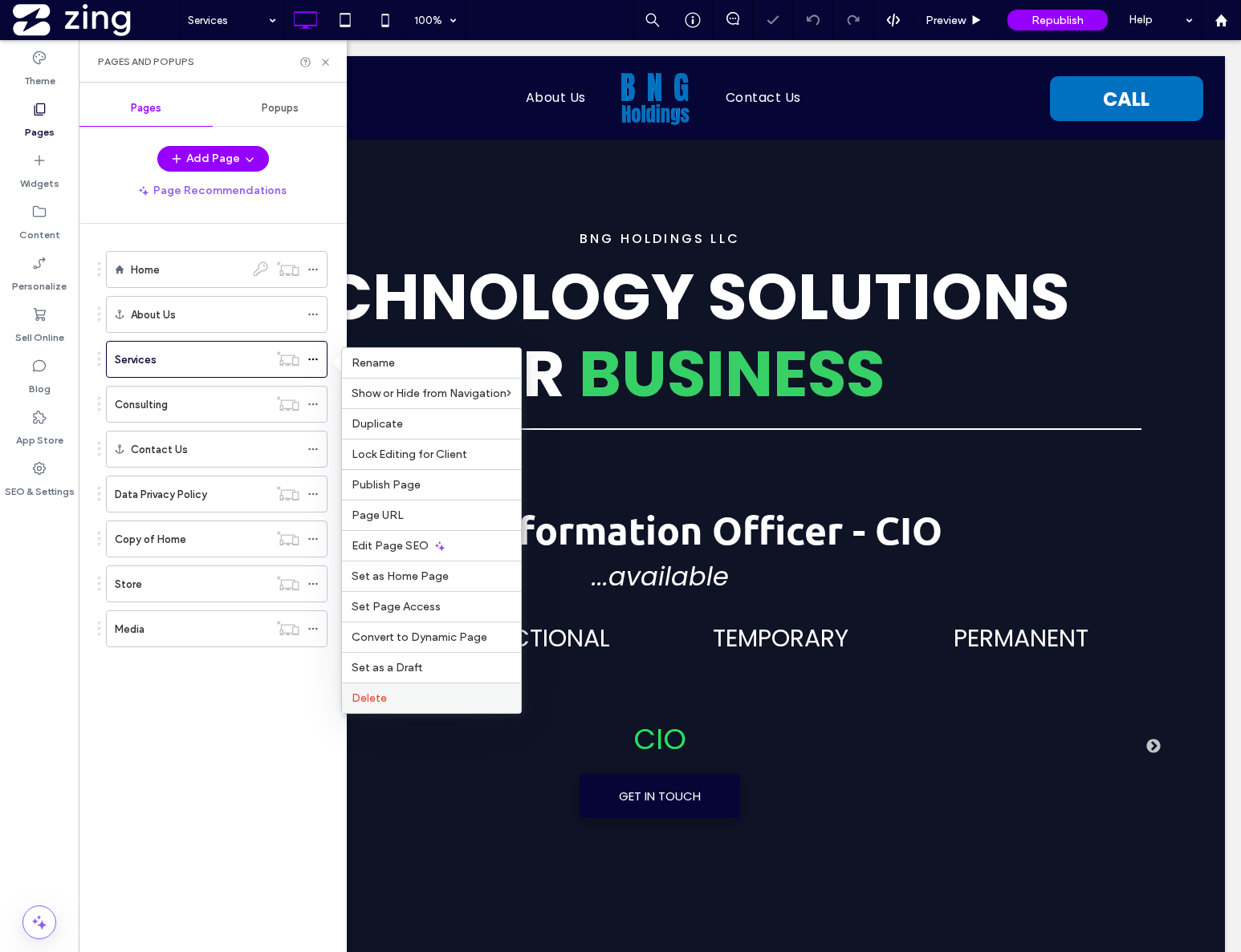
click at [404, 690] on div "Delete" at bounding box center [431, 698] width 179 height 30
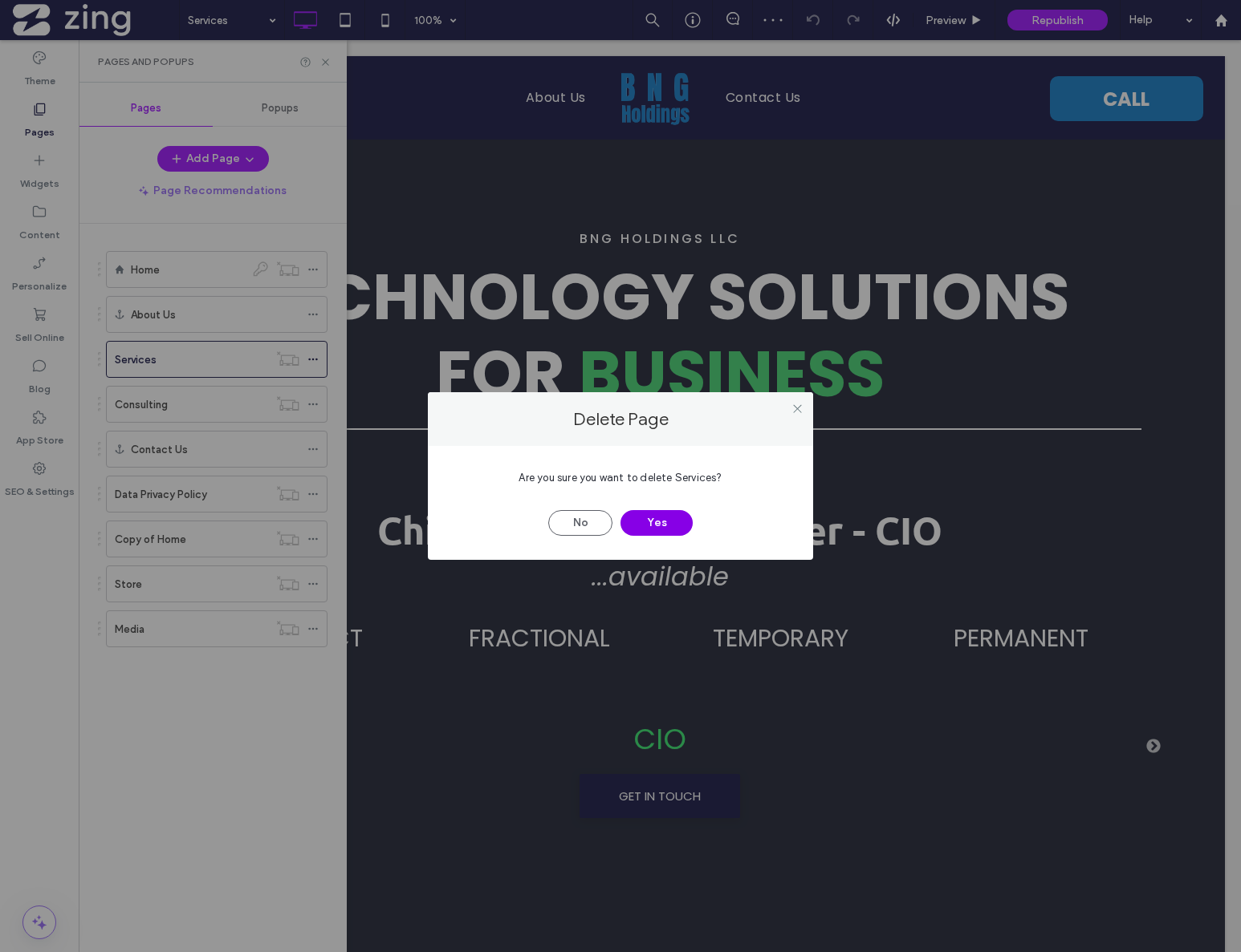
click at [667, 520] on button "Yes" at bounding box center [657, 523] width 73 height 26
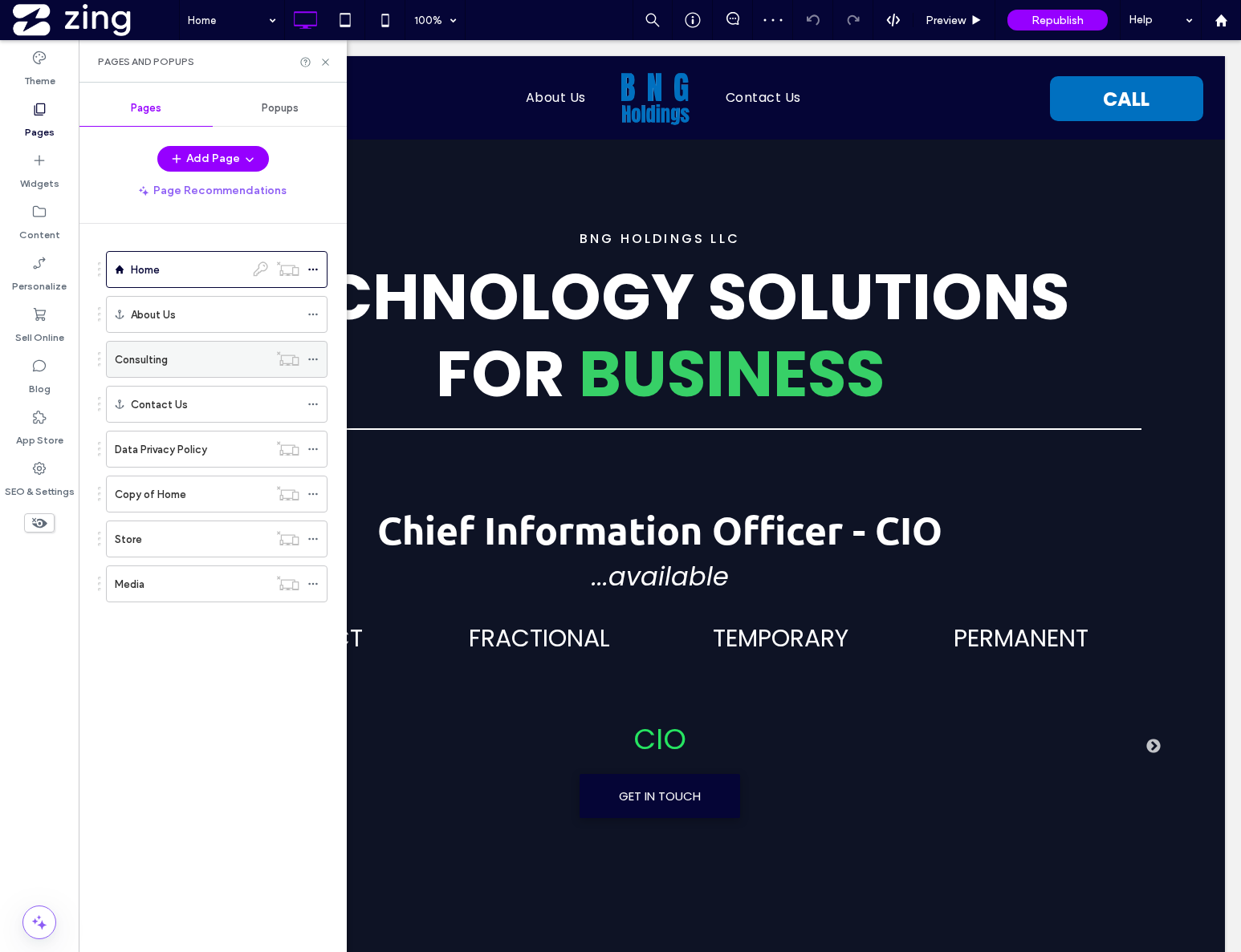
click at [313, 357] on icon at bounding box center [312, 359] width 12 height 12
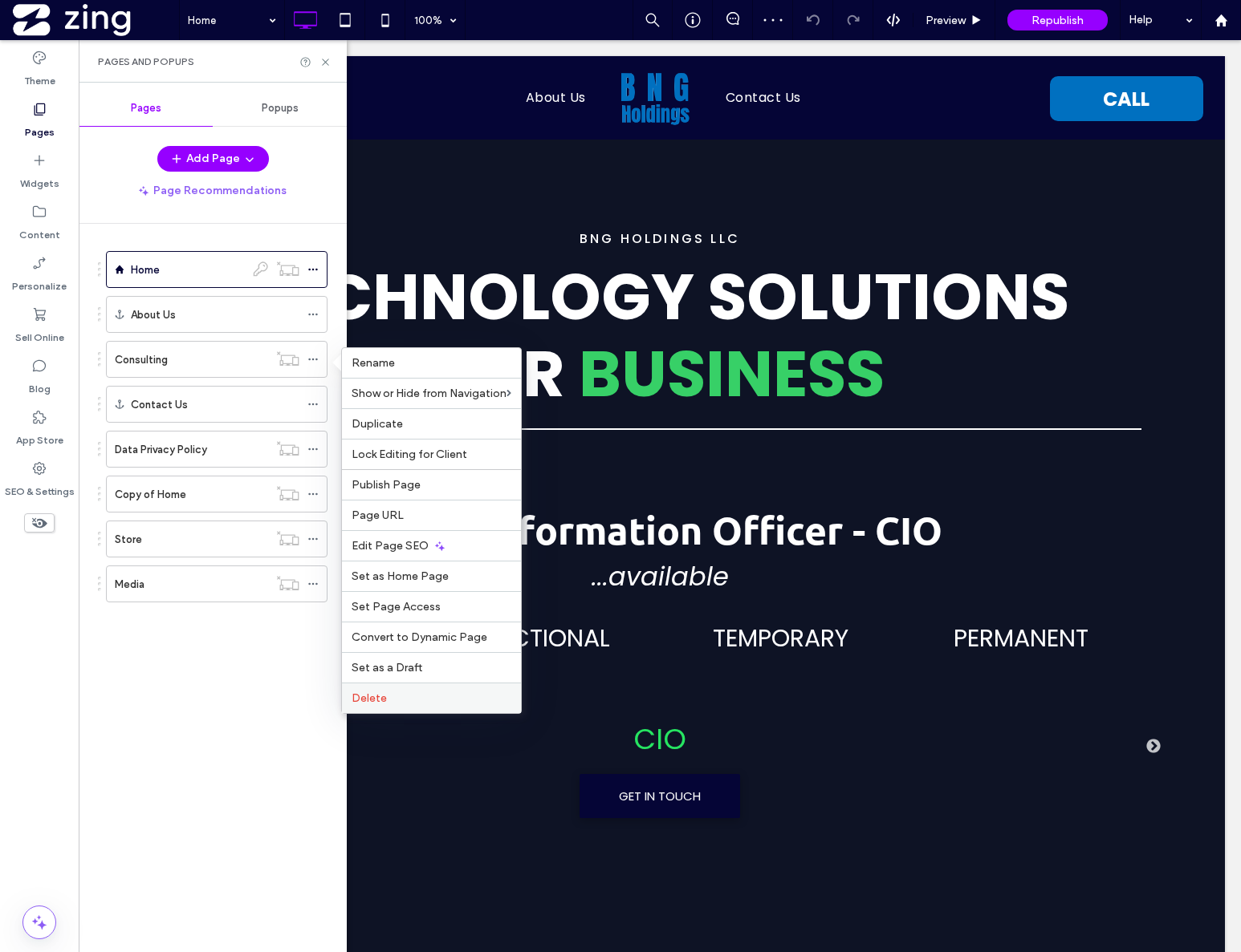
click at [432, 697] on label "Delete" at bounding box center [431, 698] width 159 height 13
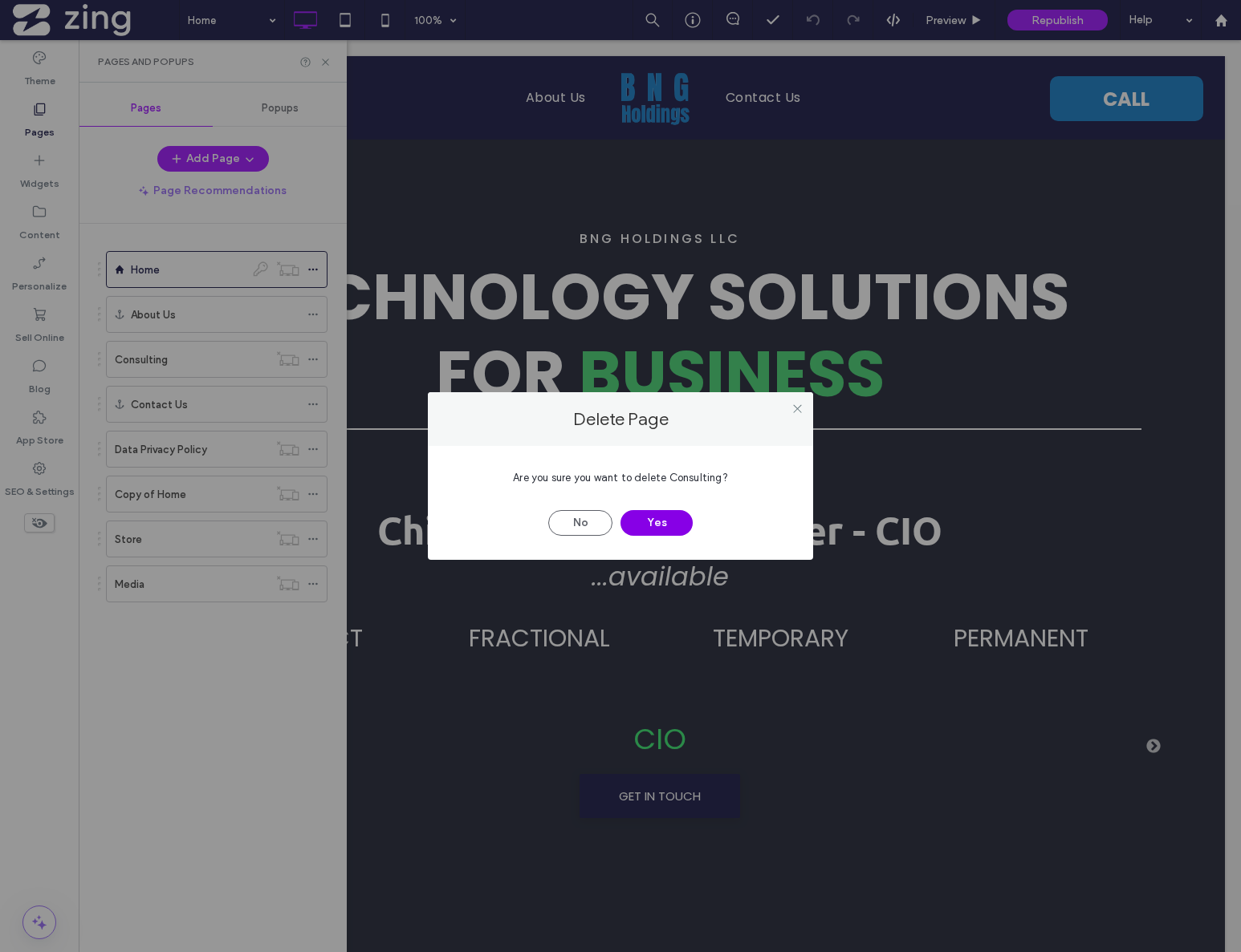
click at [658, 519] on button "Yes" at bounding box center [657, 523] width 73 height 26
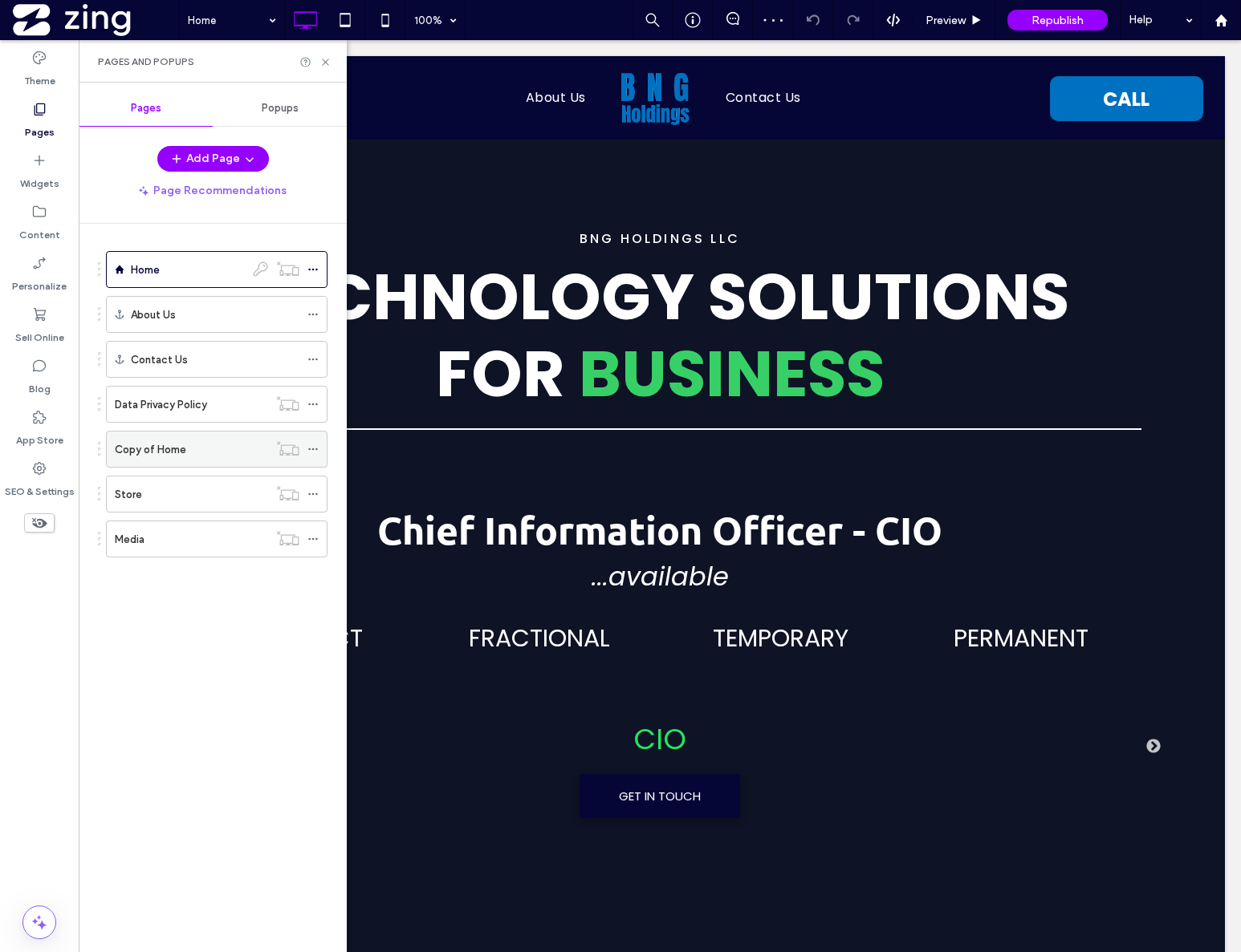
click at [311, 450] on icon at bounding box center [312, 449] width 12 height 12
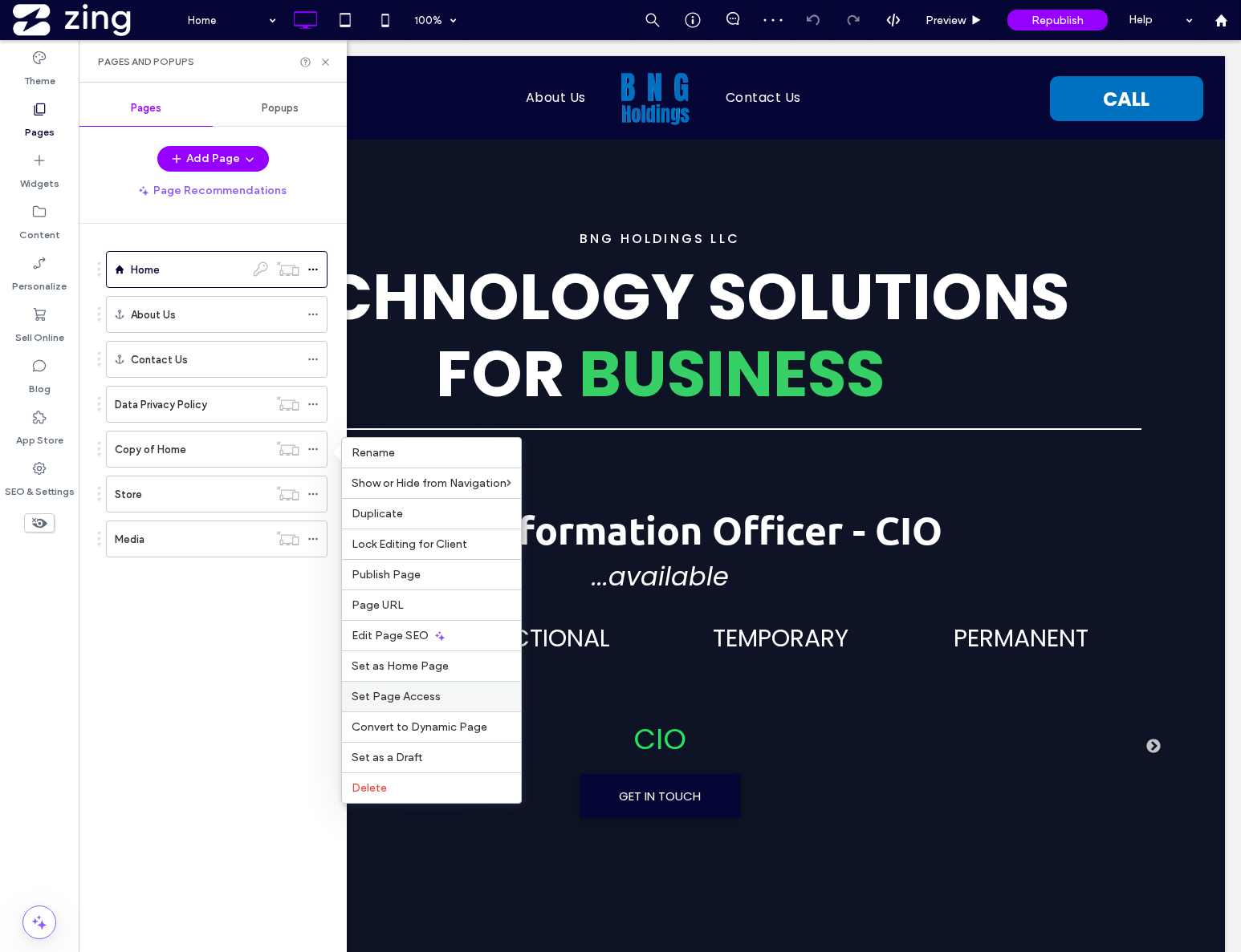
click at [427, 693] on span "Set Page Access" at bounding box center [396, 696] width 89 height 13
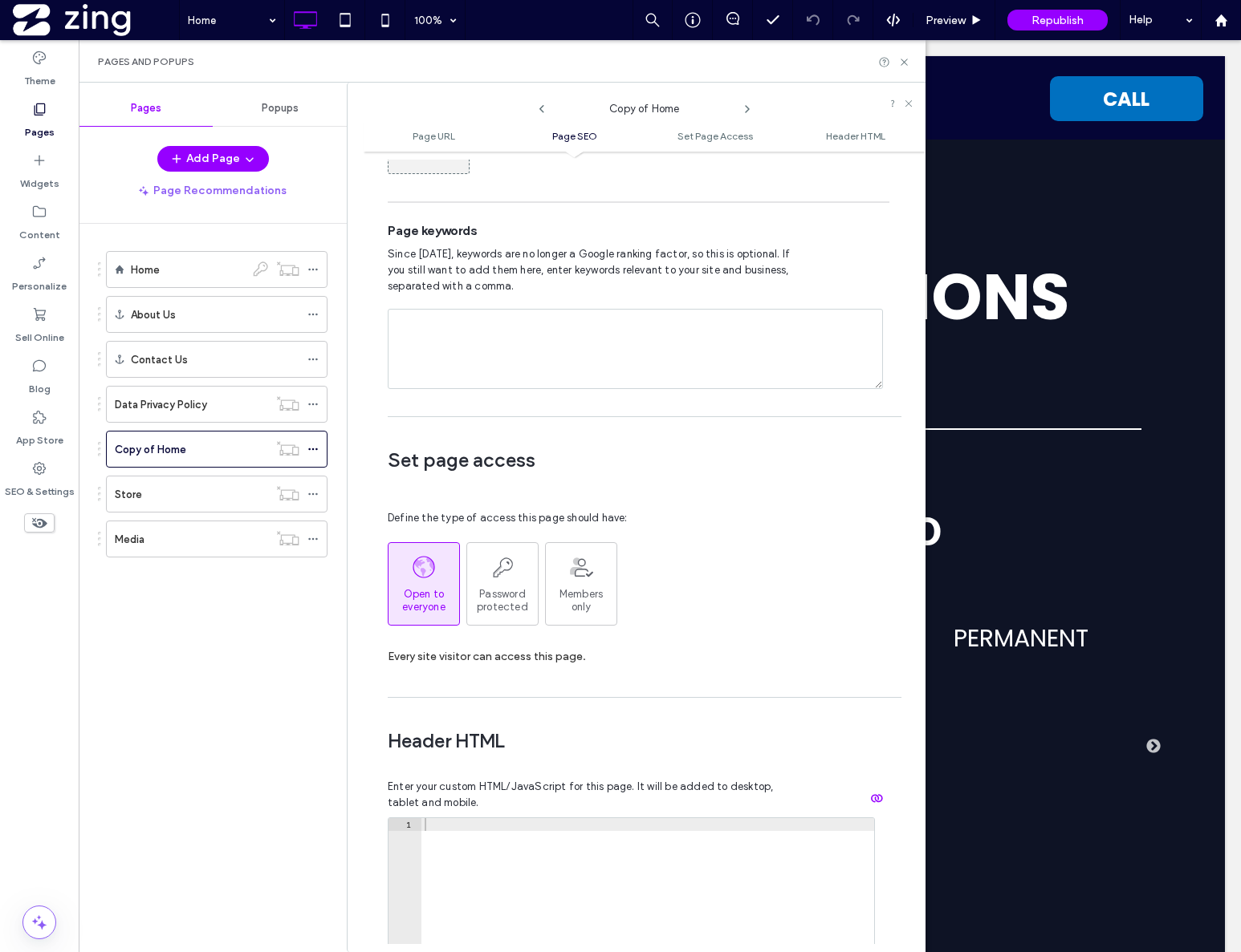
scroll to position [967, 0]
click at [505, 586] on span "Password protected" at bounding box center [503, 598] width 71 height 26
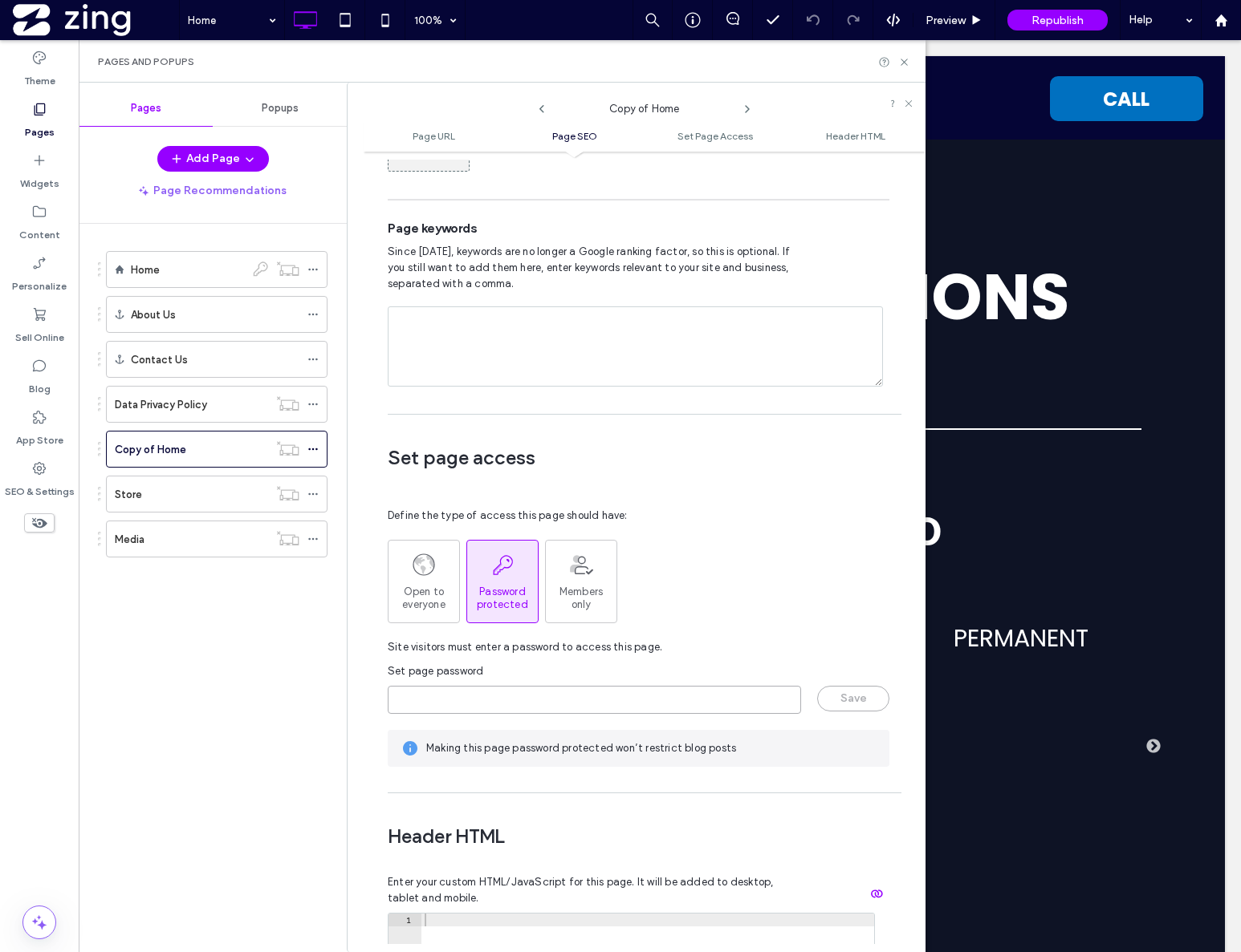
click at [528, 686] on input "page-password" at bounding box center [594, 700] width 413 height 28
type input "*********"
drag, startPoint x: 831, startPoint y: 672, endPoint x: 720, endPoint y: 637, distance: 116.4
click at [825, 686] on button "Save" at bounding box center [853, 698] width 73 height 26
click at [314, 492] on icon at bounding box center [312, 494] width 12 height 12
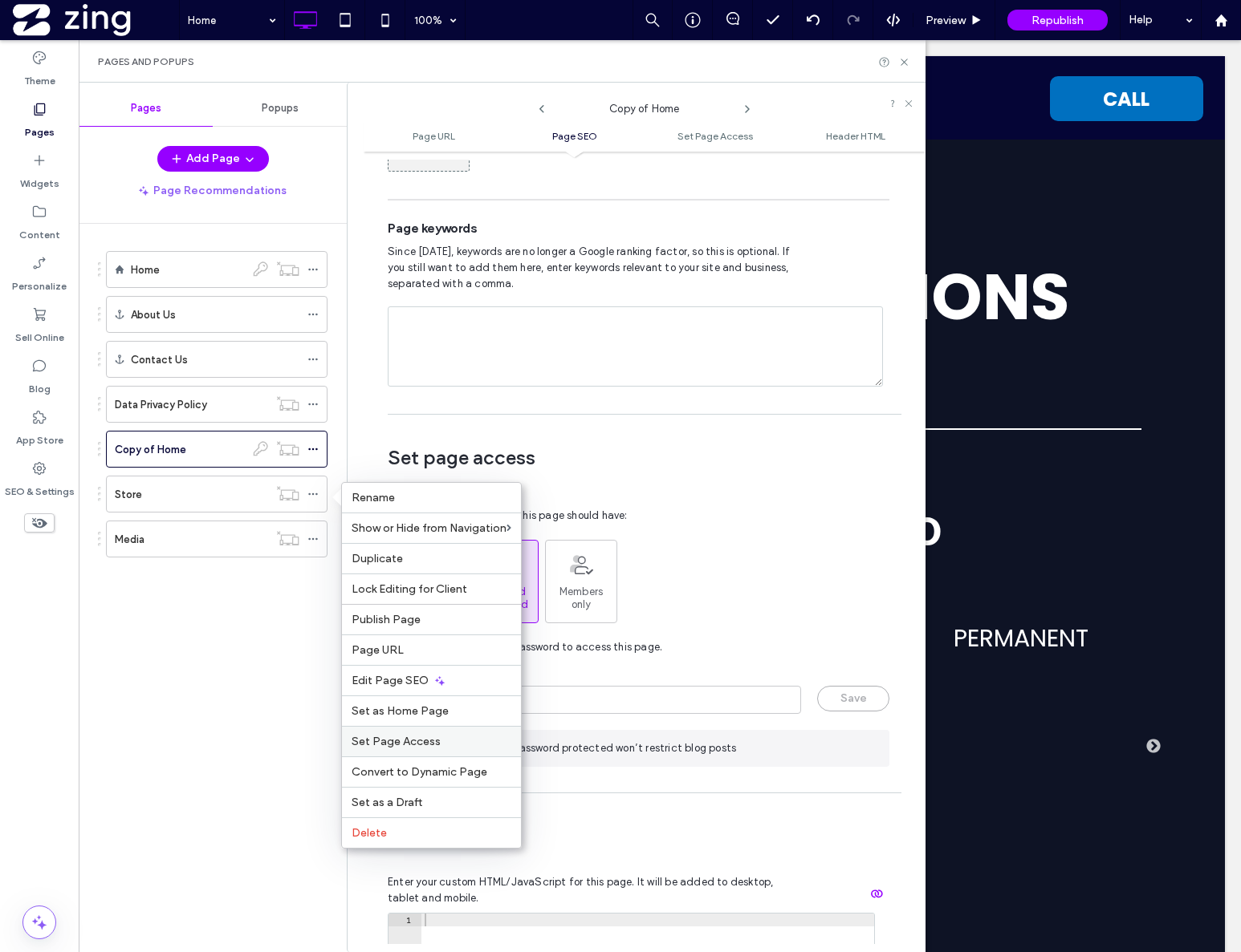
click at [422, 739] on span "Set Page Access" at bounding box center [396, 741] width 89 height 13
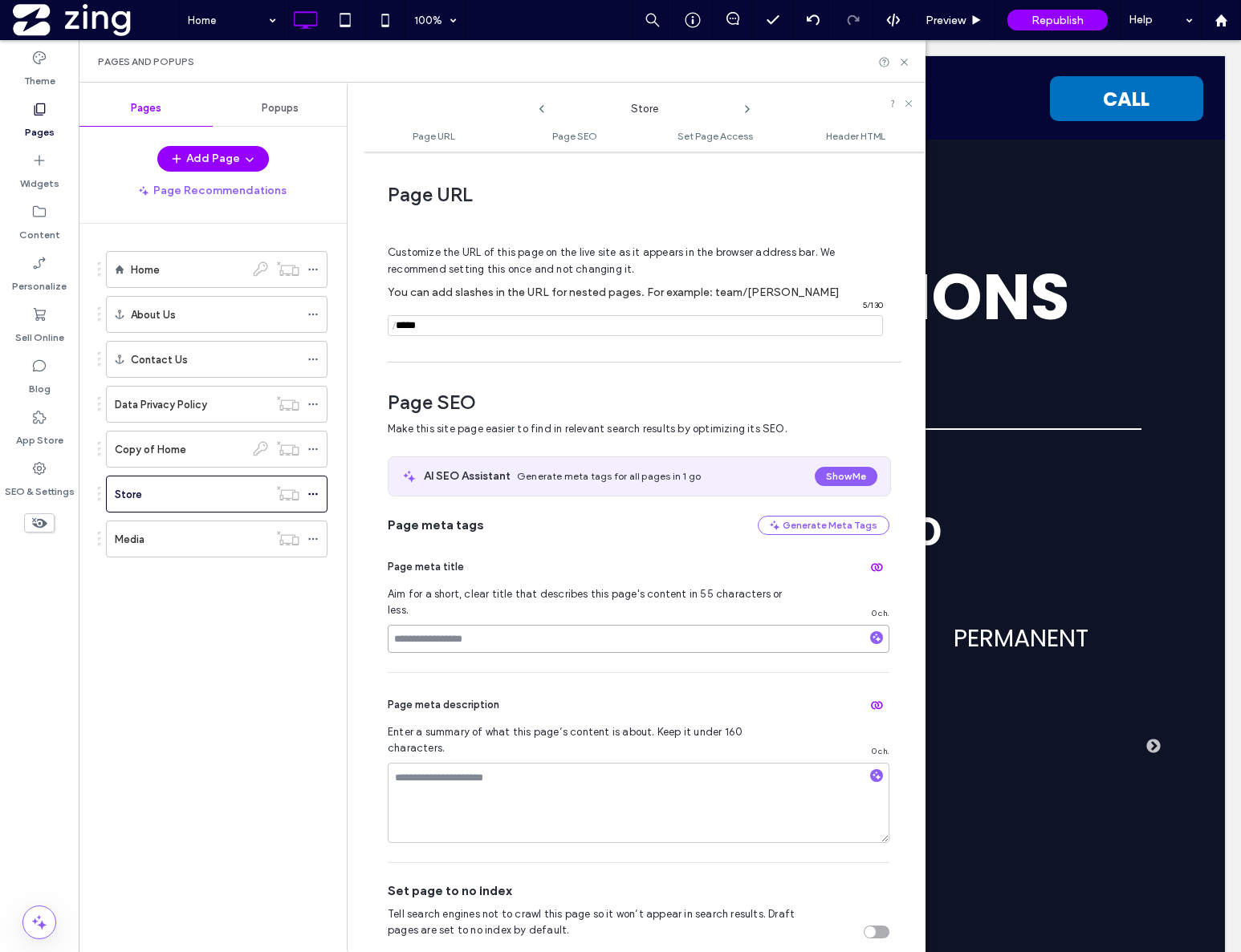
click at [507, 625] on input at bounding box center [638, 639] width 502 height 28
type input "**********"
click at [493, 763] on textarea at bounding box center [638, 802] width 502 height 81
type textarea "**********"
click at [727, 763] on textarea "**********" at bounding box center [638, 802] width 502 height 81
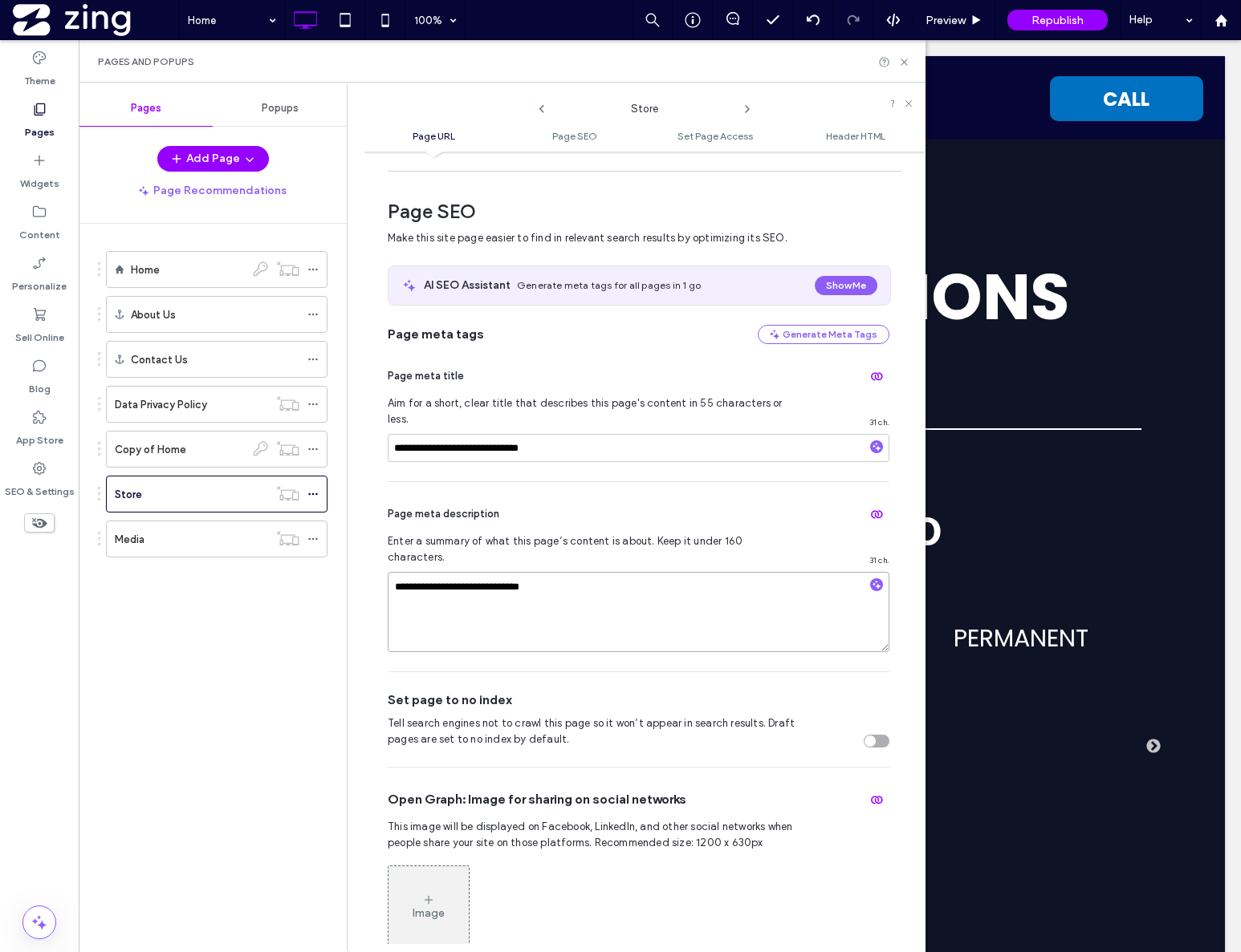
scroll to position [139, 0]
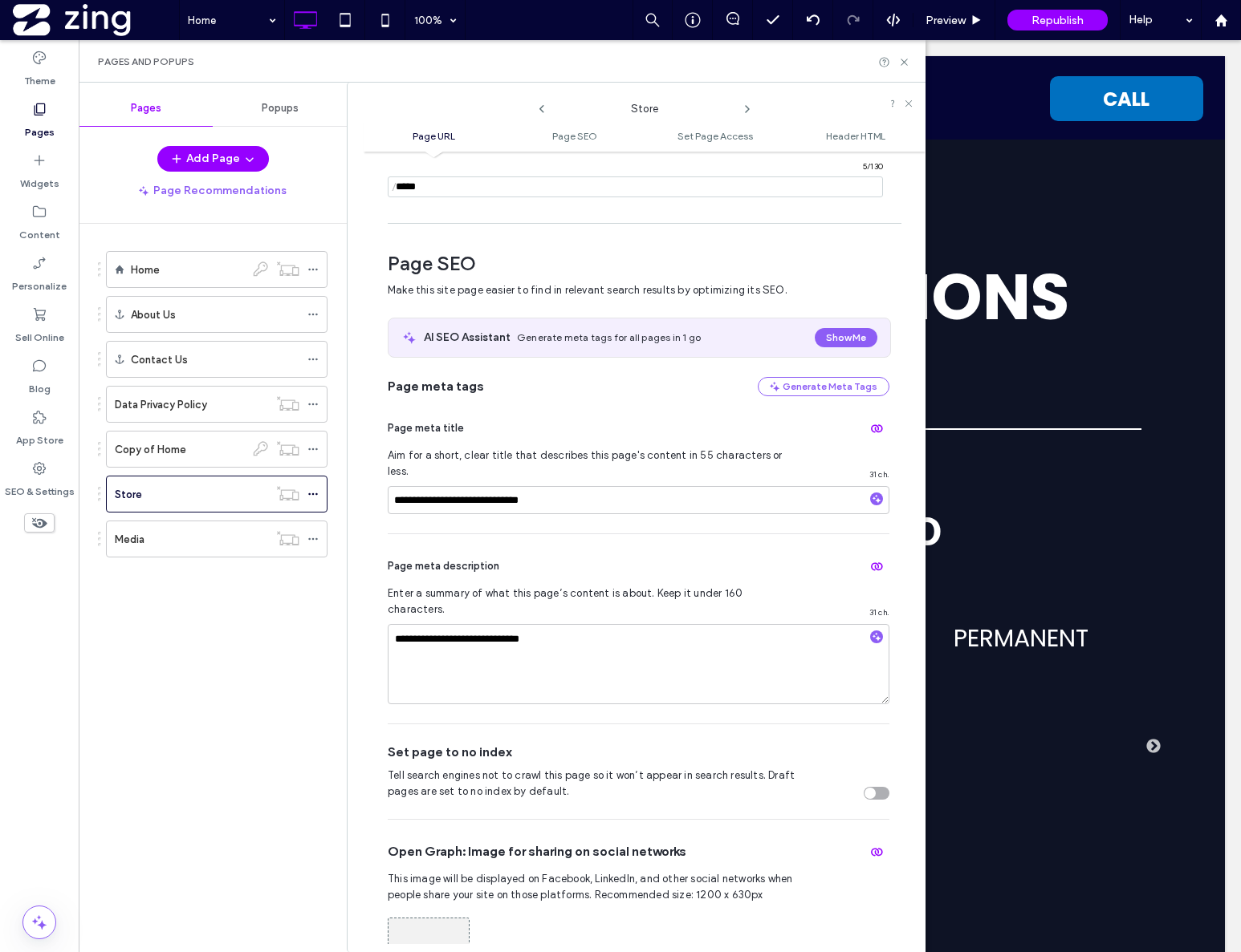
click at [557, 537] on div "**********" at bounding box center [638, 629] width 502 height 189
click at [314, 537] on icon at bounding box center [312, 539] width 12 height 12
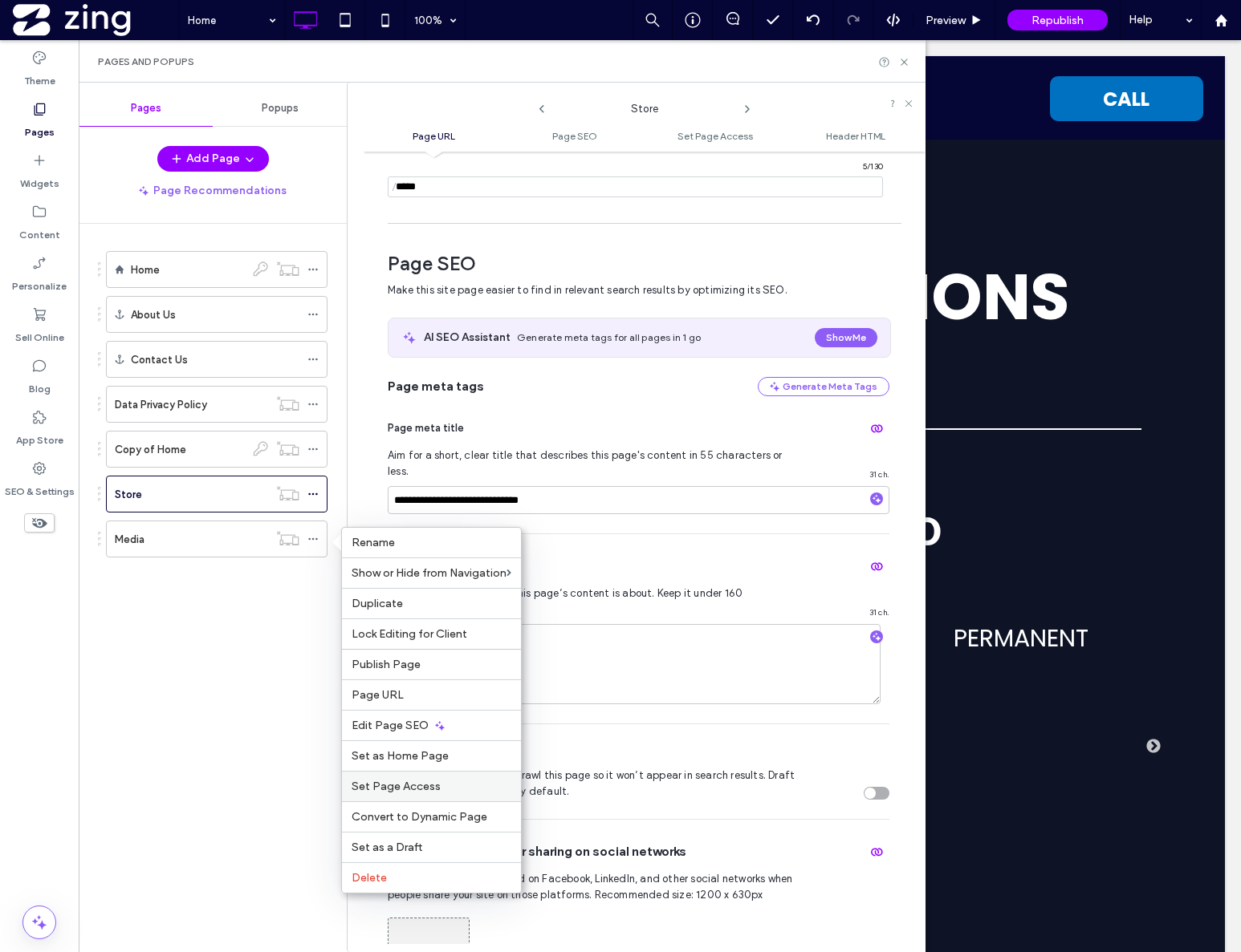
click at [428, 781] on span "Set Page Access" at bounding box center [396, 786] width 89 height 13
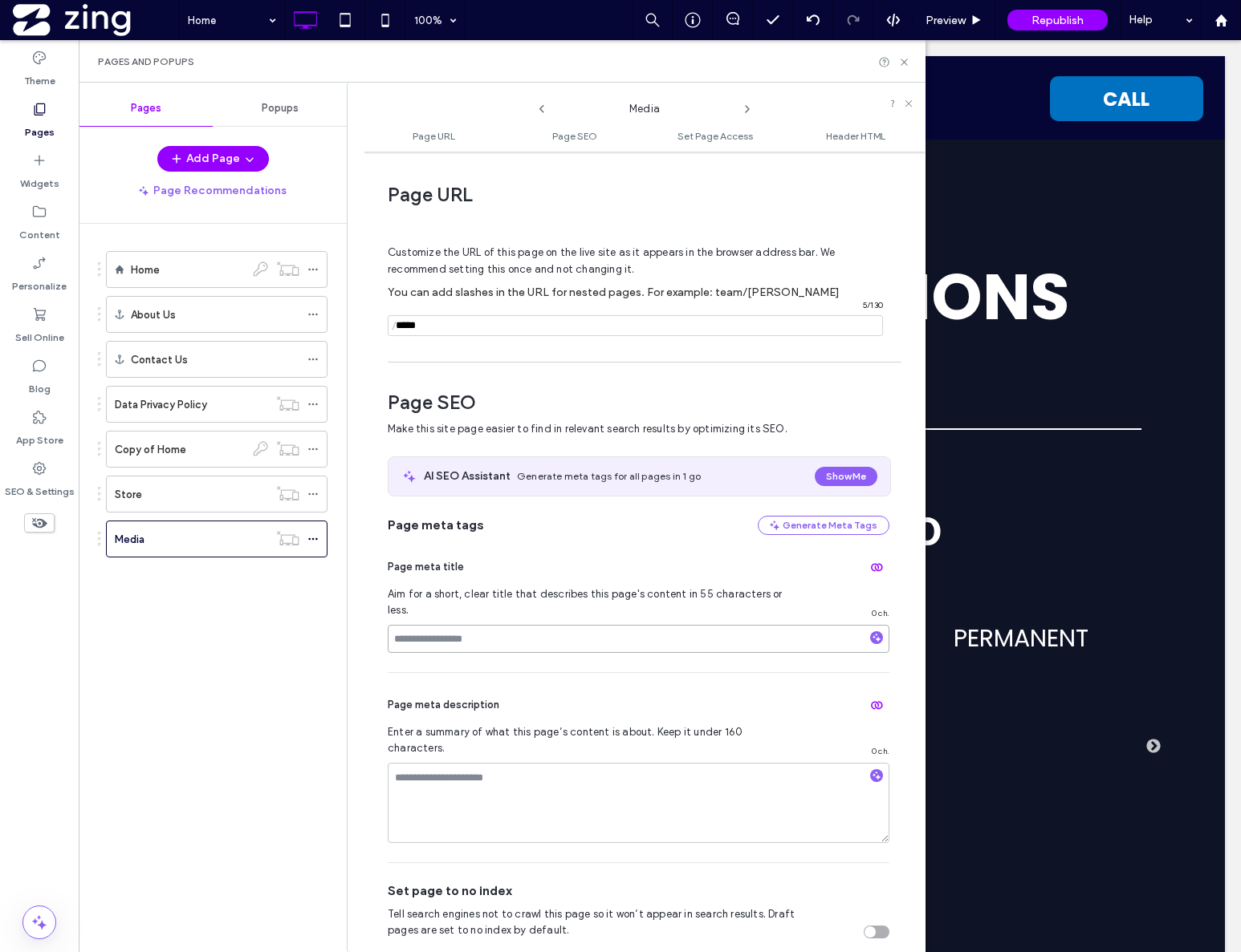
click at [536, 625] on input at bounding box center [638, 639] width 502 height 28
type input "**********"
click at [564, 763] on textarea at bounding box center [638, 802] width 502 height 81
type textarea "**********"
click at [692, 675] on div "**********" at bounding box center [638, 768] width 502 height 189
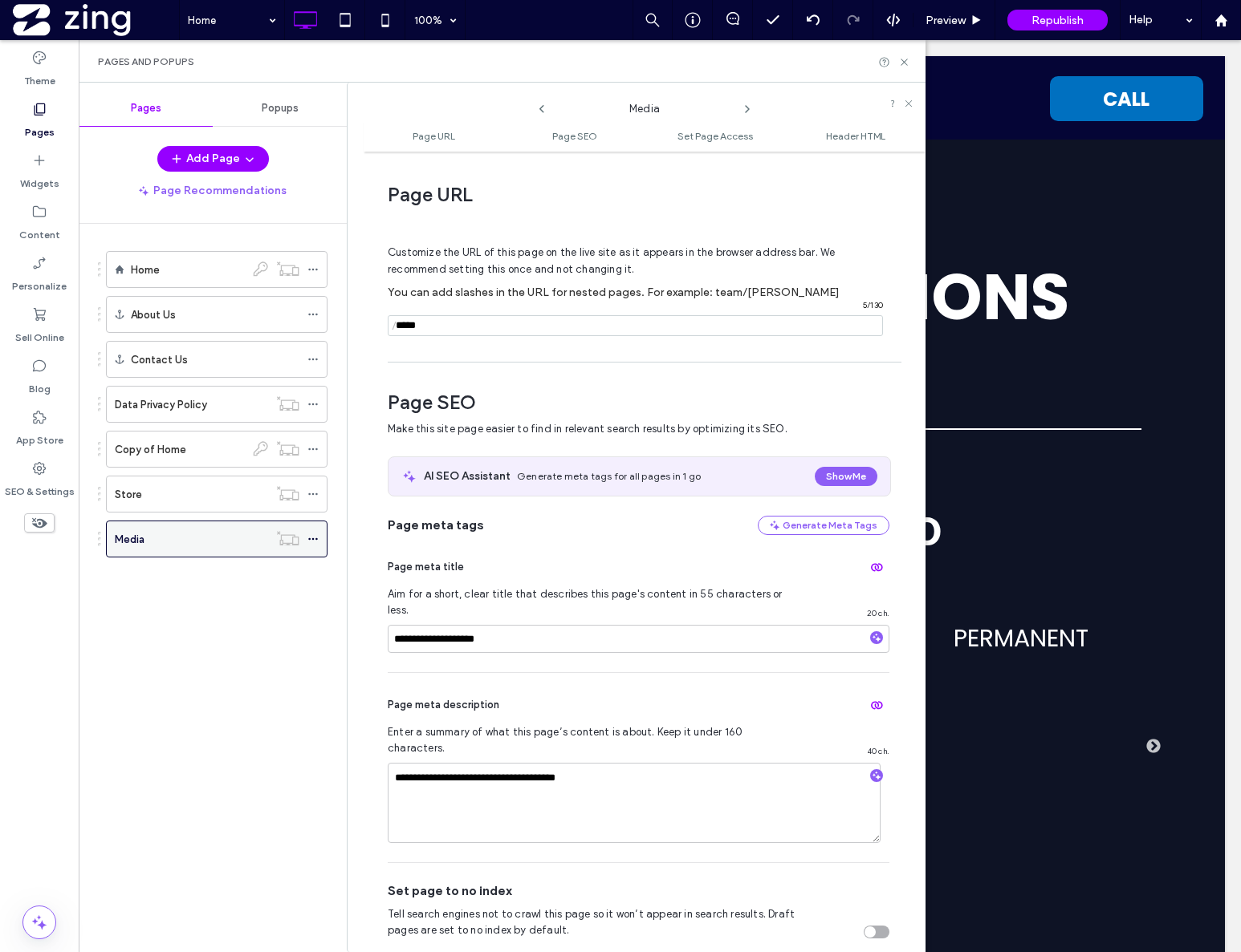
click at [317, 538] on icon at bounding box center [312, 539] width 12 height 12
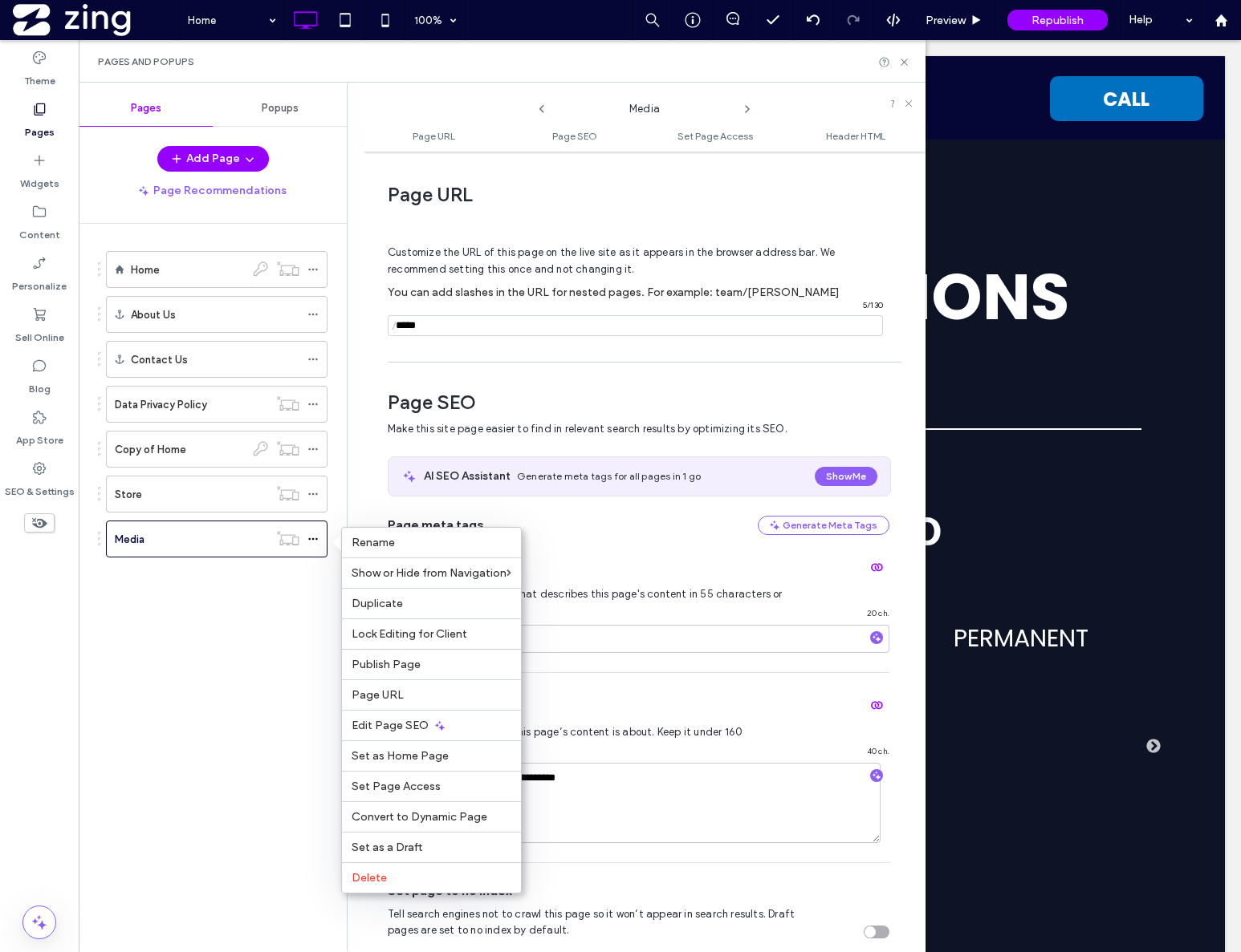
drag, startPoint x: 427, startPoint y: 787, endPoint x: 483, endPoint y: 772, distance: 58.0
click at [427, 787] on span "Set Page Access" at bounding box center [396, 786] width 89 height 13
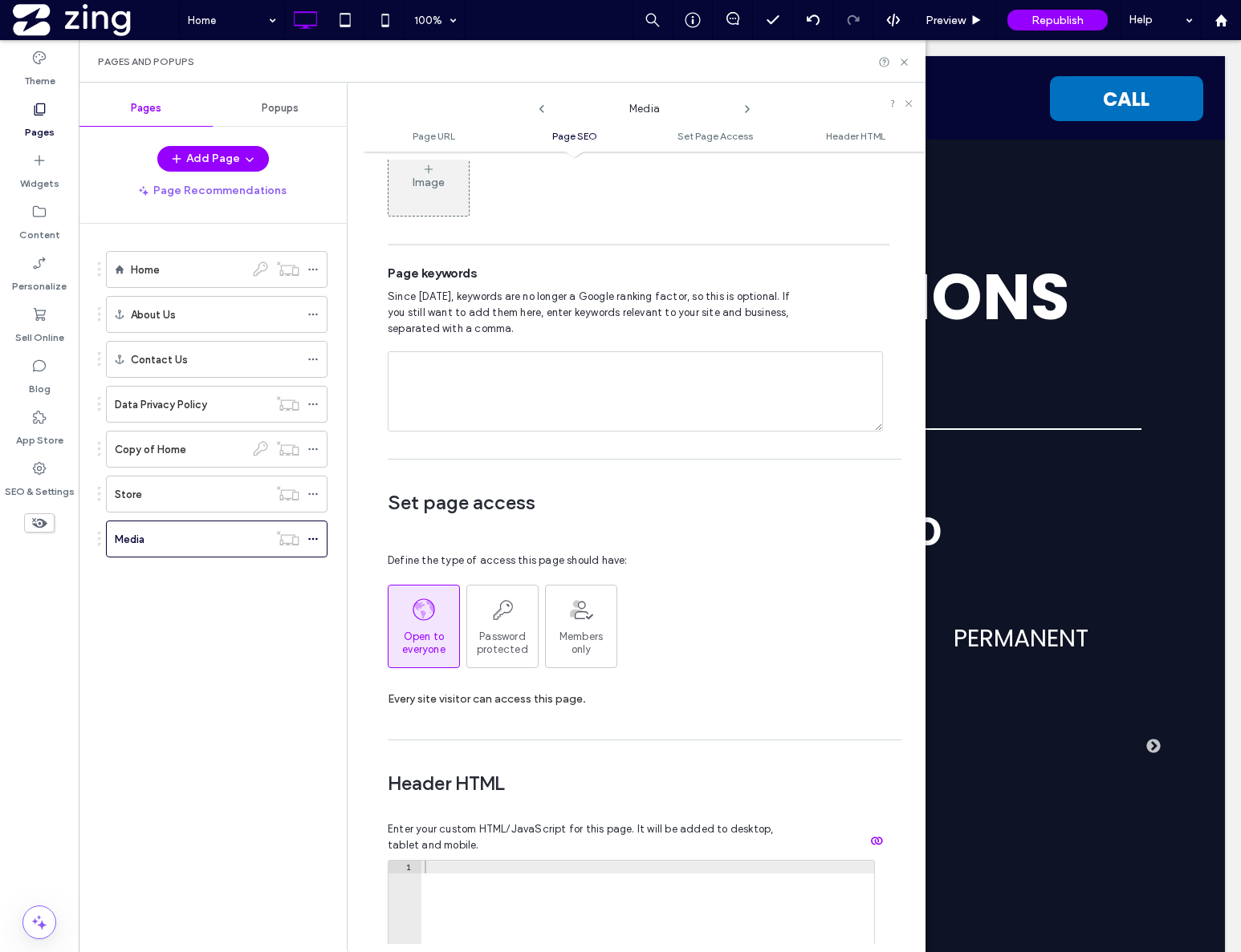
scroll to position [925, 0]
click at [505, 628] on span "Password protected" at bounding box center [503, 641] width 71 height 26
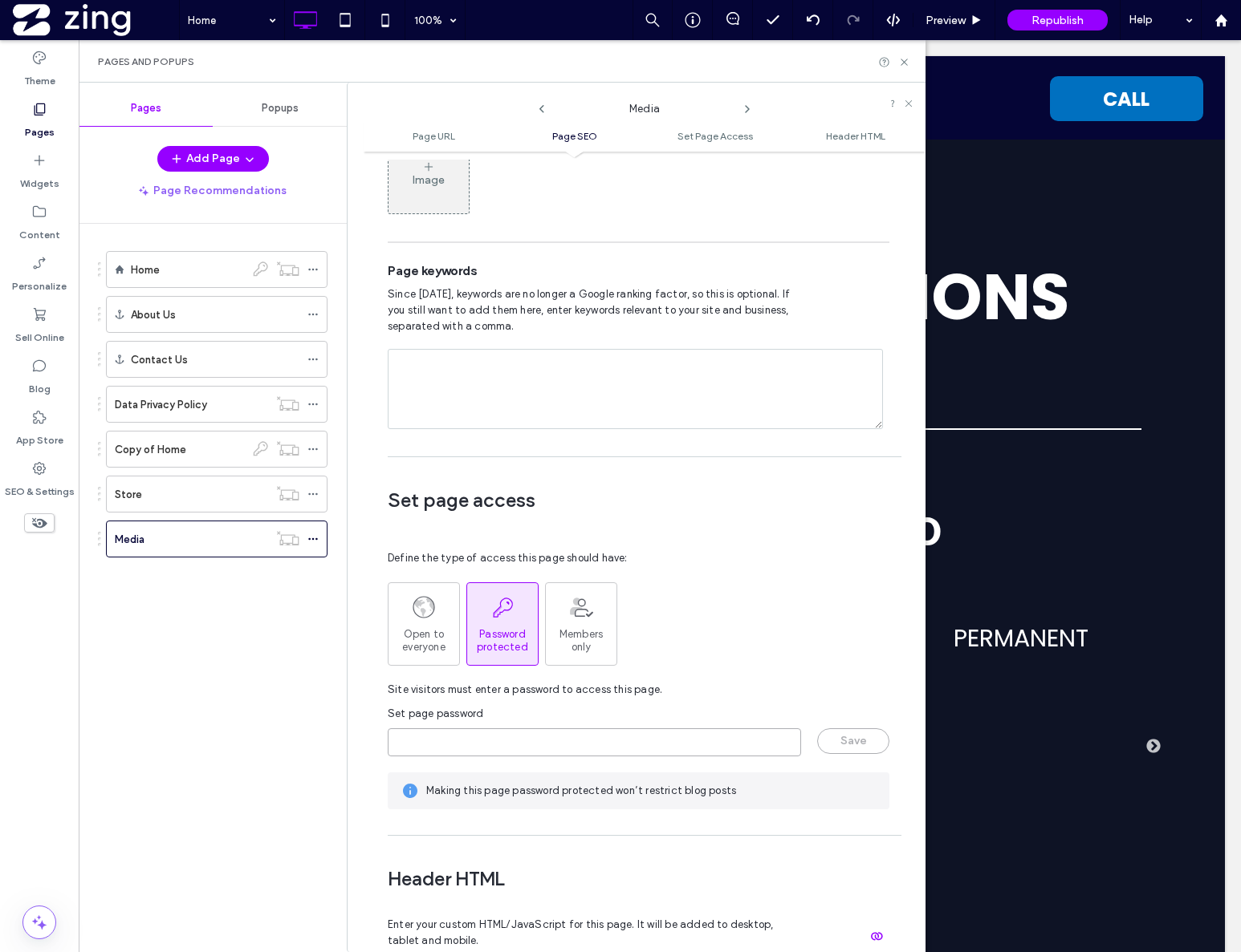
click at [504, 728] on input "page-password" at bounding box center [594, 742] width 413 height 28
type input "*********"
drag, startPoint x: 837, startPoint y: 709, endPoint x: 807, endPoint y: 701, distance: 31.0
click at [836, 728] on button "Save" at bounding box center [853, 741] width 73 height 26
click at [316, 537] on icon at bounding box center [312, 539] width 12 height 12
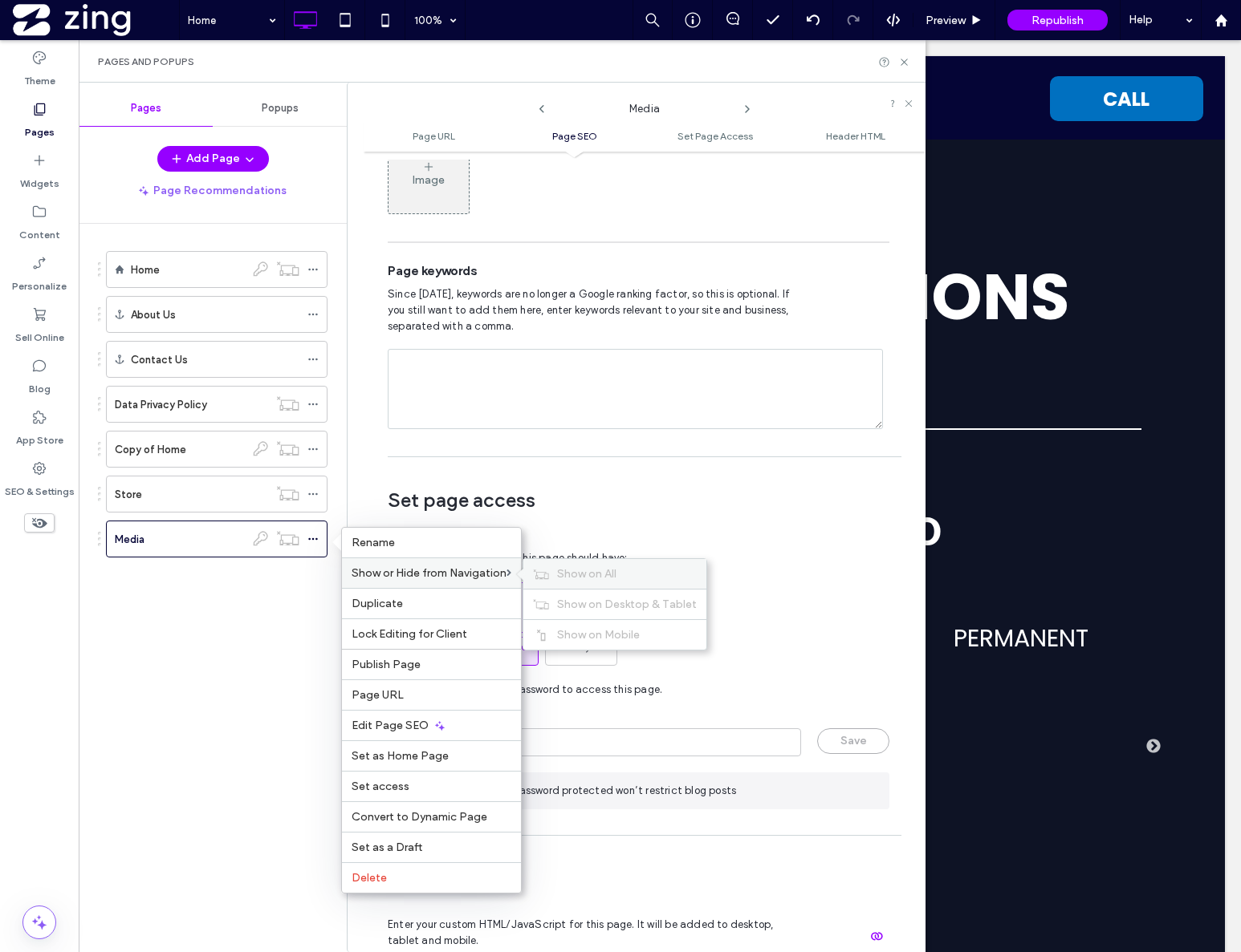
click at [553, 568] on div "Show on All" at bounding box center [614, 574] width 183 height 30
click at [315, 494] on icon at bounding box center [312, 494] width 12 height 12
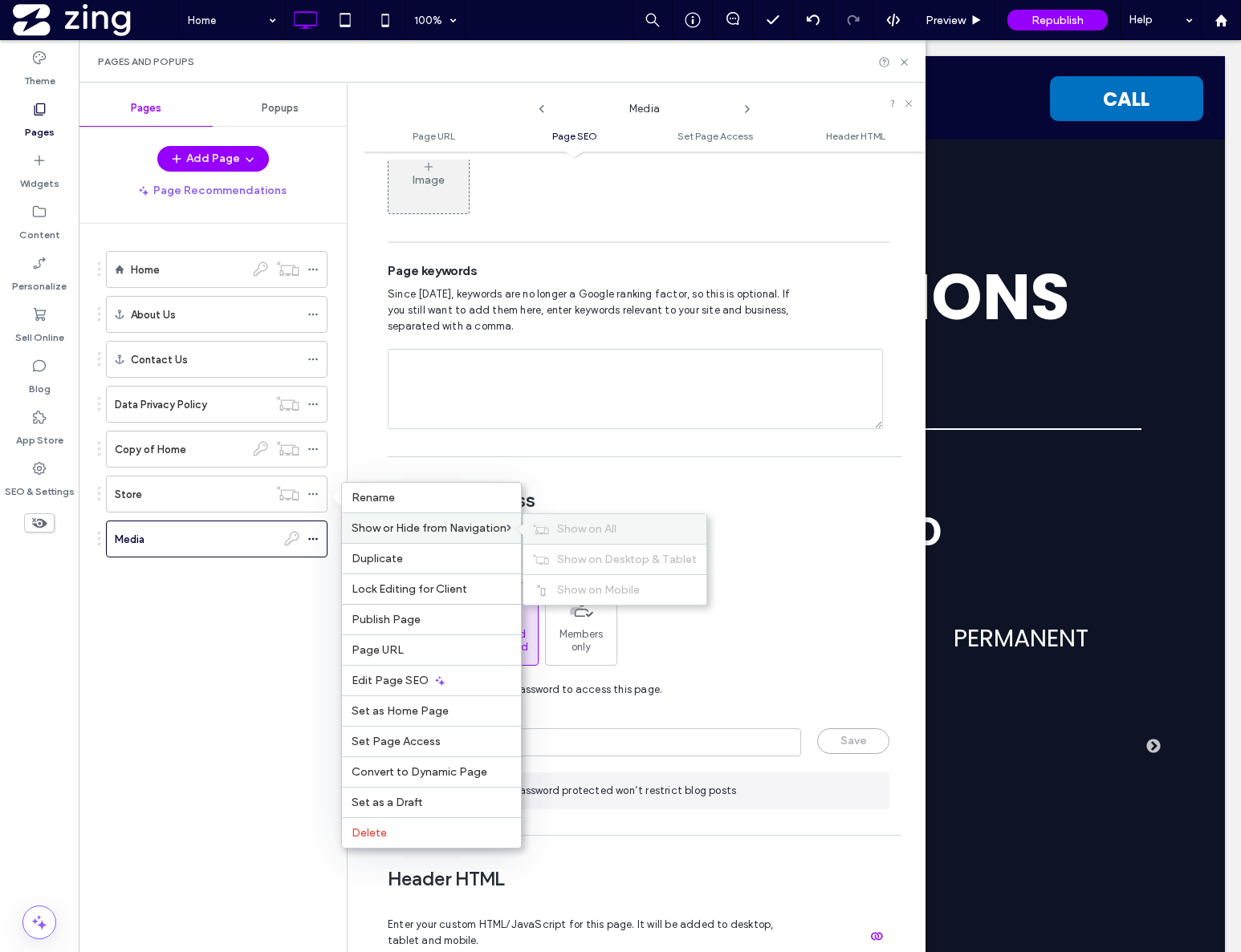
click at [596, 533] on span "Show on All" at bounding box center [586, 528] width 59 height 13
click at [352, 346] on div "**********" at bounding box center [636, 517] width 579 height 870
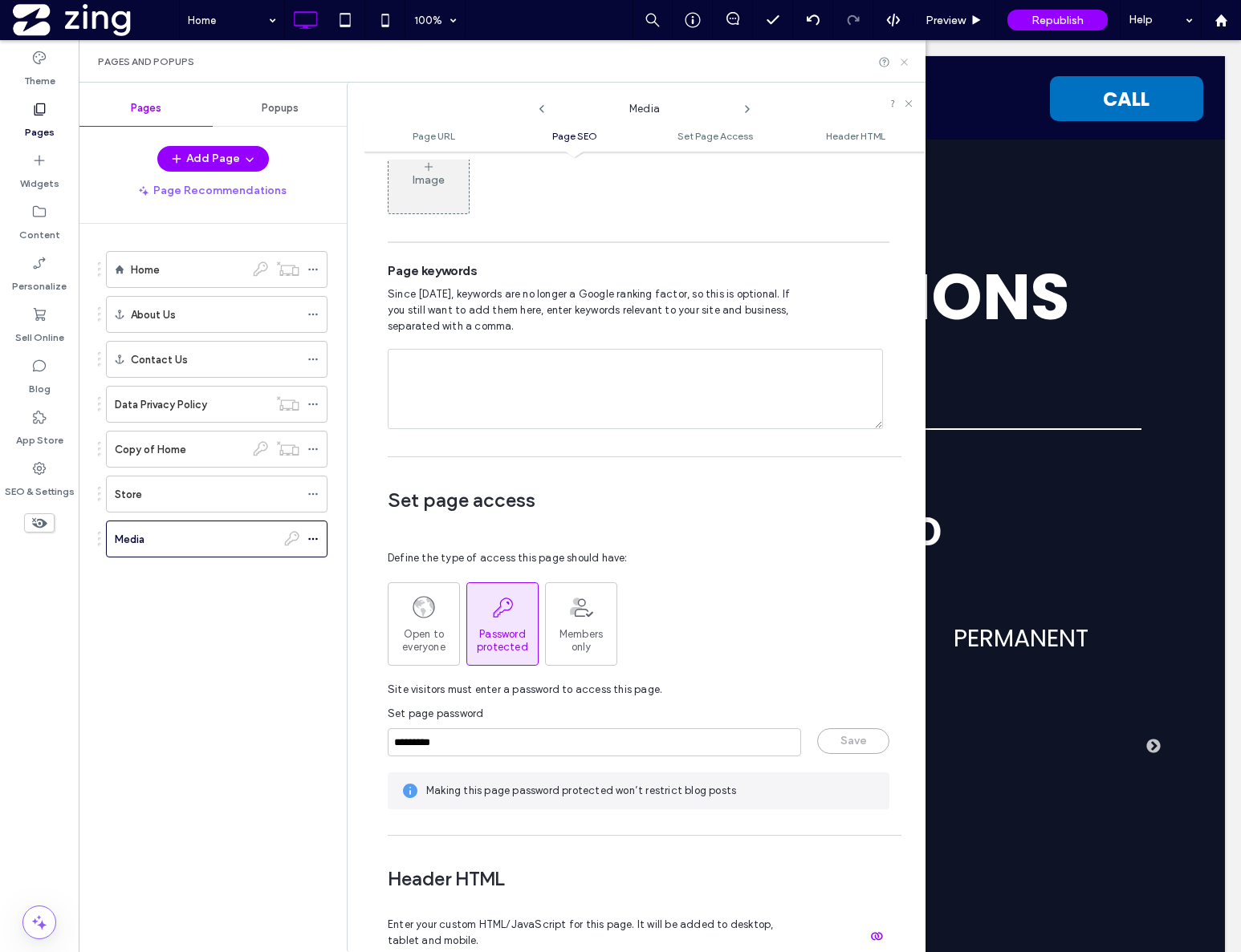
click at [907, 59] on icon at bounding box center [905, 62] width 12 height 12
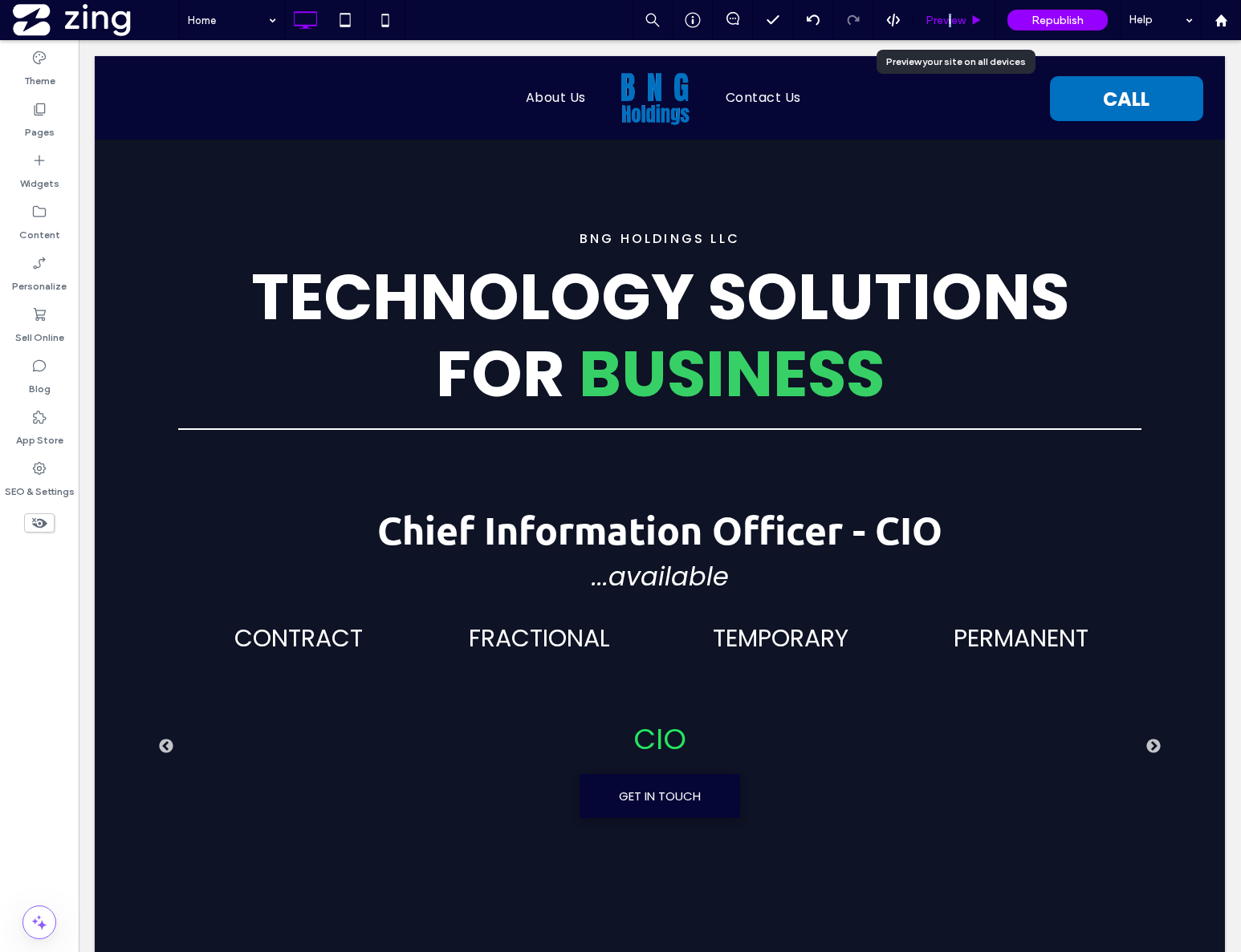
click at [952, 15] on span "Preview" at bounding box center [944, 19] width 40 height 13
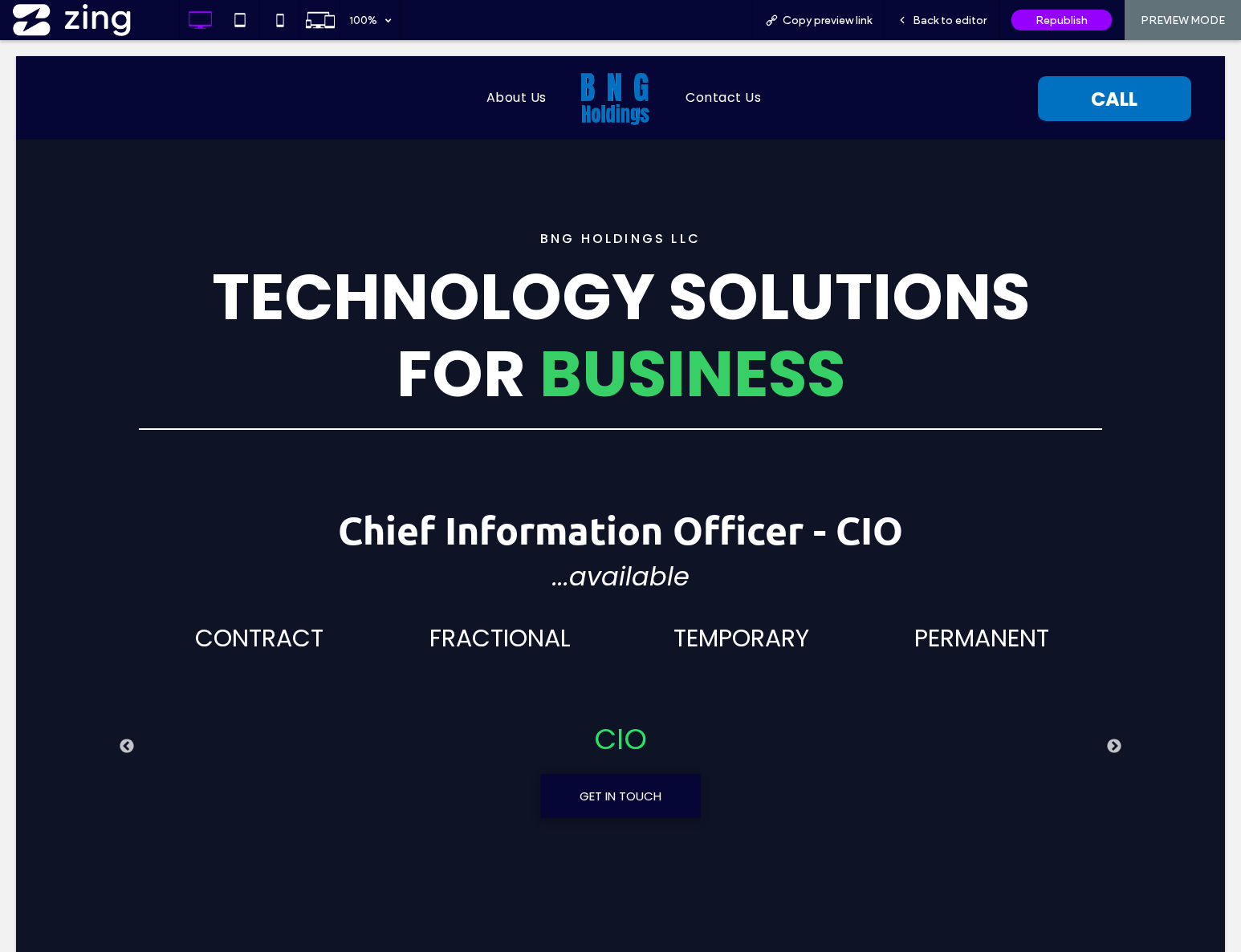
scroll to position [4, 0]
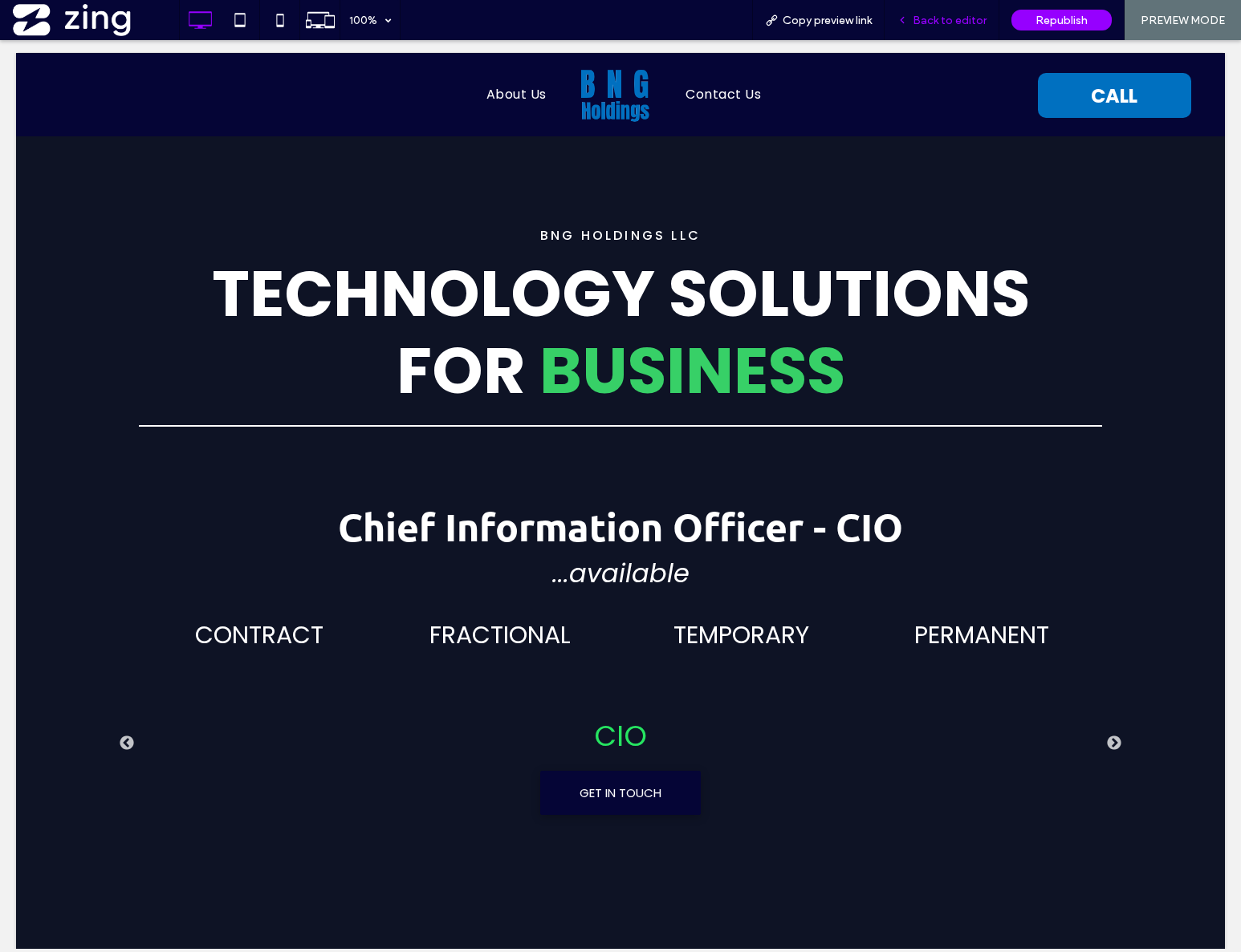
click at [971, 24] on span "Back to editor" at bounding box center [949, 19] width 73 height 13
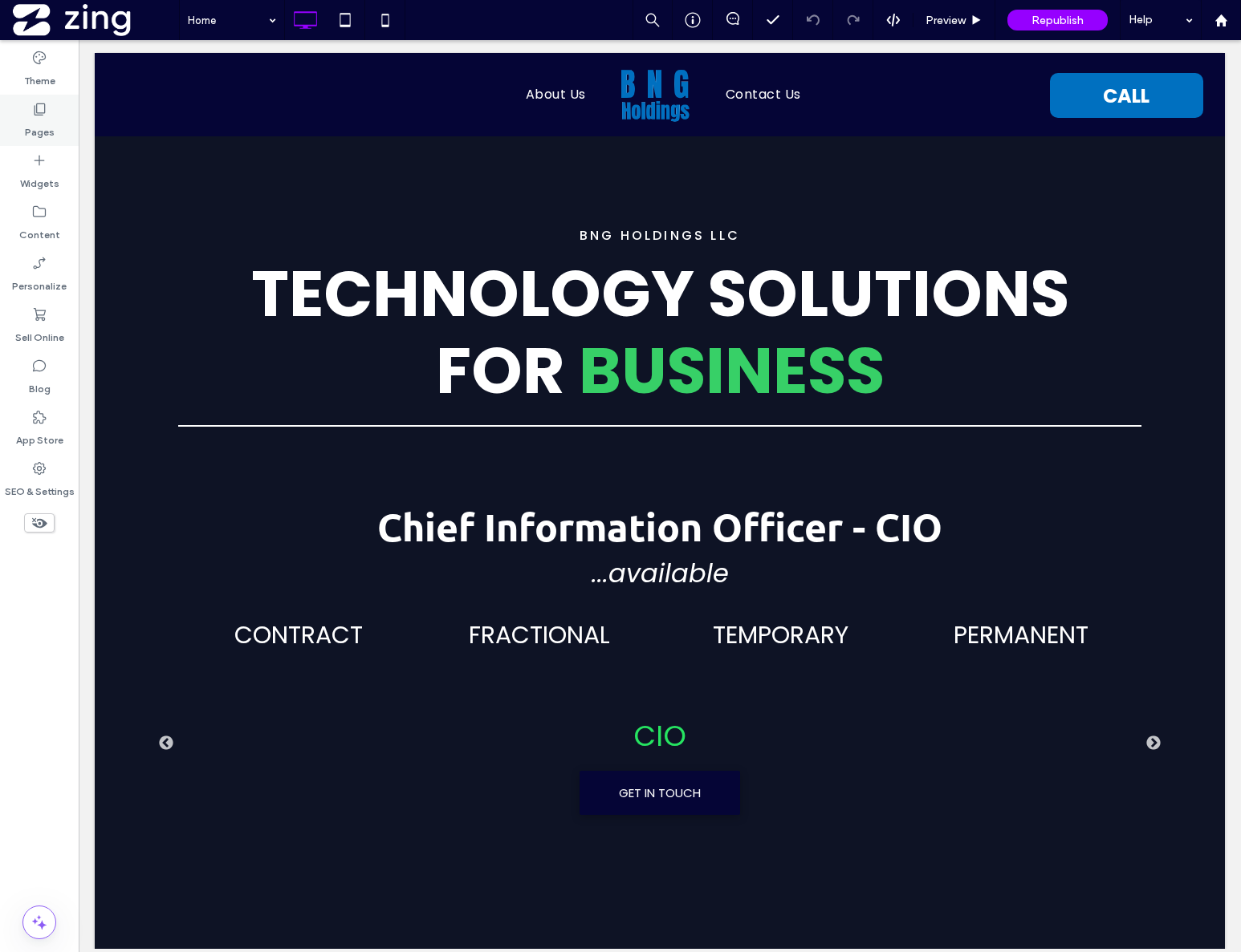
drag, startPoint x: 48, startPoint y: 121, endPoint x: 56, endPoint y: 117, distance: 8.9
click at [50, 120] on label "Pages" at bounding box center [40, 127] width 30 height 22
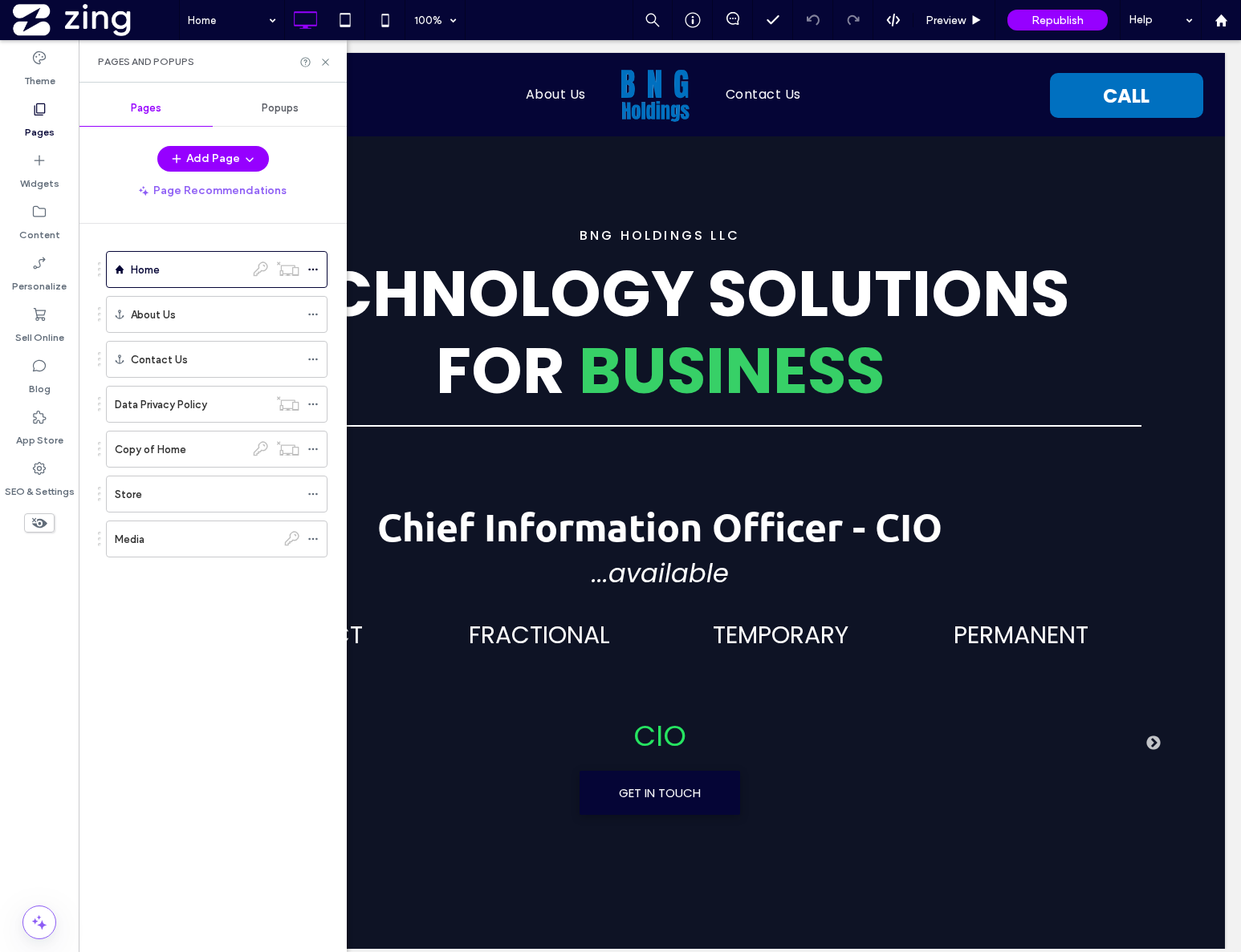
click at [181, 492] on div "Store" at bounding box center [207, 494] width 185 height 17
click at [327, 65] on icon at bounding box center [326, 62] width 12 height 12
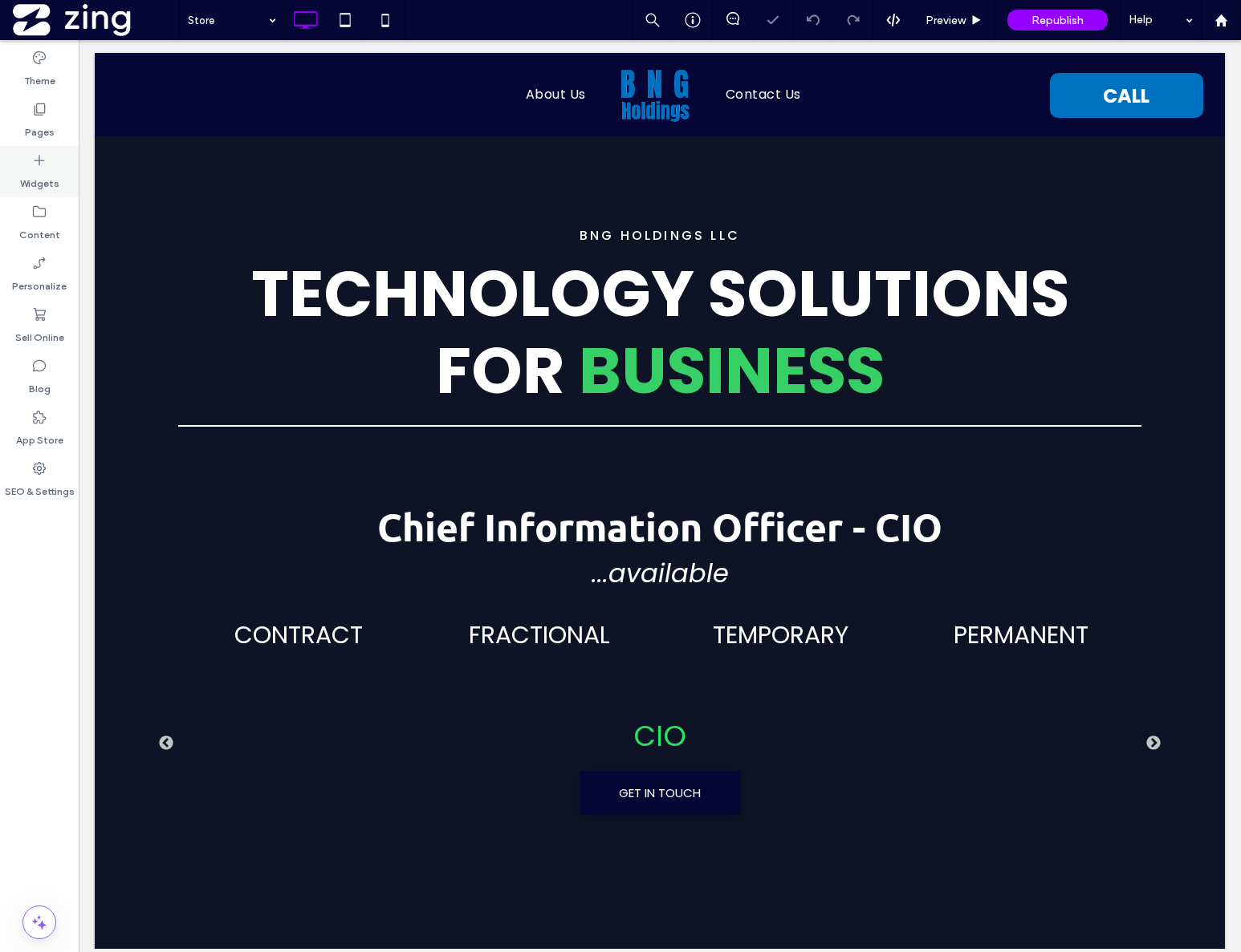
click at [45, 158] on icon at bounding box center [39, 160] width 16 height 16
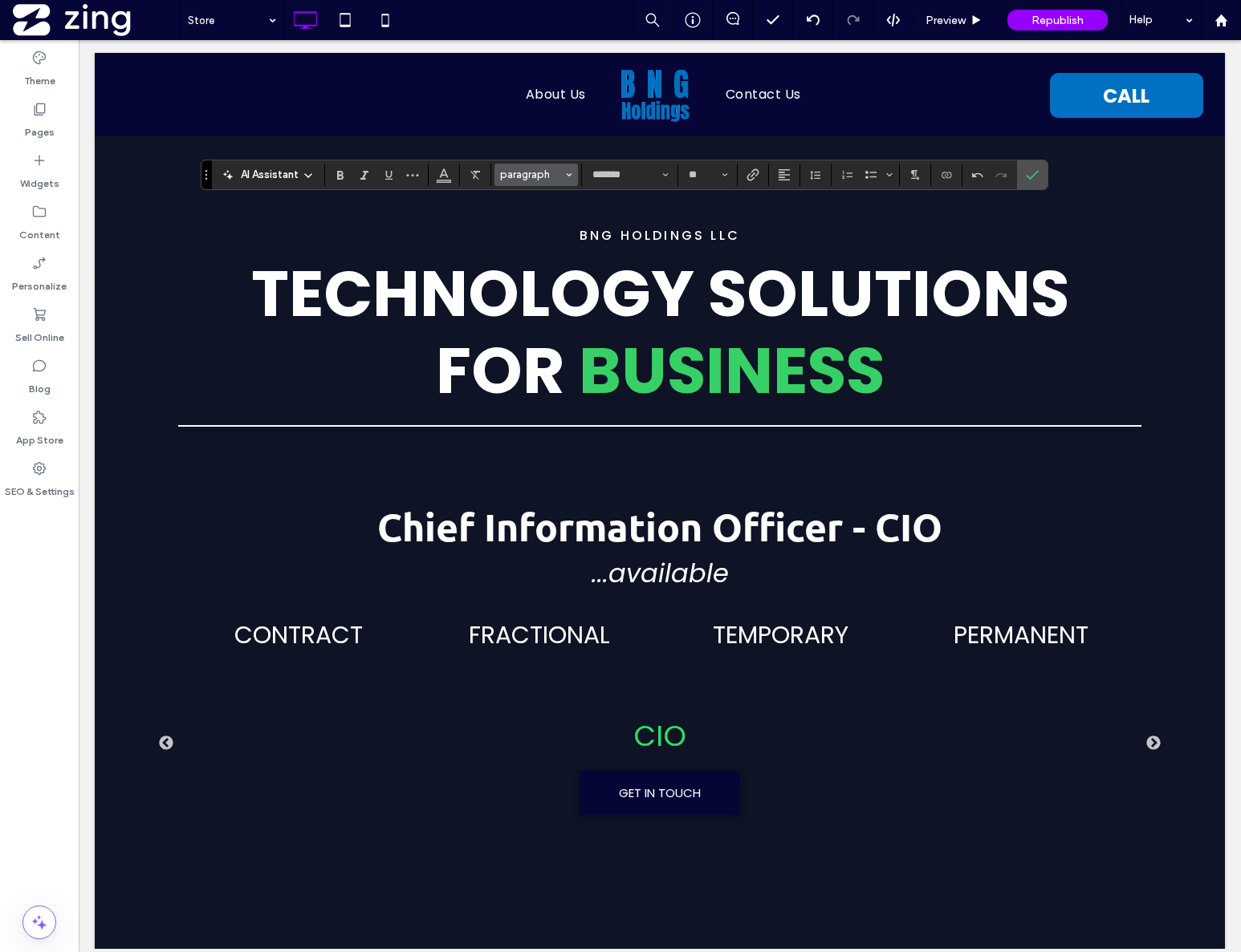
click at [537, 172] on span "paragraph" at bounding box center [531, 174] width 63 height 12
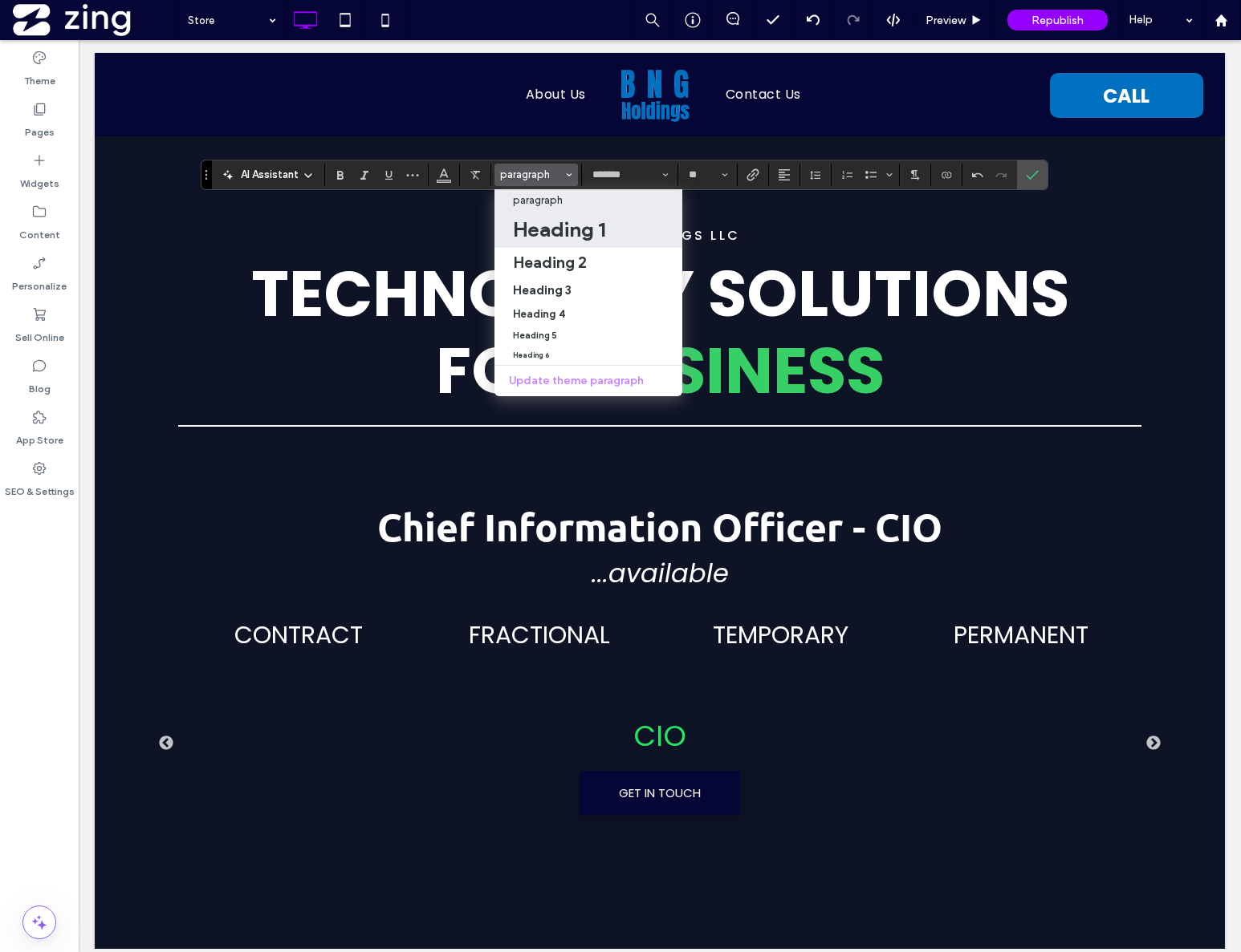
click at [571, 230] on h1 "Heading 1" at bounding box center [559, 229] width 92 height 26
type input "**"
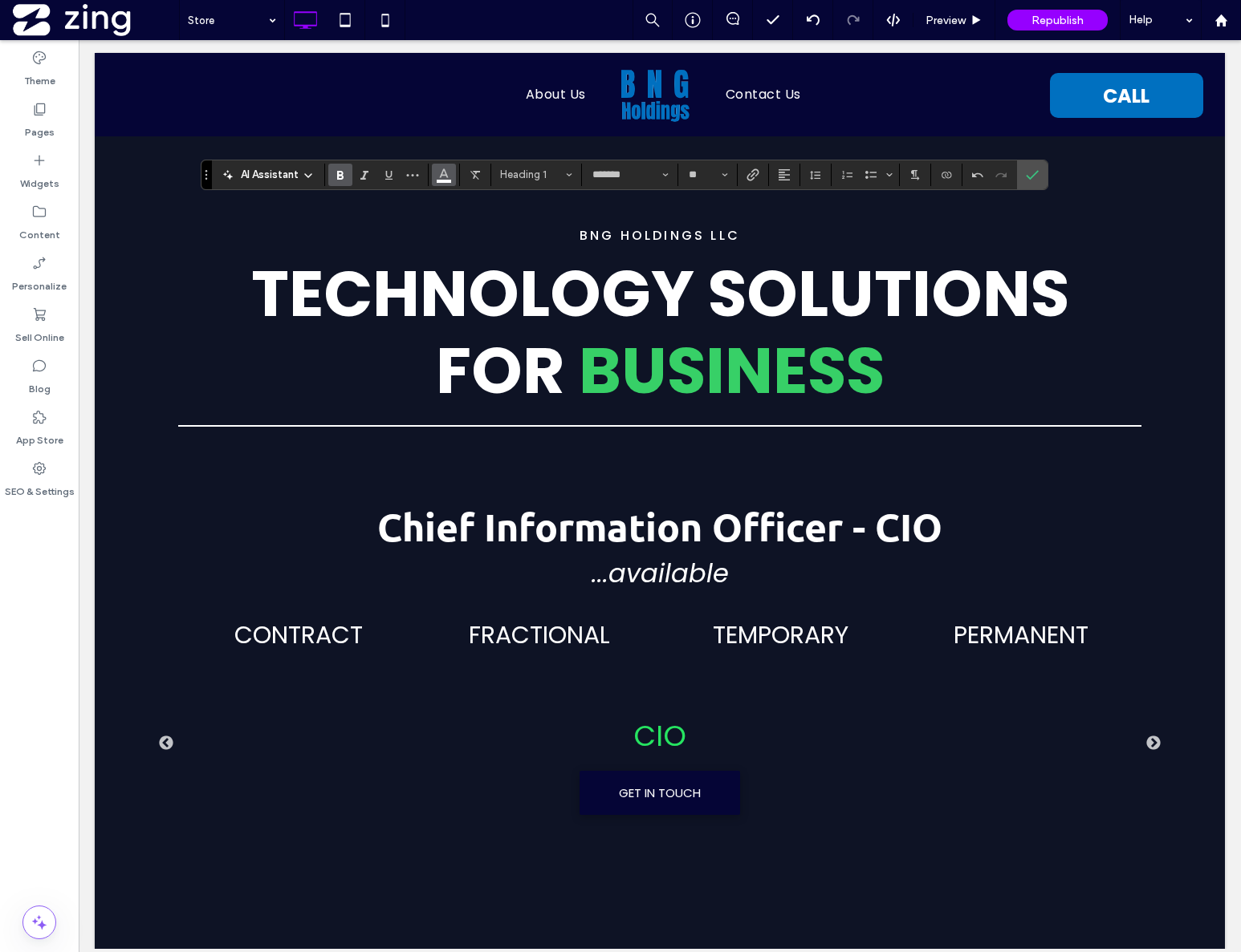
click at [444, 177] on icon "Color" at bounding box center [443, 173] width 13 height 13
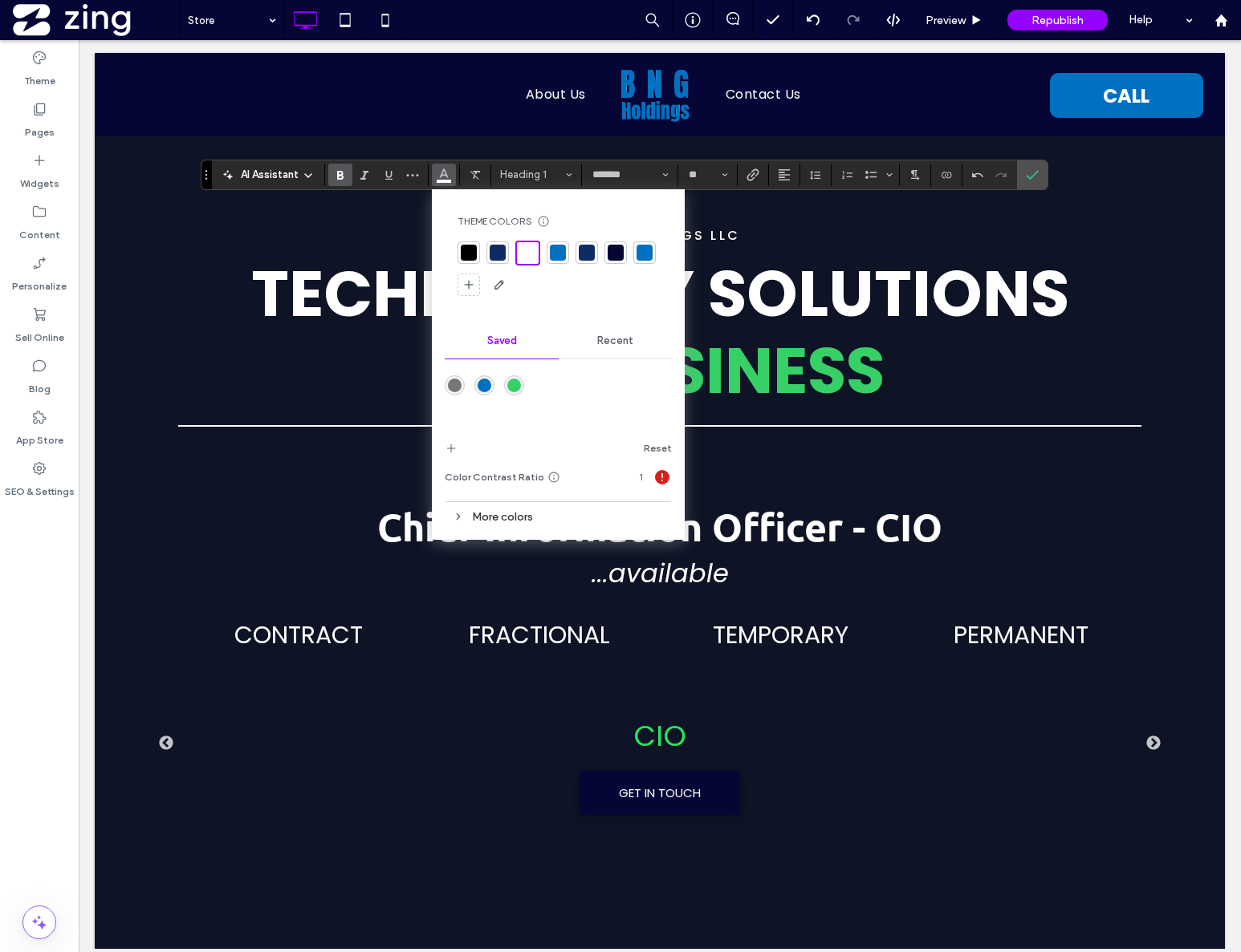
click at [486, 384] on div "rgba(0,112,192,1)" at bounding box center [483, 385] width 13 height 13
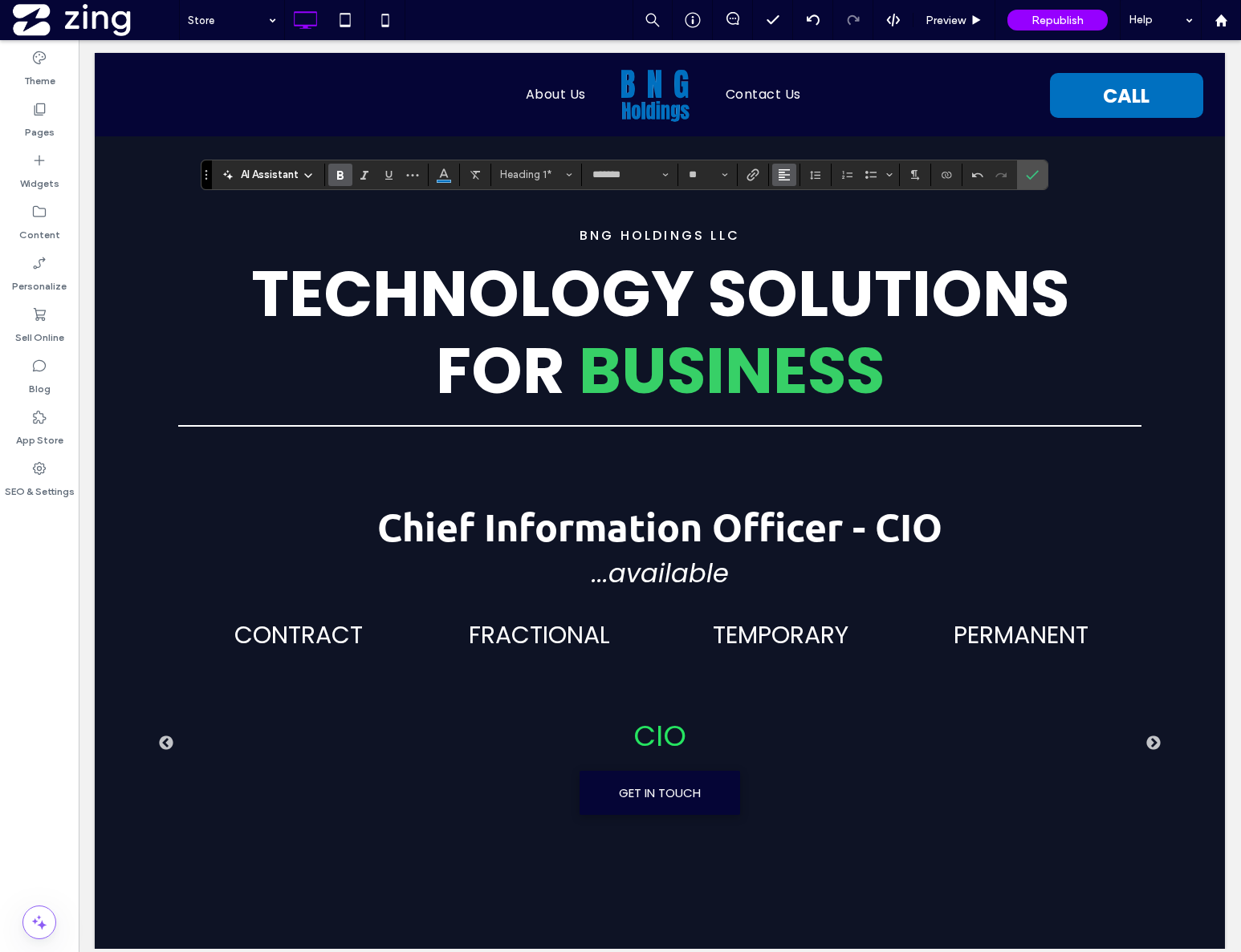
click at [786, 176] on icon "Alignment" at bounding box center [784, 174] width 13 height 13
click at [795, 219] on icon "ui.textEditor.alignment.center" at bounding box center [796, 224] width 13 height 13
click at [1037, 178] on icon "Confirm" at bounding box center [1032, 174] width 13 height 13
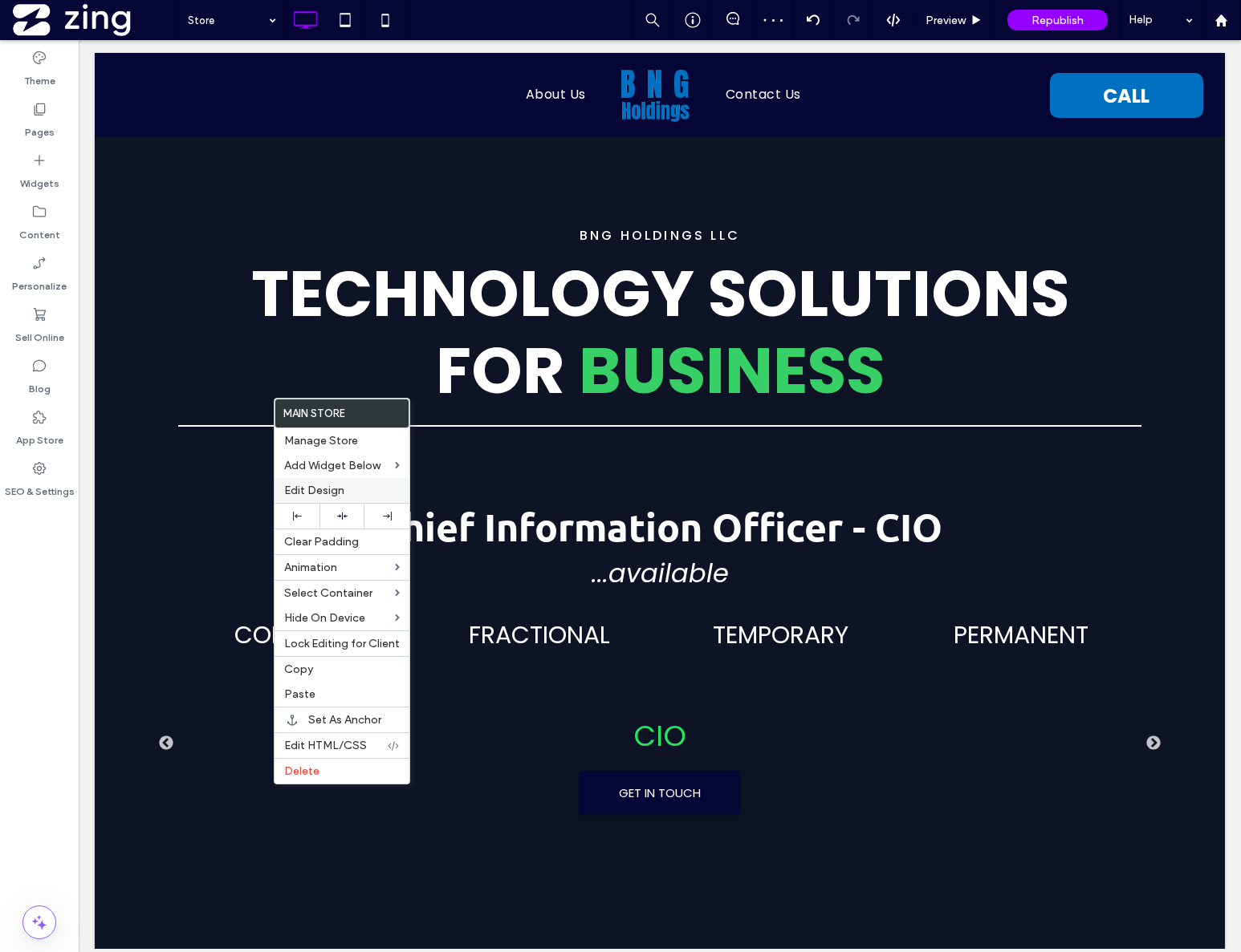
click at [340, 486] on span "Edit Design" at bounding box center [314, 490] width 60 height 13
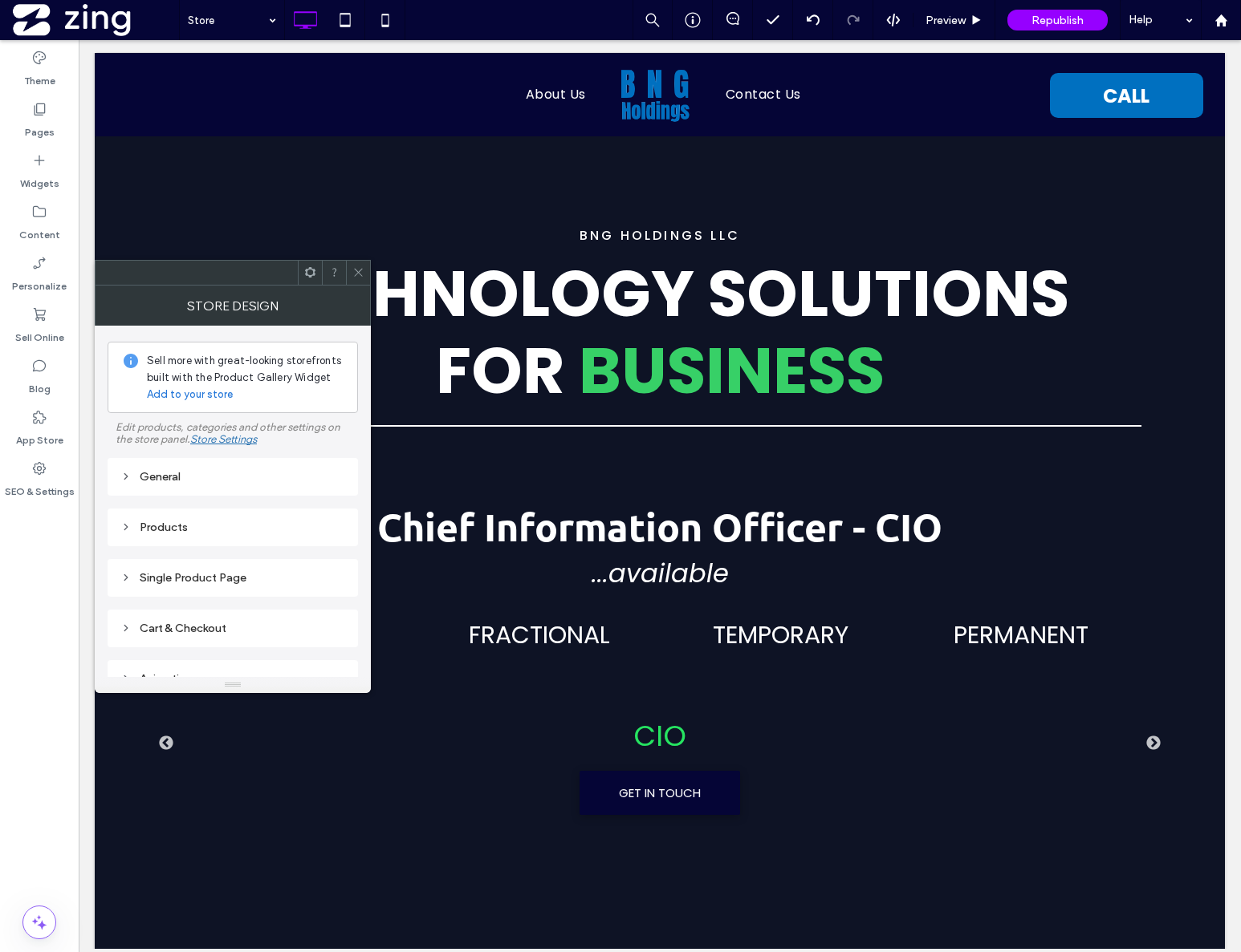
scroll to position [72, 0]
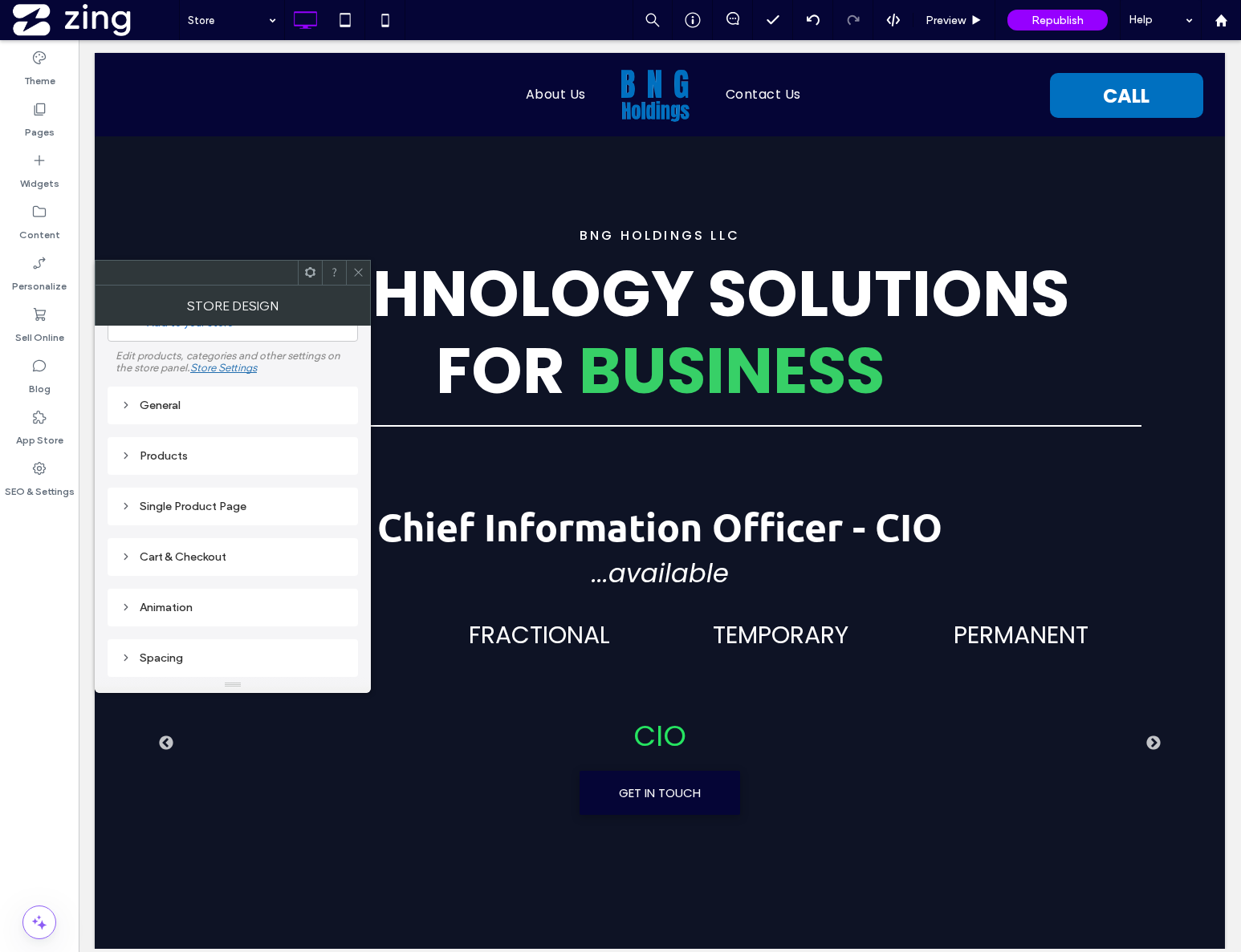
click at [200, 668] on div "Spacing" at bounding box center [232, 658] width 251 height 38
drag, startPoint x: 206, startPoint y: 658, endPoint x: 269, endPoint y: 632, distance: 68.2
click at [206, 658] on div "Spacing" at bounding box center [233, 657] width 225 height 13
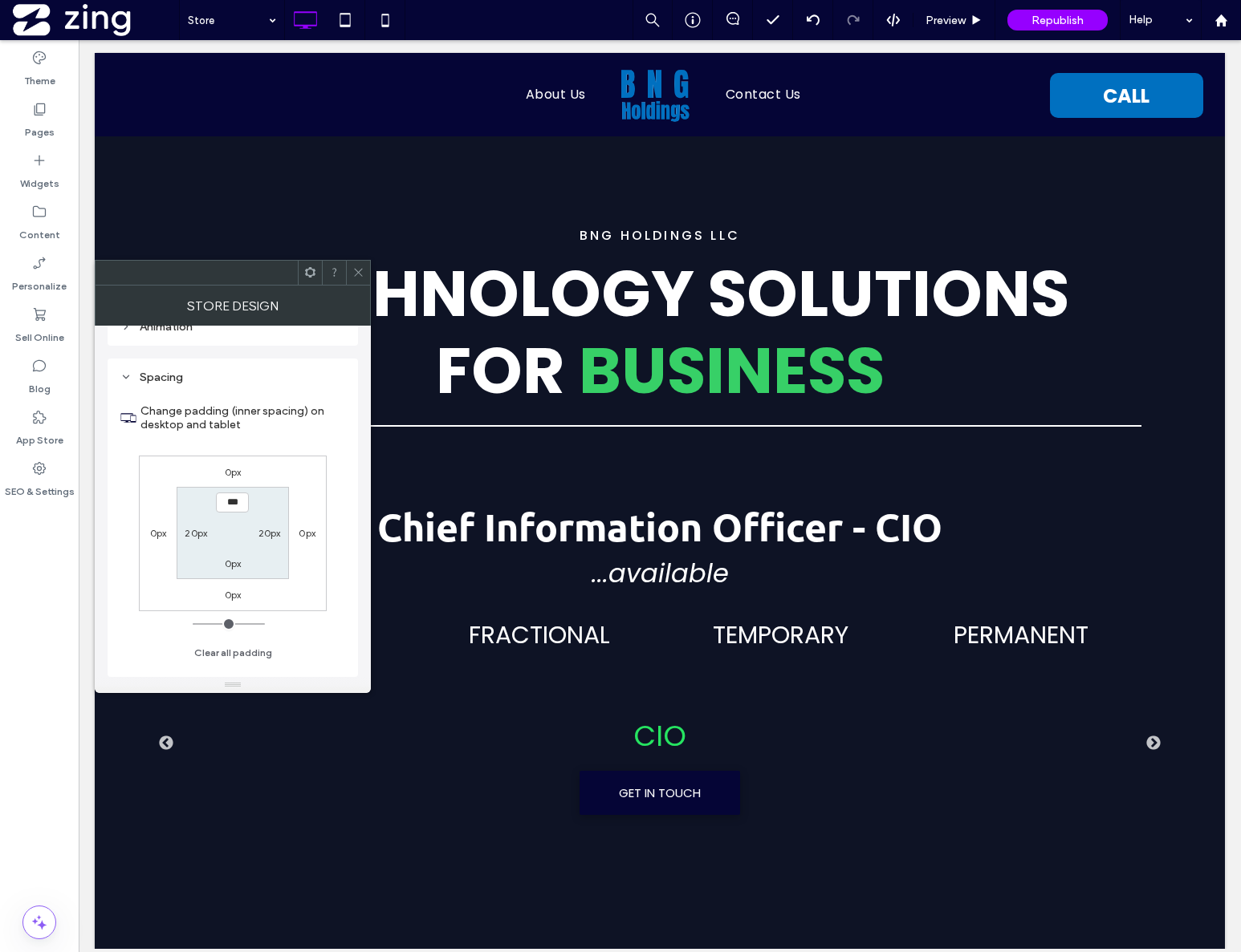
click at [234, 474] on label "0px" at bounding box center [233, 472] width 17 height 12
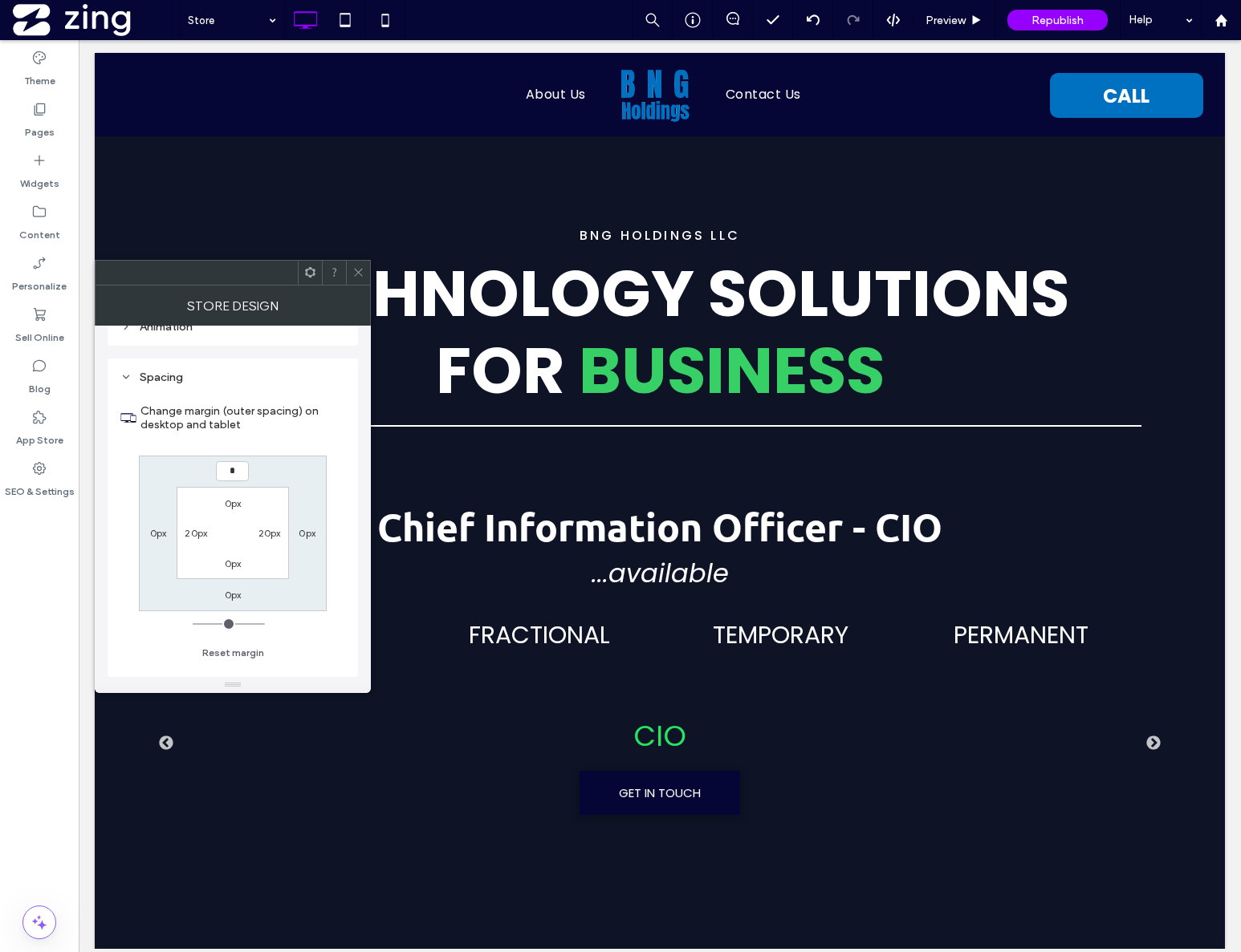
type input "**"
click at [361, 271] on icon at bounding box center [358, 273] width 12 height 12
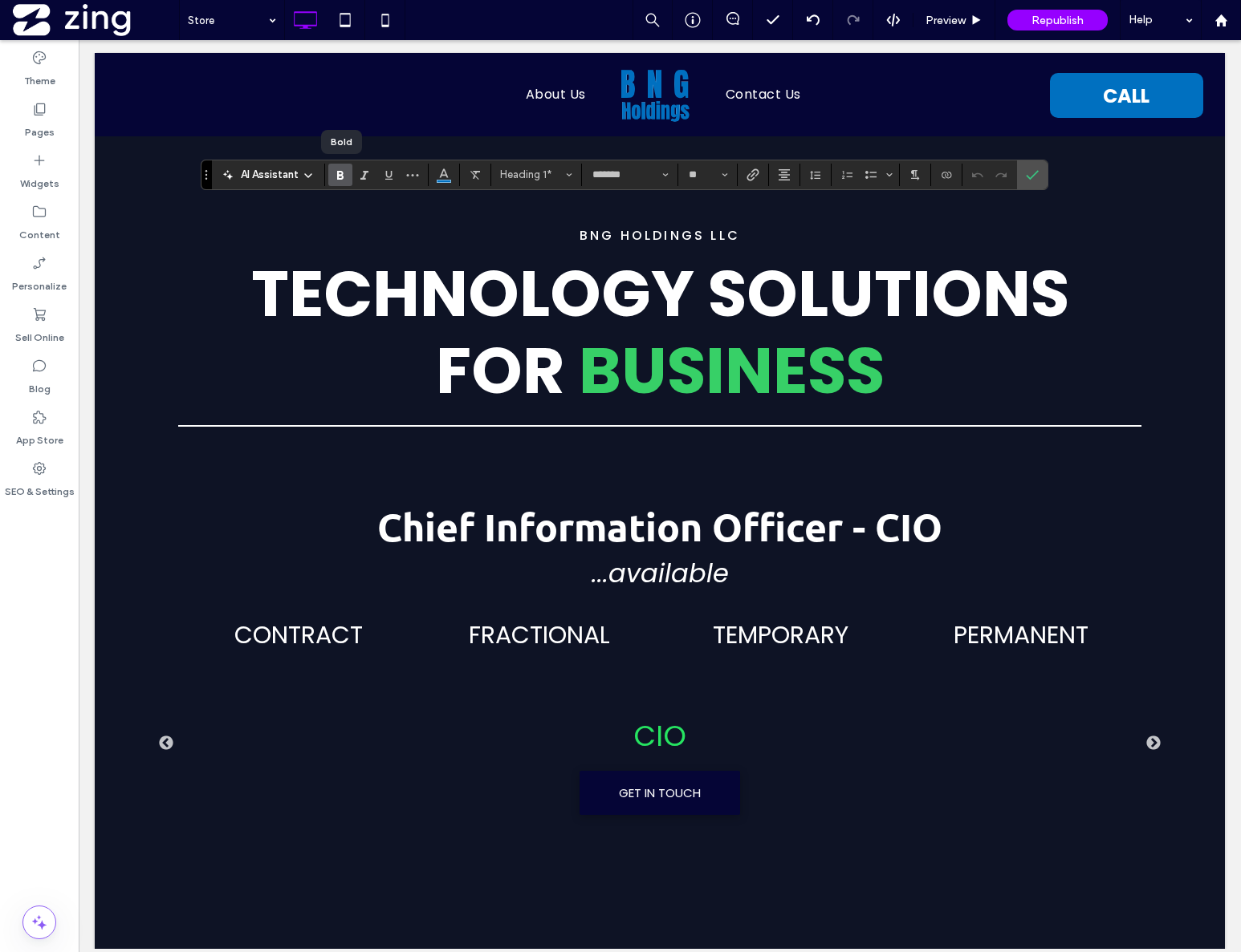
click at [338, 172] on use "Bold" at bounding box center [340, 175] width 6 height 9
click at [1032, 176] on use "Confirm" at bounding box center [1032, 174] width 13 height 10
click at [1028, 173] on icon "Confirm" at bounding box center [1032, 174] width 13 height 13
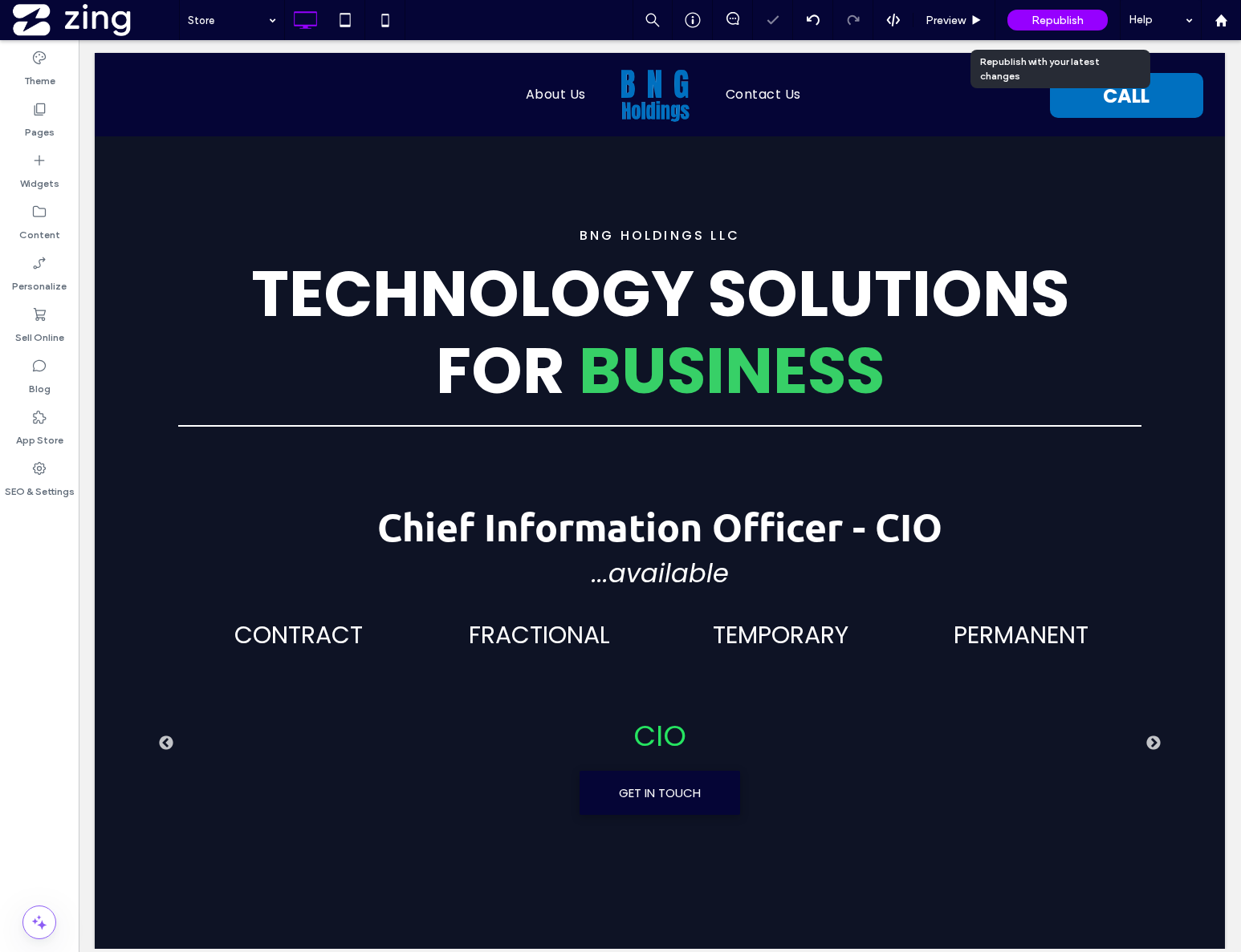
click at [1083, 8] on div "Republish" at bounding box center [1057, 19] width 100 height 40
click at [1040, 14] on span "Republish" at bounding box center [1057, 19] width 52 height 13
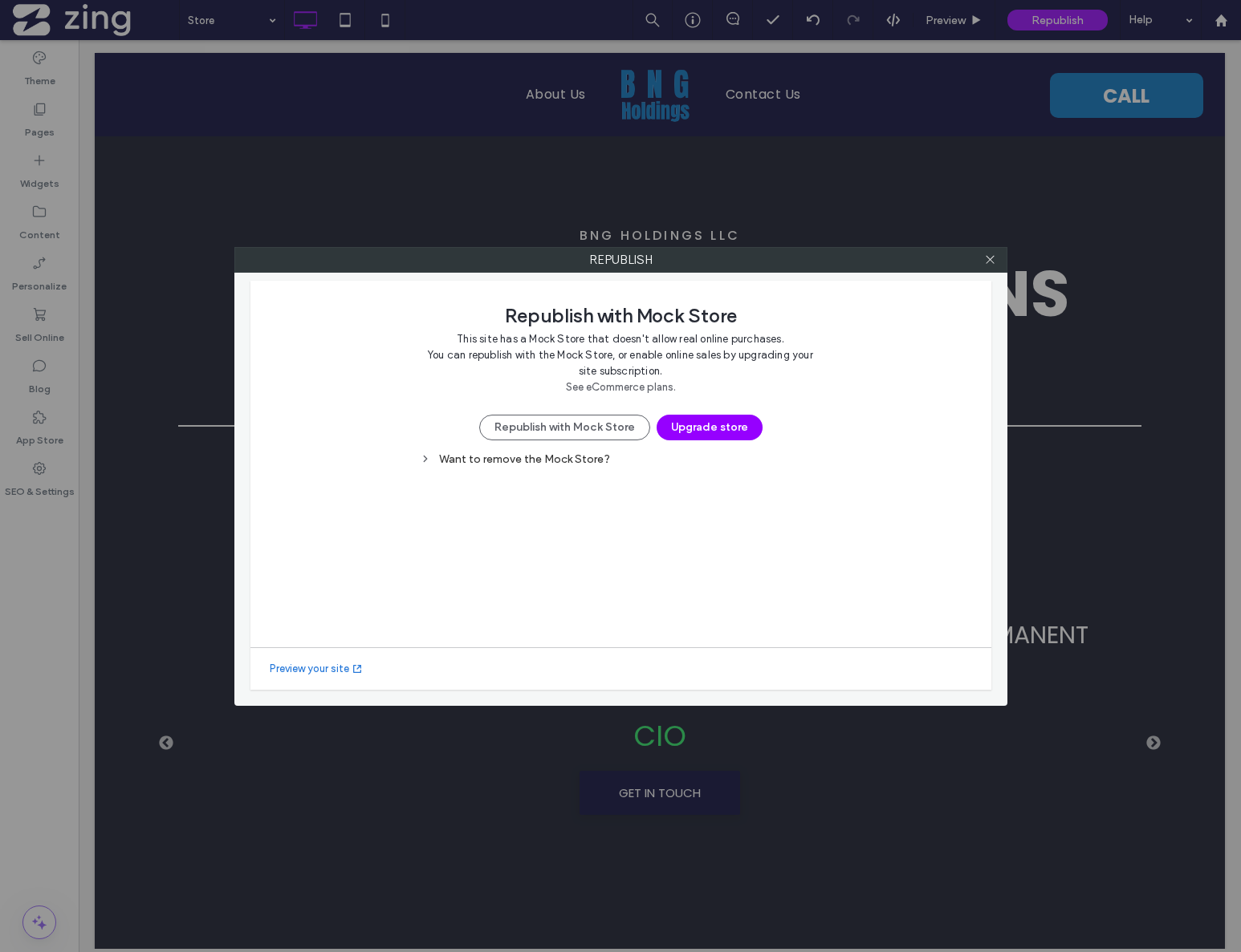
drag, startPoint x: 583, startPoint y: 426, endPoint x: 616, endPoint y: 410, distance: 36.7
click at [586, 426] on button "Republish with Mock Store" at bounding box center [564, 427] width 171 height 26
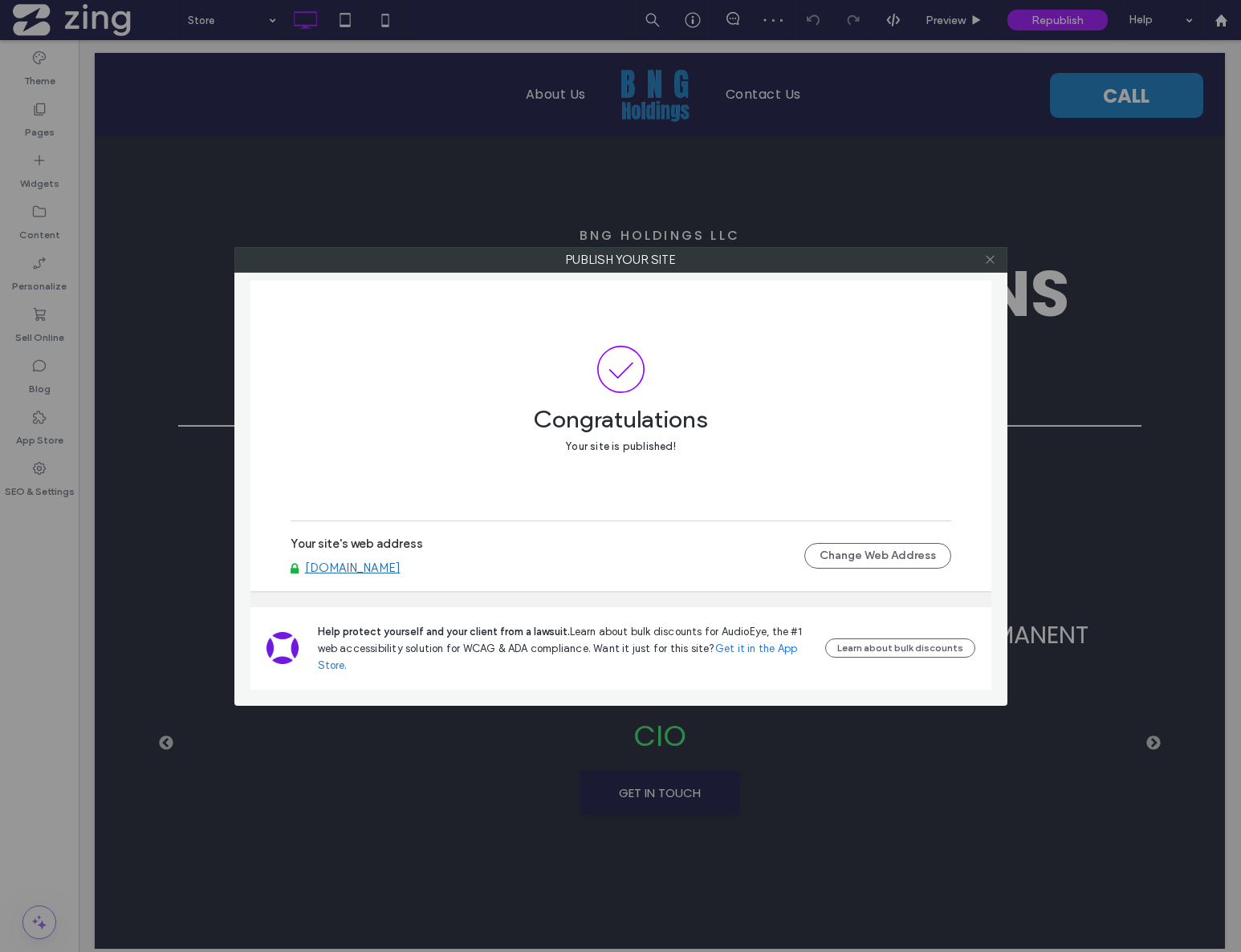
click at [993, 262] on icon at bounding box center [990, 260] width 12 height 12
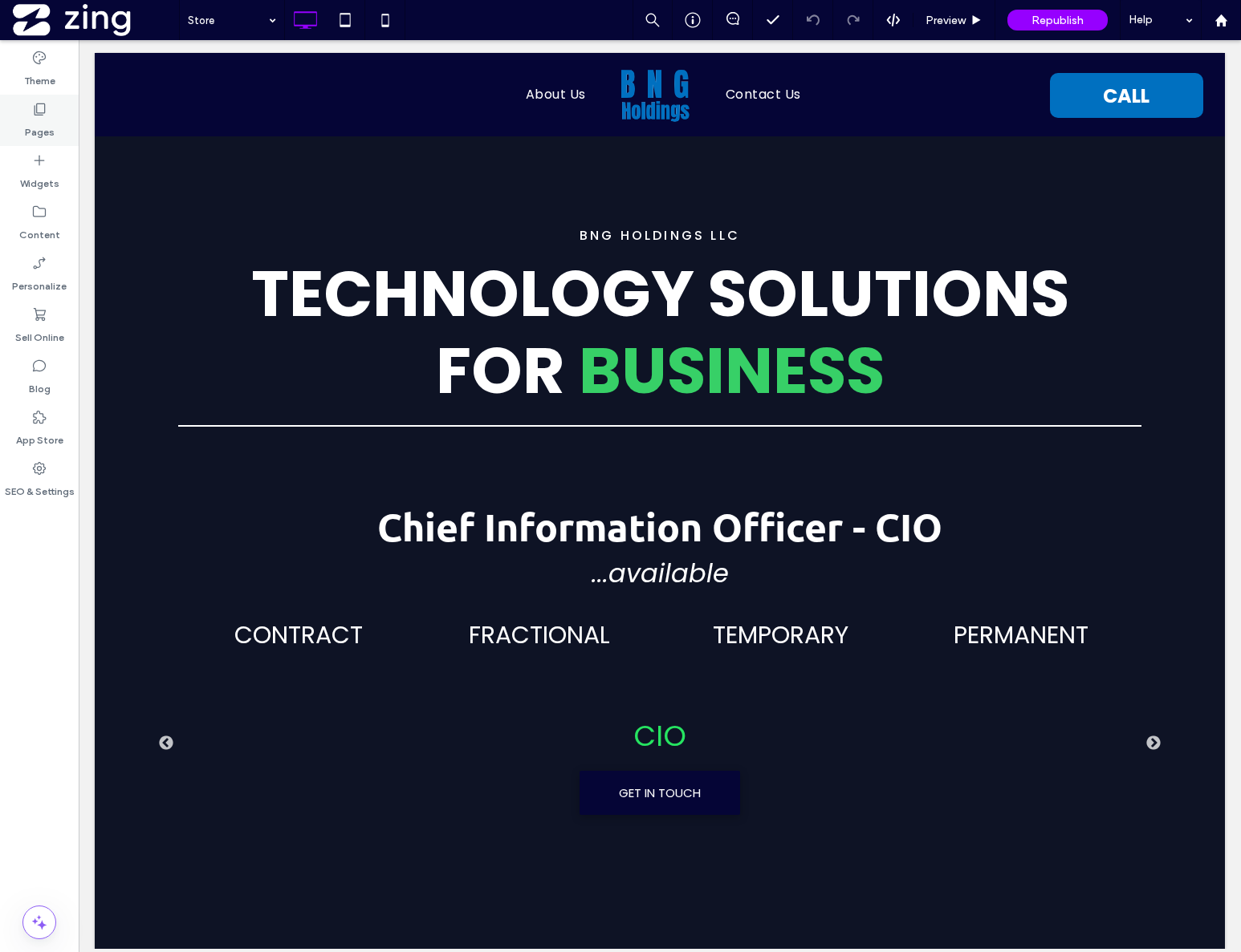
click at [39, 116] on use at bounding box center [40, 110] width 12 height 12
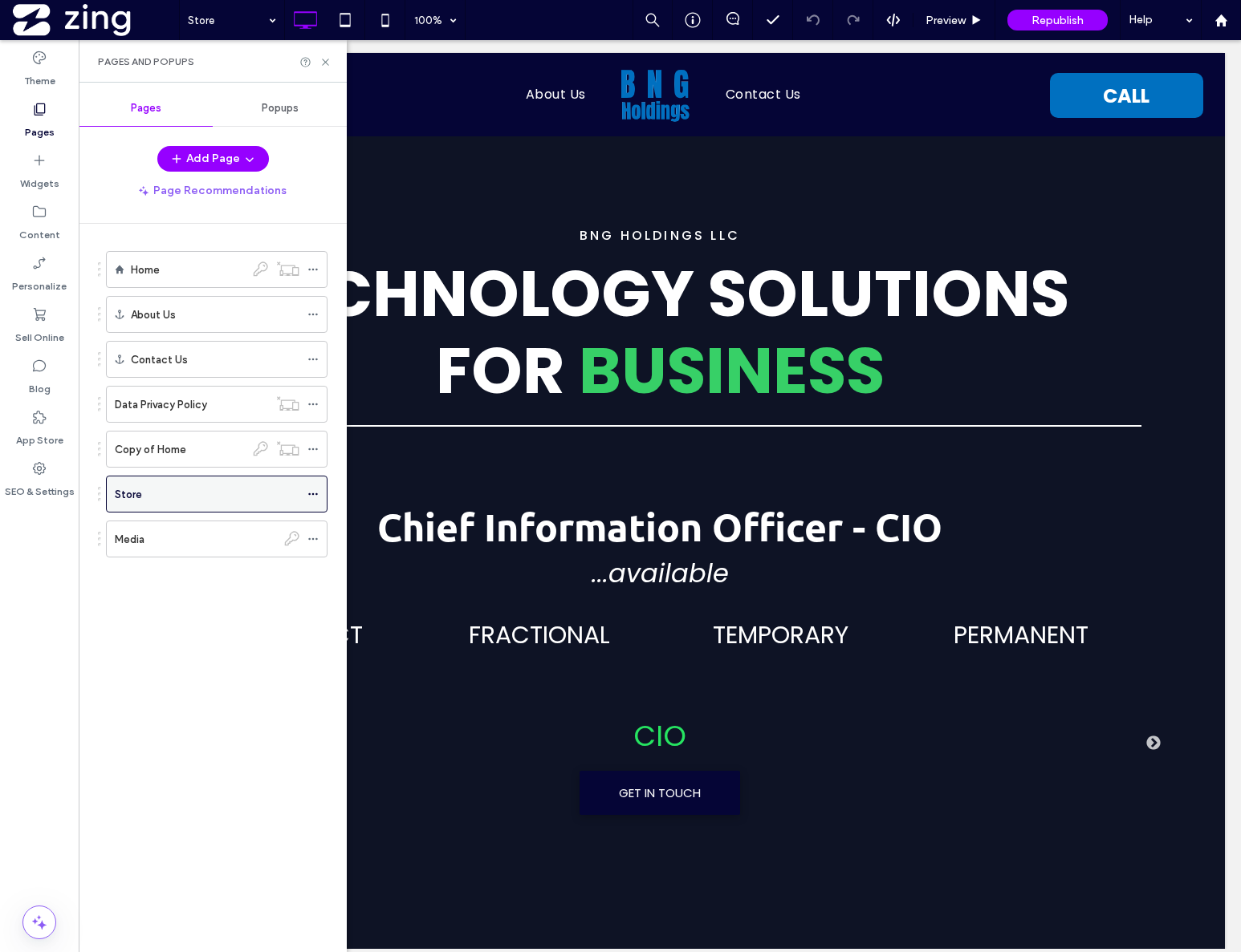
click at [318, 496] on icon at bounding box center [312, 494] width 12 height 12
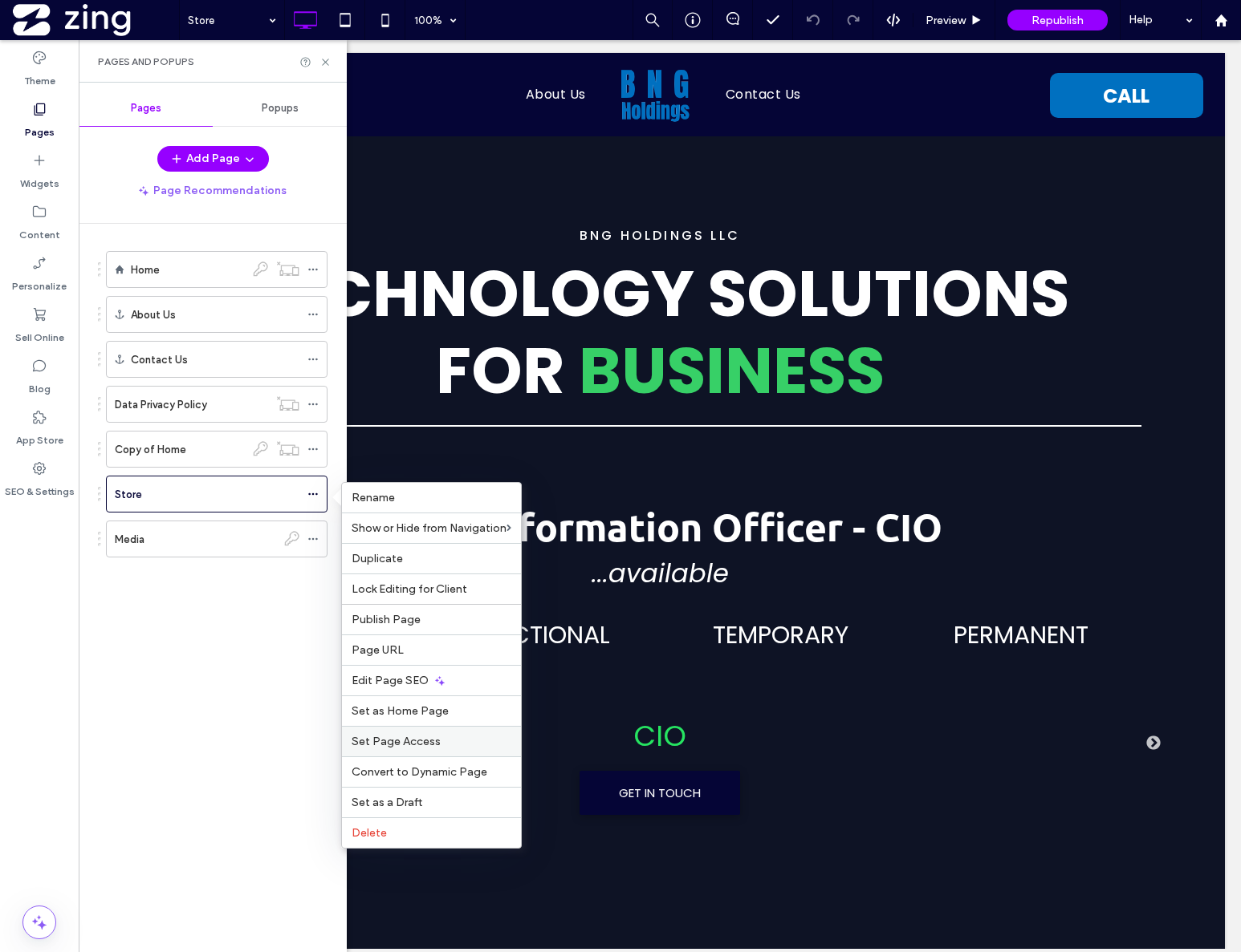
click at [435, 748] on span "Set Page Access" at bounding box center [396, 741] width 89 height 13
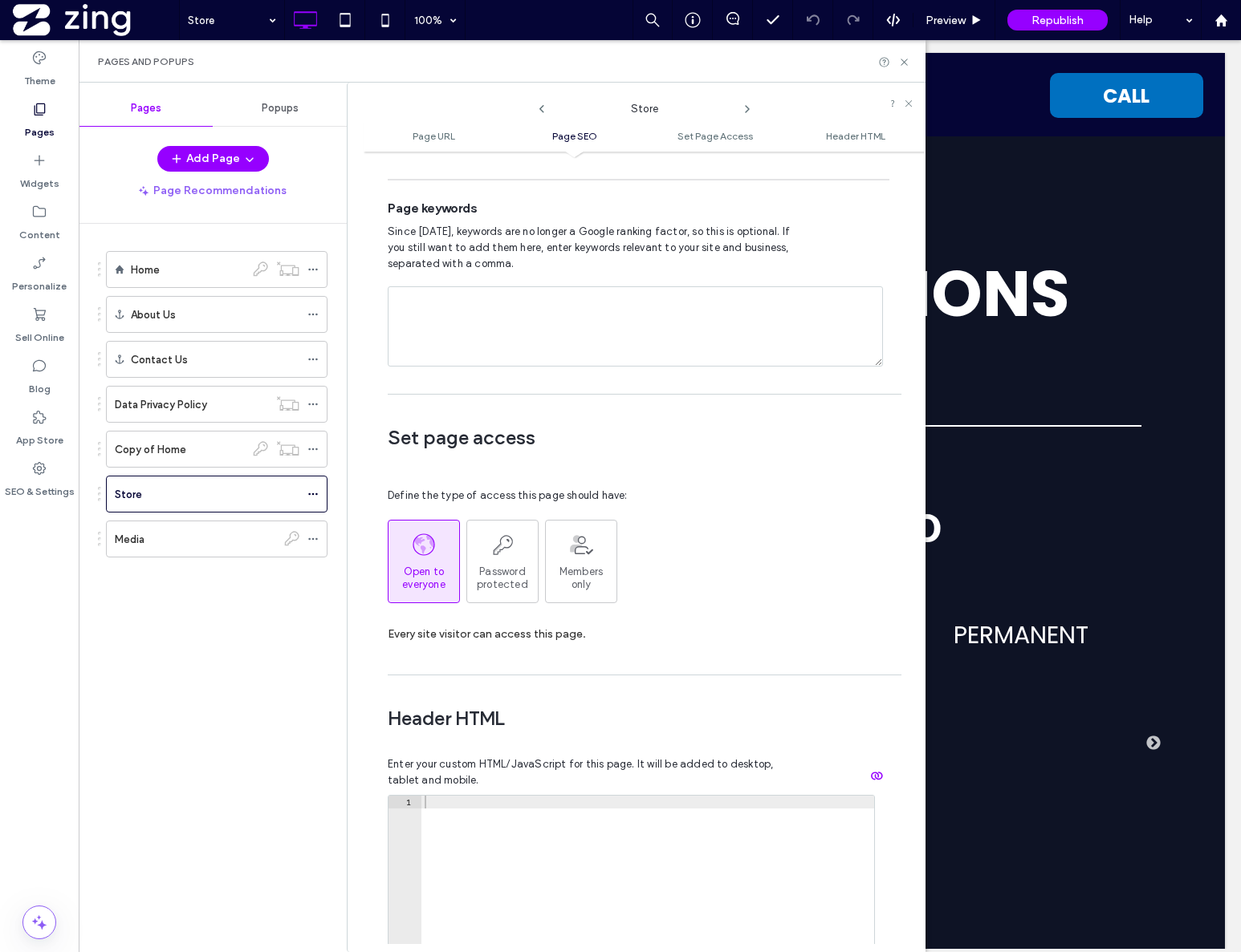
scroll to position [995, 0]
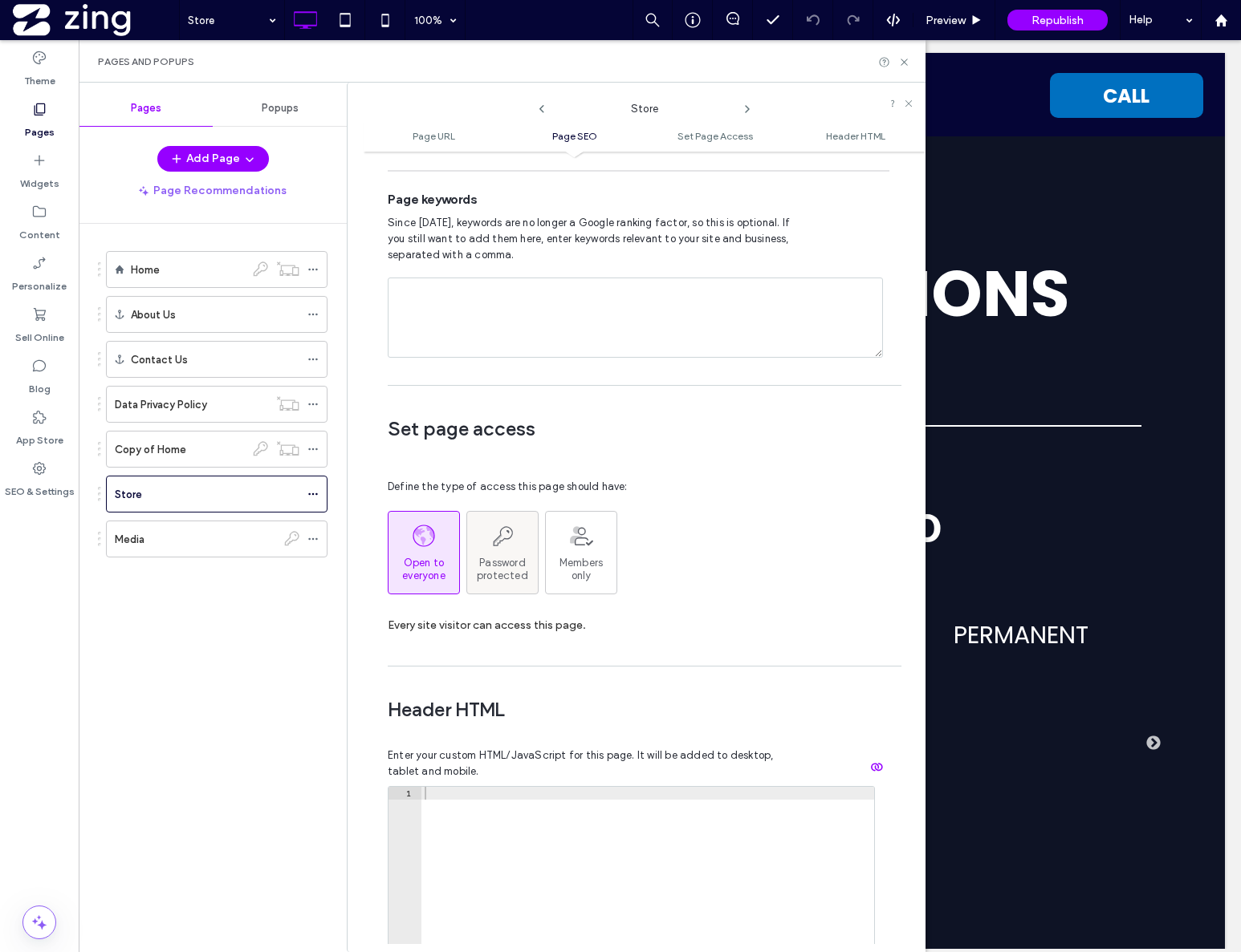
click at [501, 557] on span "Password protected" at bounding box center [503, 569] width 71 height 26
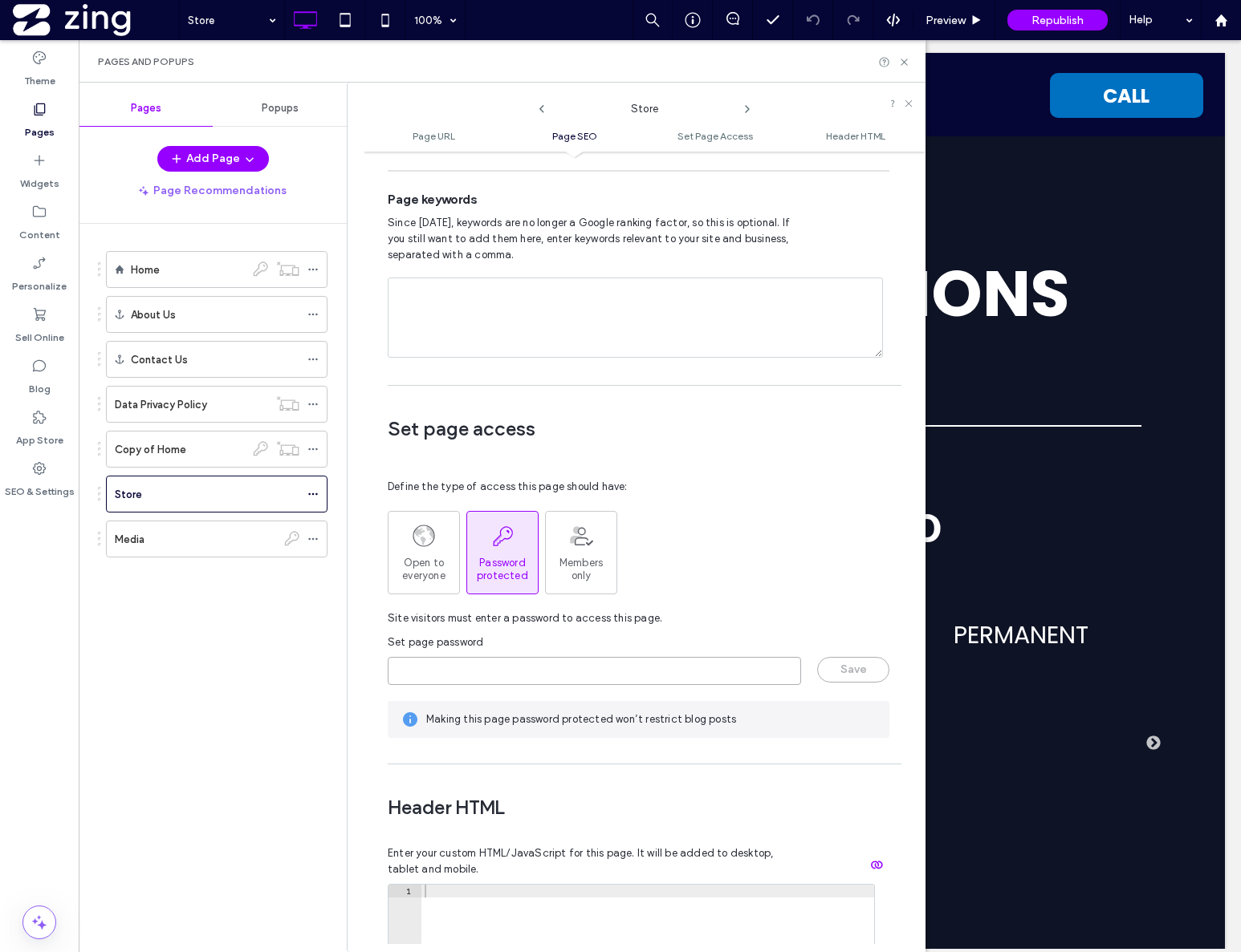
click at [512, 657] on input "page-password" at bounding box center [594, 672] width 413 height 28
type input "*********"
drag, startPoint x: 842, startPoint y: 632, endPoint x: 816, endPoint y: 633, distance: 26.0
click at [841, 657] on button "Save" at bounding box center [853, 670] width 73 height 26
click at [906, 62] on icon at bounding box center [905, 62] width 12 height 12
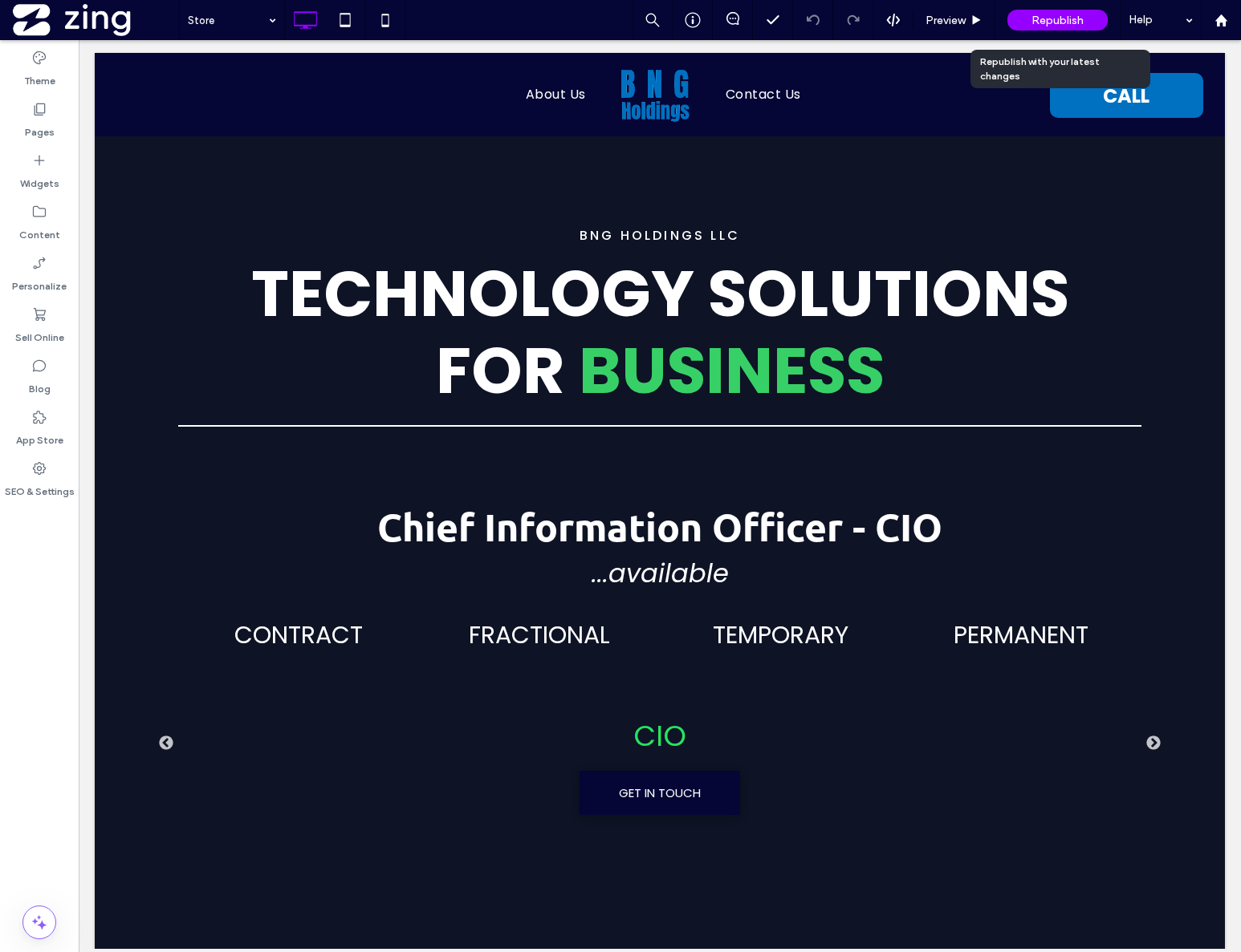
click at [1094, 20] on div "Republish" at bounding box center [1057, 20] width 100 height 21
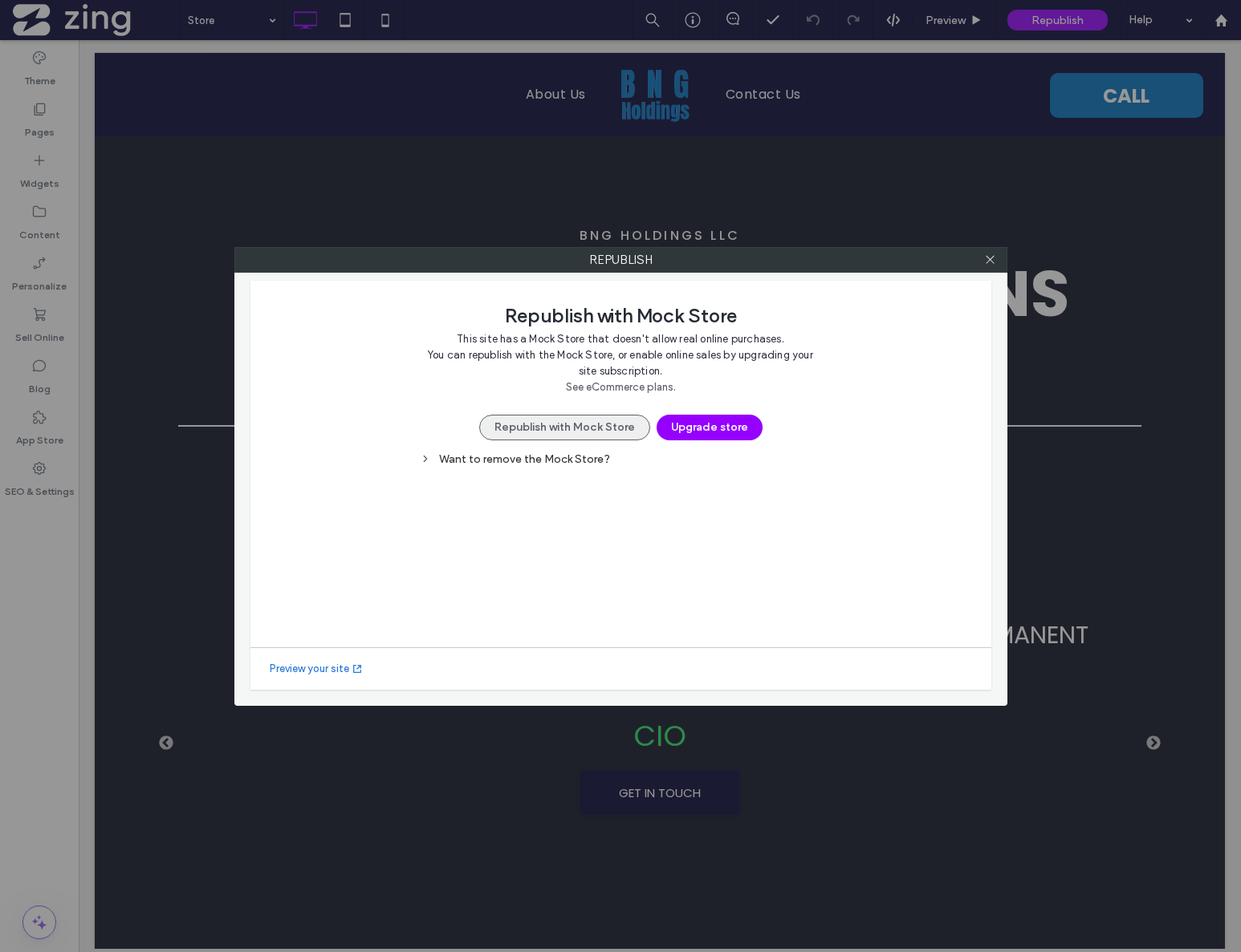
click at [611, 422] on button "Republish with Mock Store" at bounding box center [564, 427] width 171 height 26
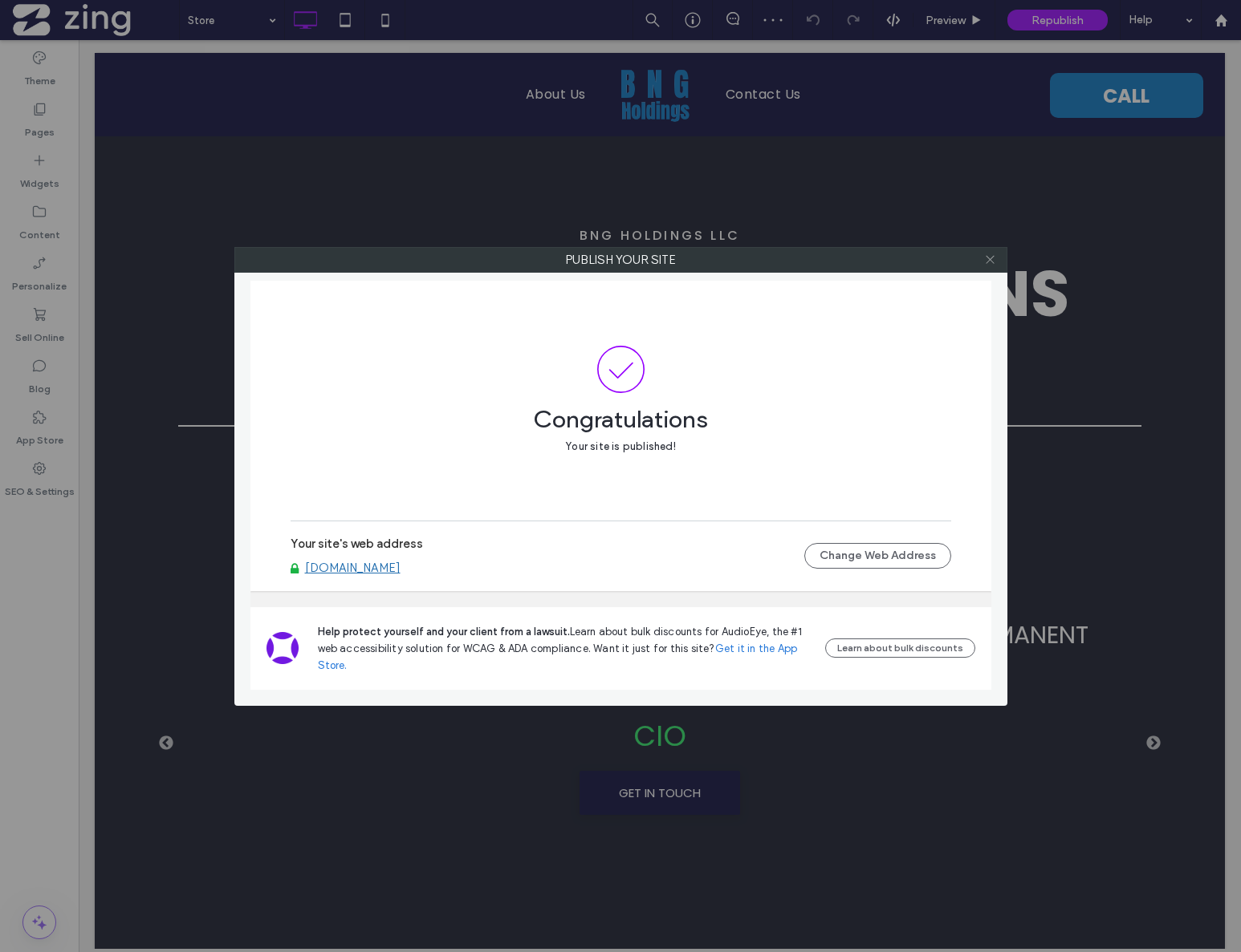
click at [990, 263] on icon at bounding box center [990, 260] width 12 height 12
